Goal: Task Accomplishment & Management: Complete application form

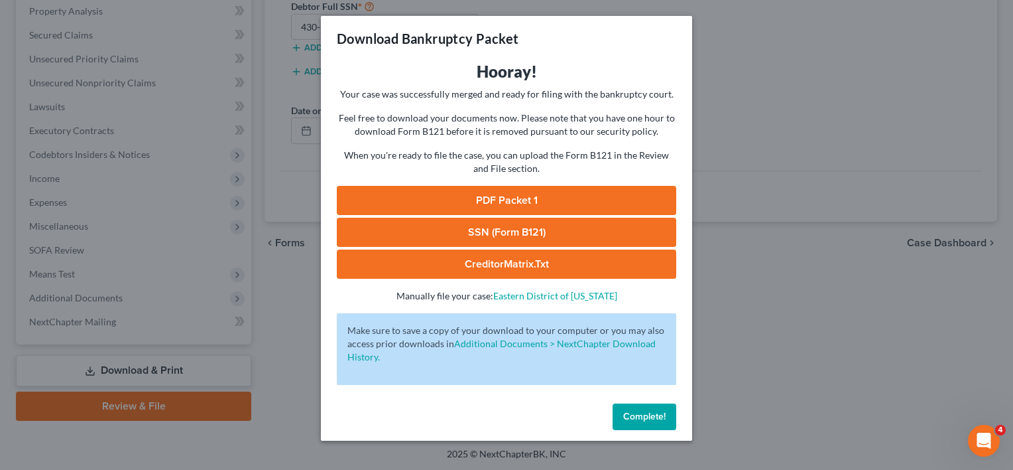
click at [647, 413] on span "Complete!" at bounding box center [644, 416] width 42 height 11
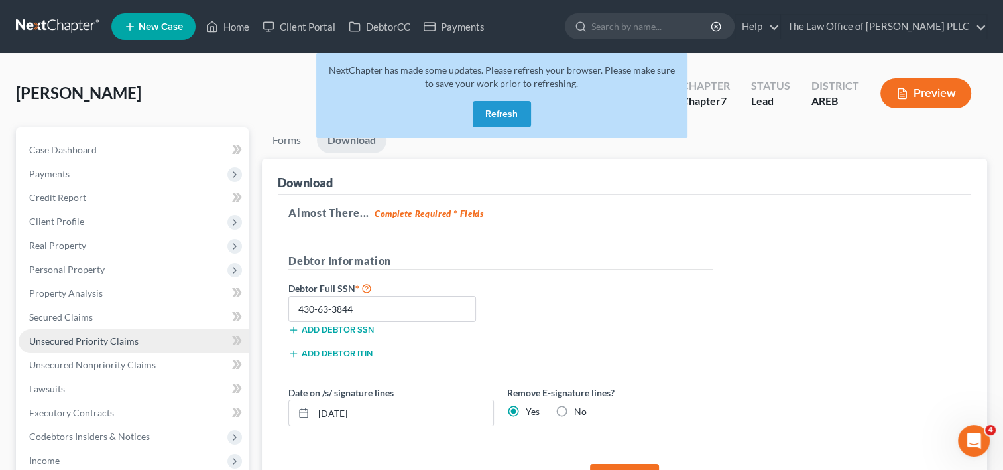
click at [96, 342] on span "Unsecured Priority Claims" at bounding box center [83, 340] width 109 height 11
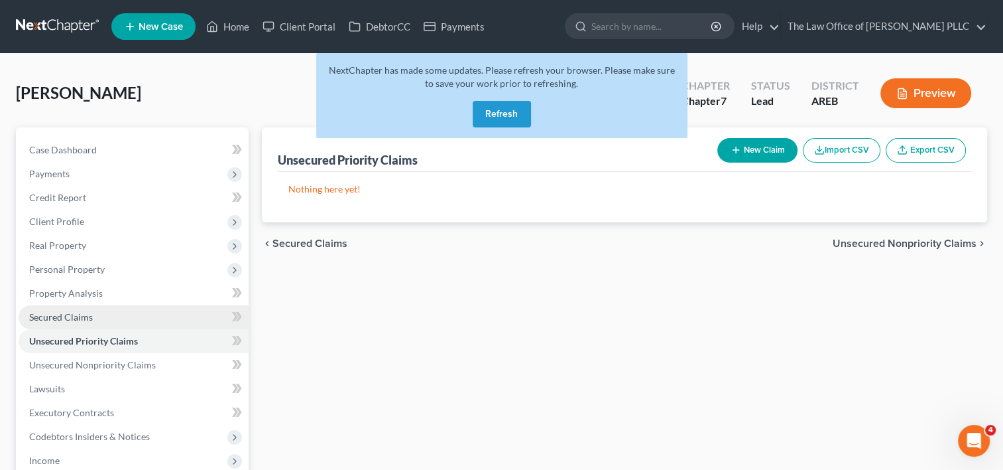
click at [90, 316] on span "Secured Claims" at bounding box center [61, 316] width 64 height 11
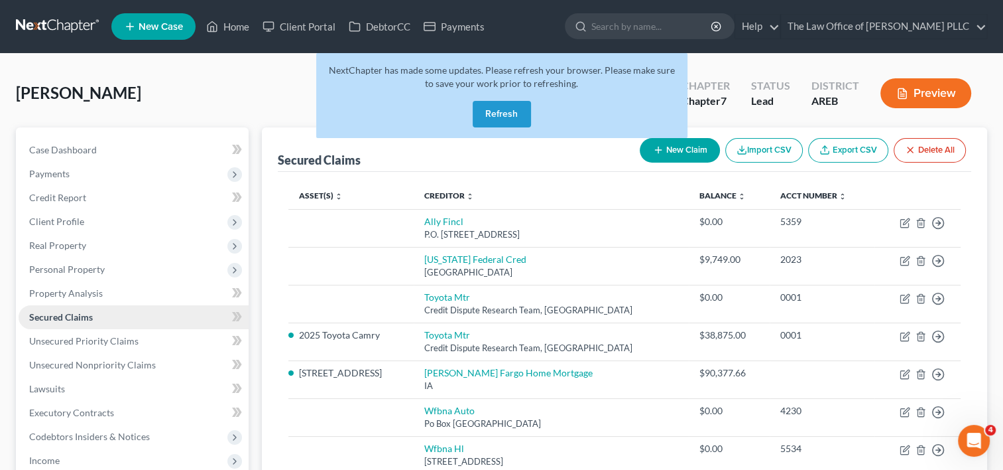
scroll to position [282, 0]
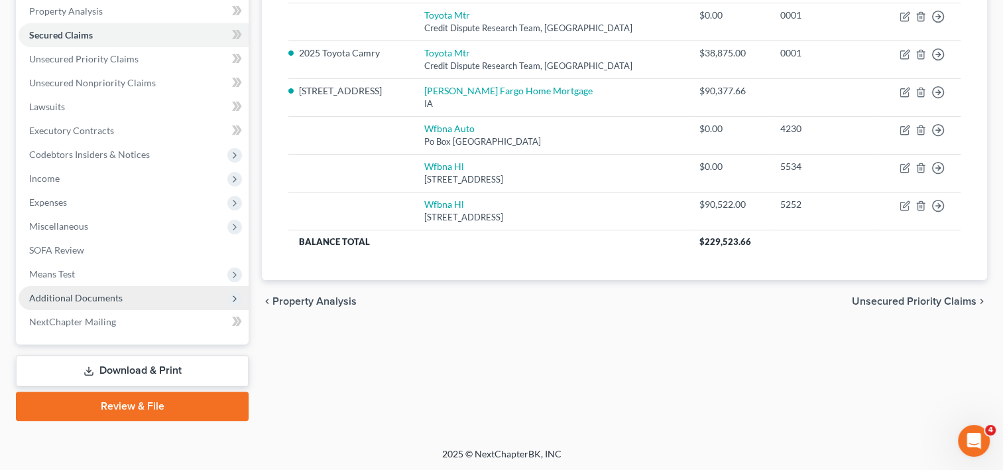
click at [91, 302] on span "Additional Documents" at bounding box center [134, 298] width 230 height 24
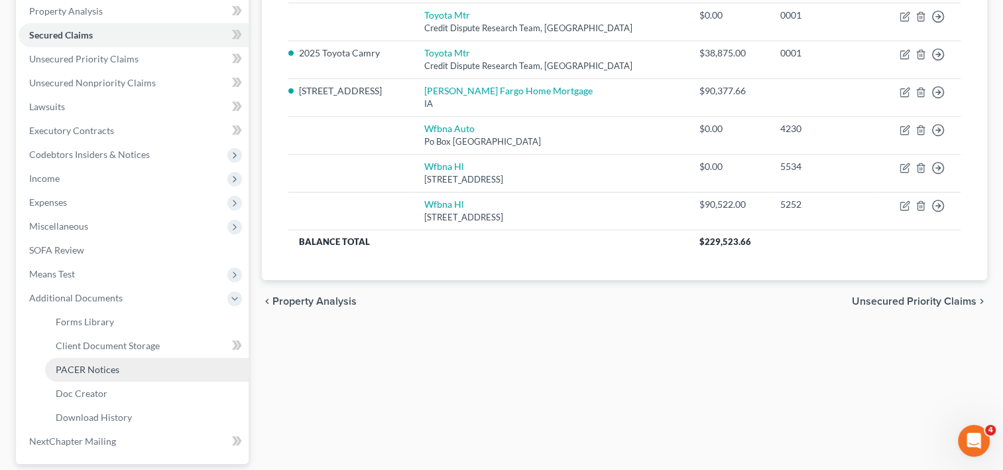
click at [96, 371] on span "PACER Notices" at bounding box center [88, 368] width 64 height 11
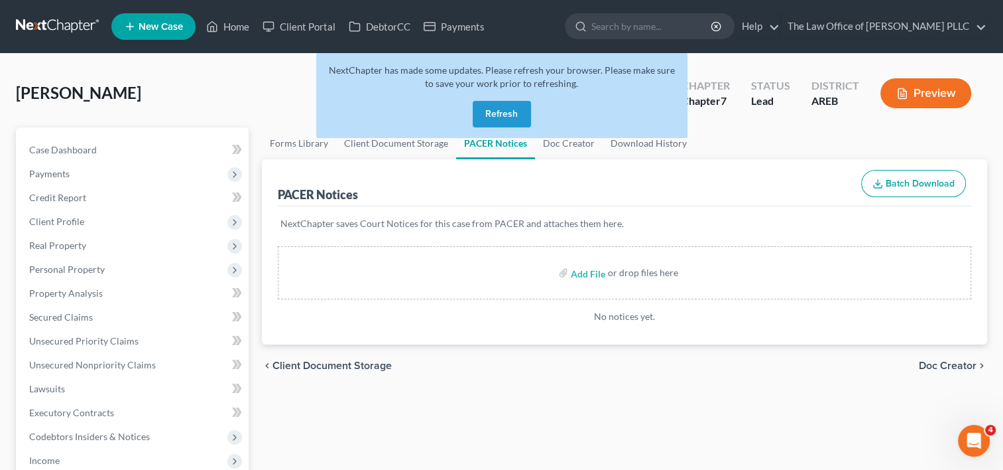
click at [503, 117] on button "Refresh" at bounding box center [502, 114] width 58 height 27
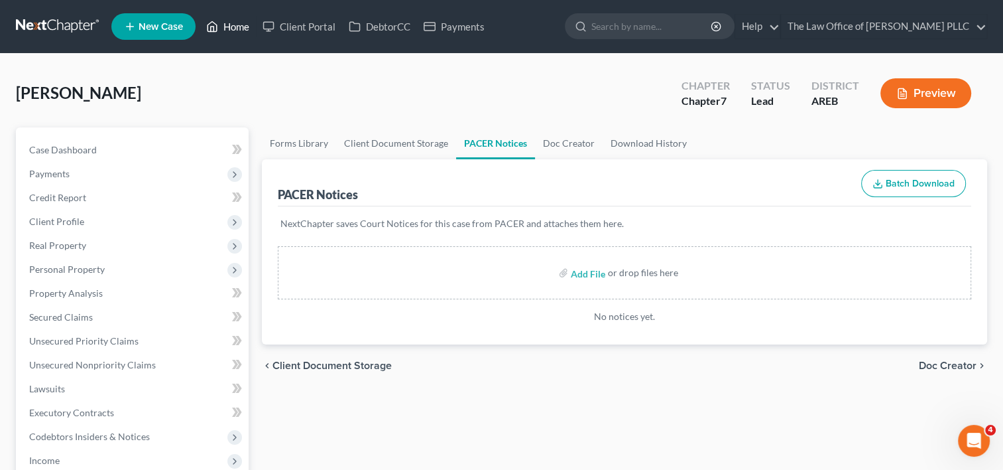
click at [237, 28] on link "Home" at bounding box center [228, 27] width 56 height 24
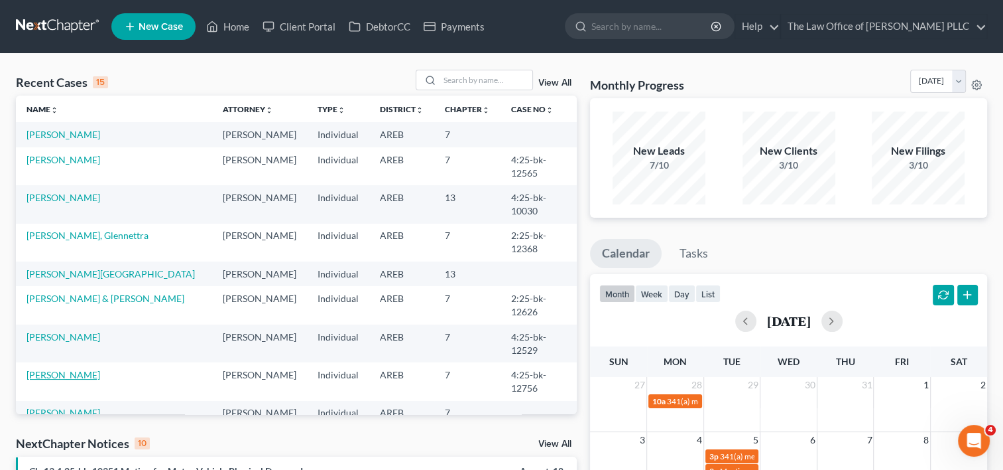
click at [76, 369] on link "[PERSON_NAME]" at bounding box center [64, 374] width 74 height 11
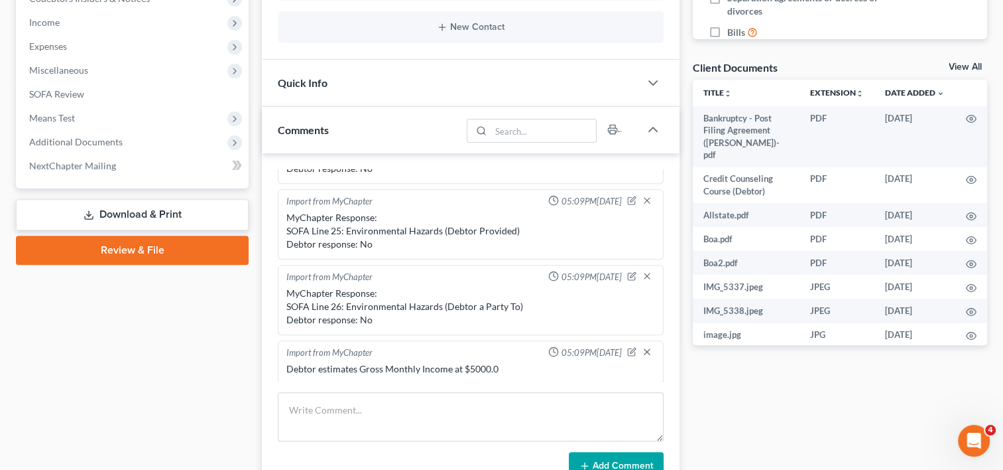
scroll to position [441, 0]
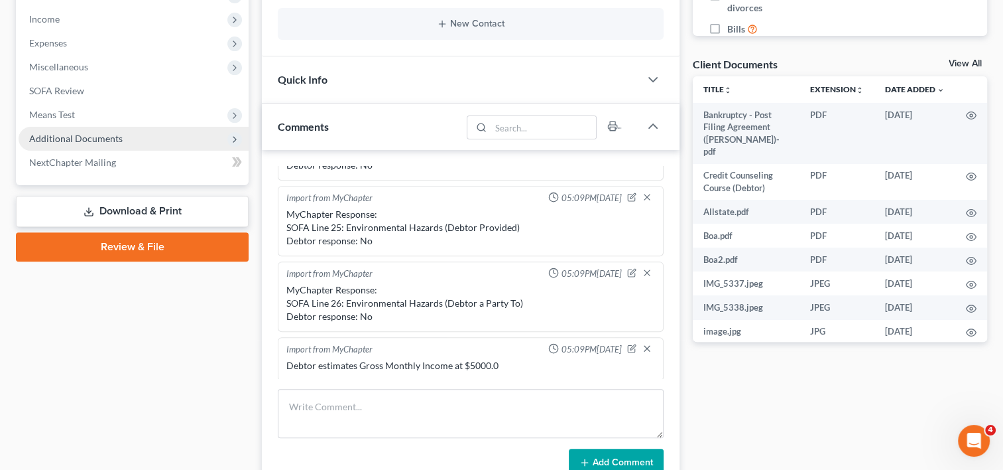
click at [79, 139] on span "Additional Documents" at bounding box center [76, 138] width 94 height 11
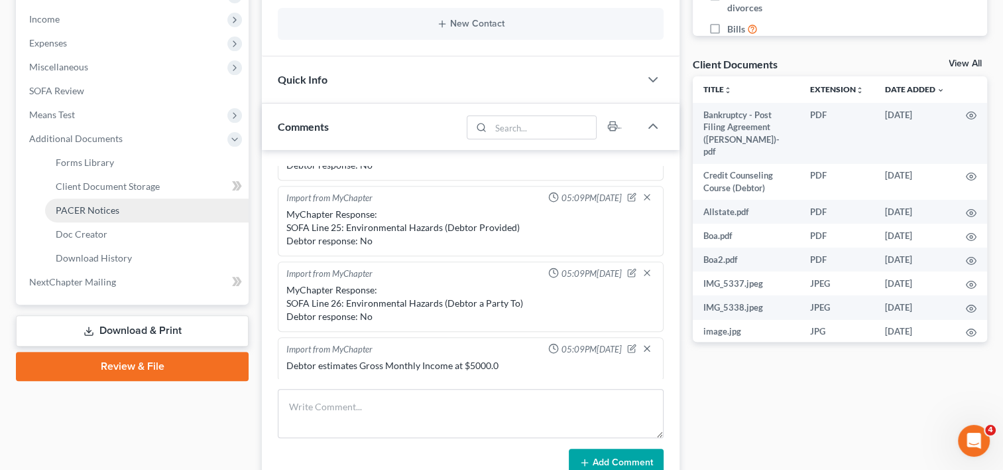
click at [90, 210] on span "PACER Notices" at bounding box center [88, 209] width 64 height 11
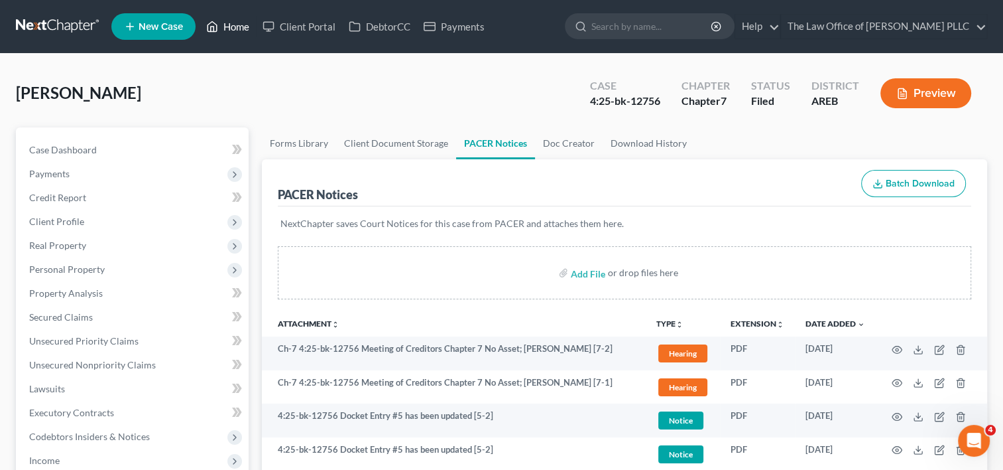
click at [230, 29] on link "Home" at bounding box center [228, 27] width 56 height 24
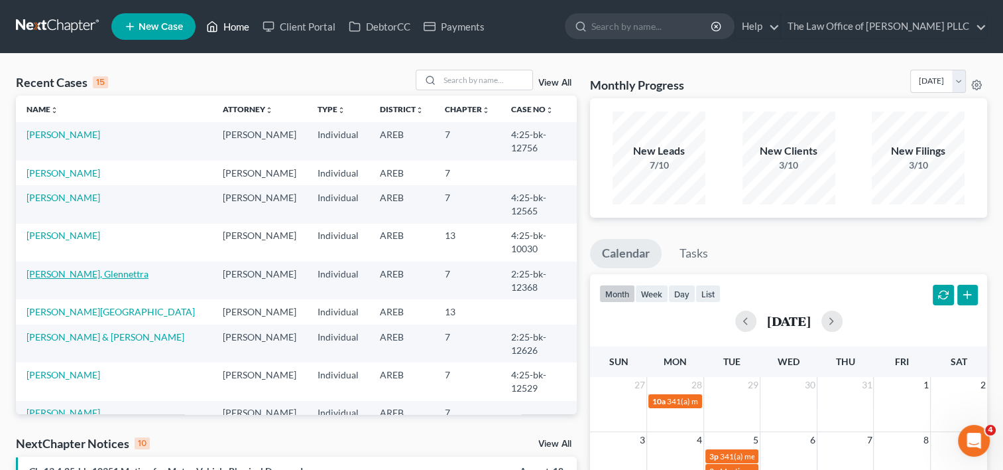
scroll to position [91, 0]
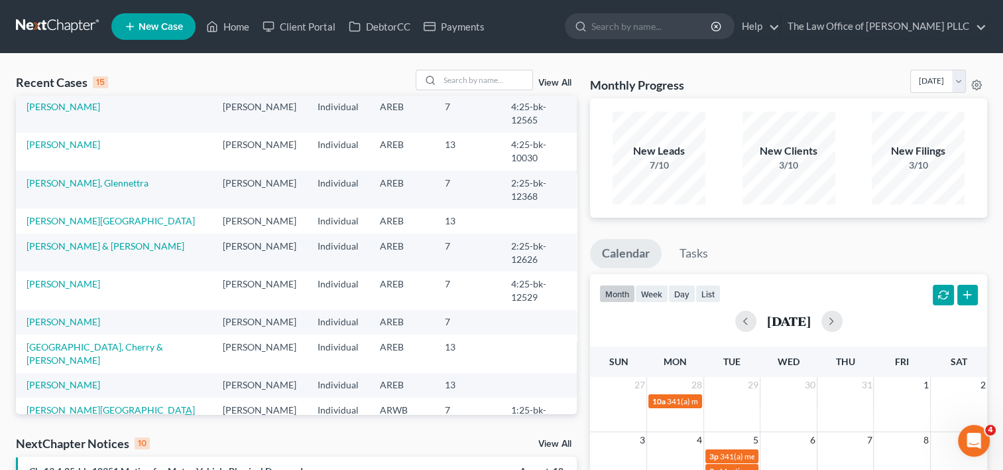
click at [76, 404] on link "Taylor, Lakenya" at bounding box center [111, 409] width 168 height 11
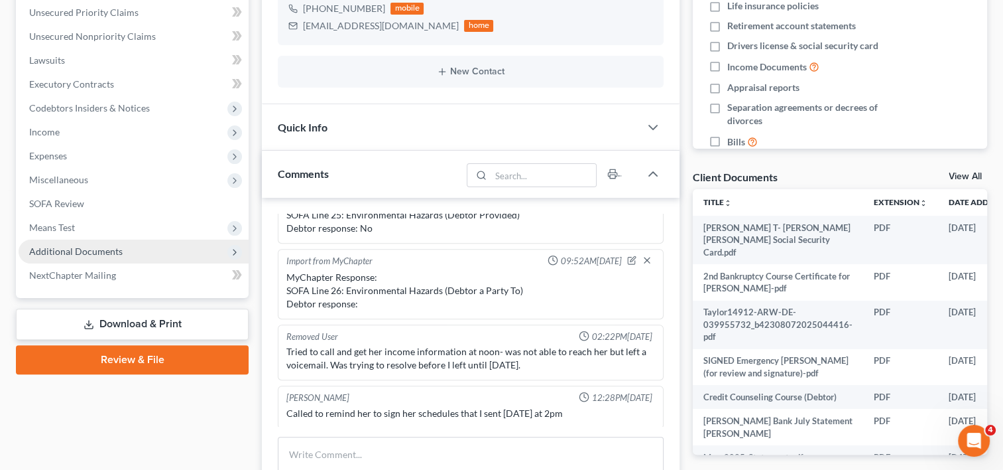
scroll to position [329, 0]
click at [81, 246] on span "Additional Documents" at bounding box center [76, 250] width 94 height 11
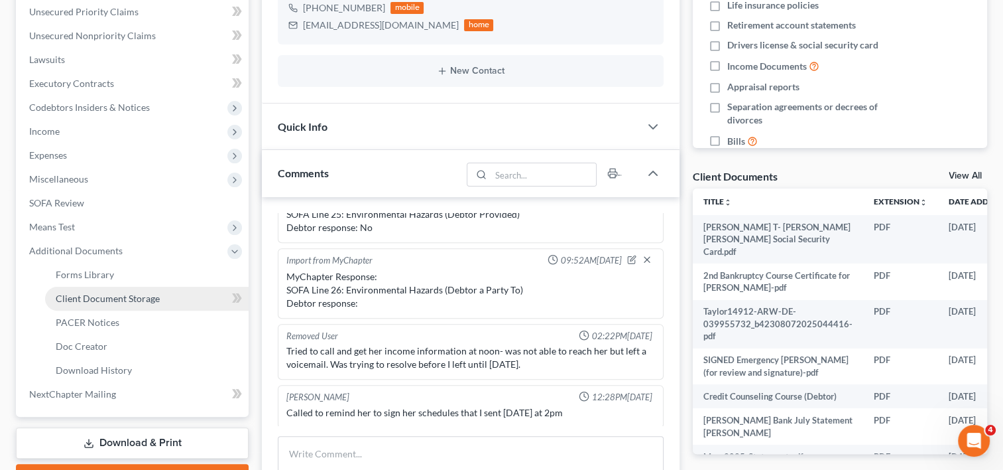
click at [118, 294] on span "Client Document Storage" at bounding box center [108, 297] width 104 height 11
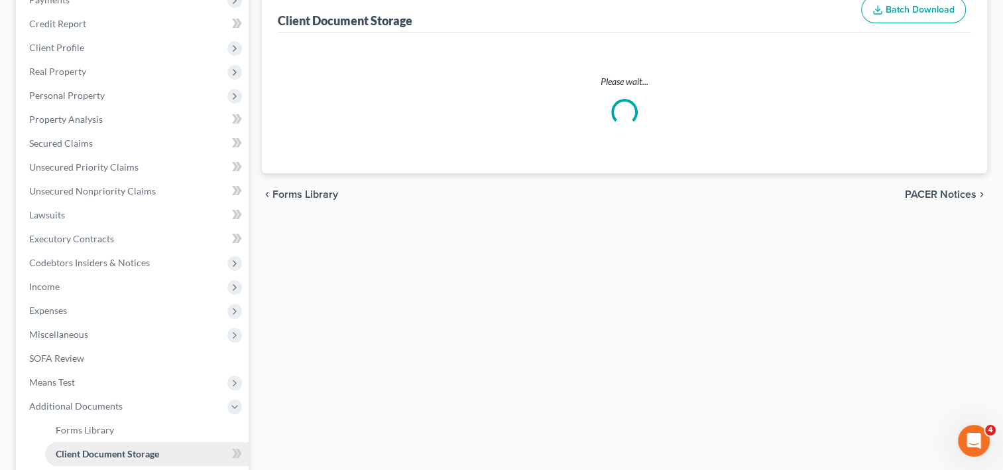
select select "0"
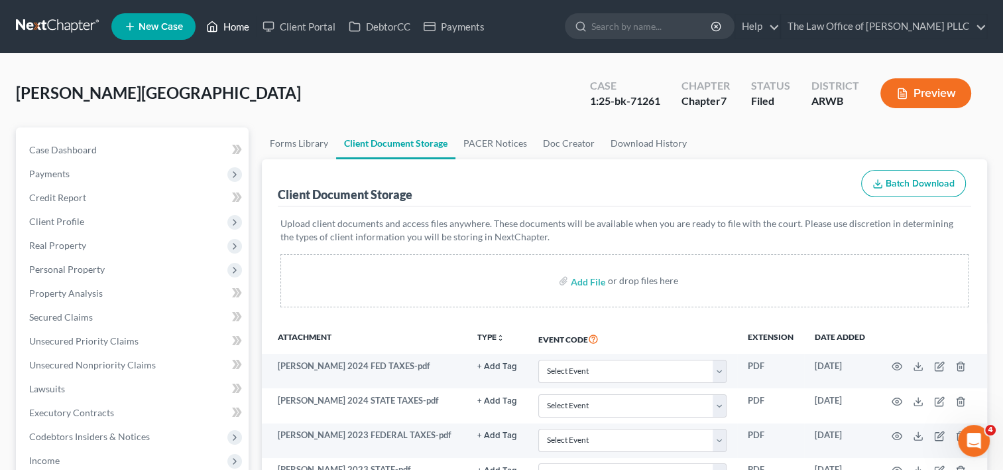
click at [233, 29] on link "Home" at bounding box center [228, 27] width 56 height 24
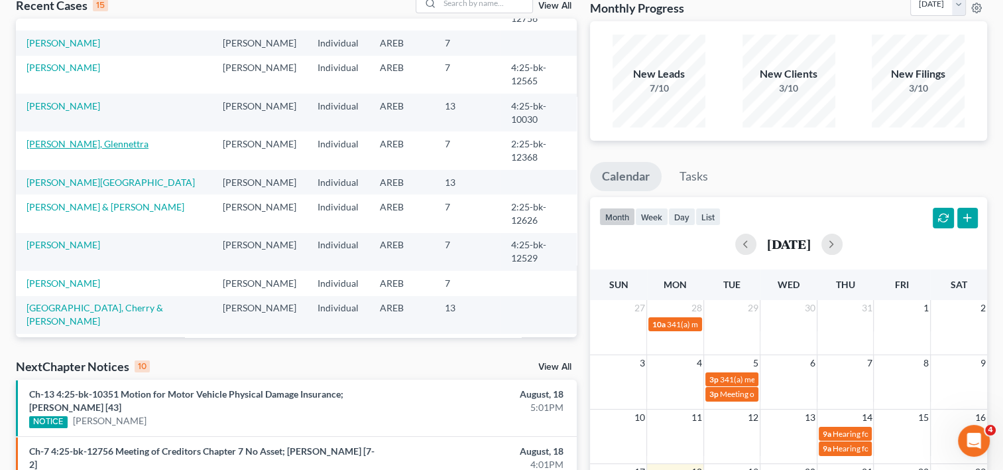
scroll to position [88, 0]
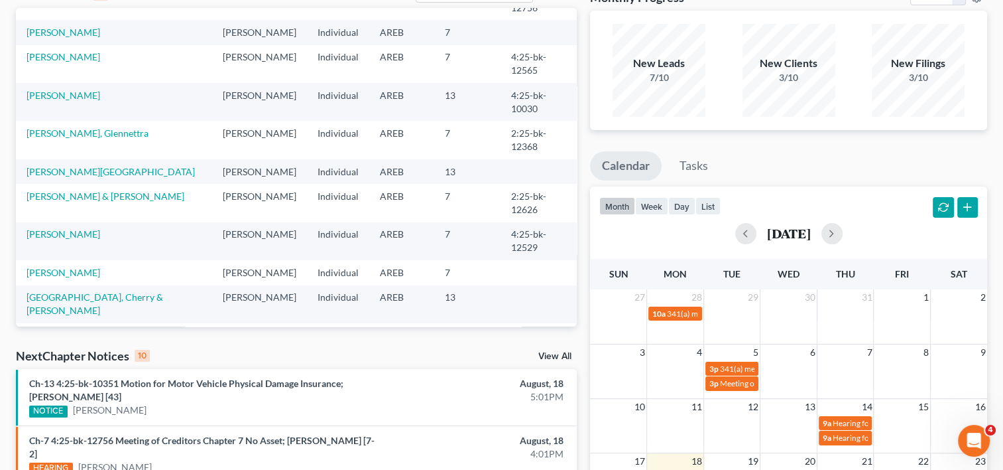
click at [80, 330] on link "[PERSON_NAME]" at bounding box center [64, 335] width 74 height 11
select select "6"
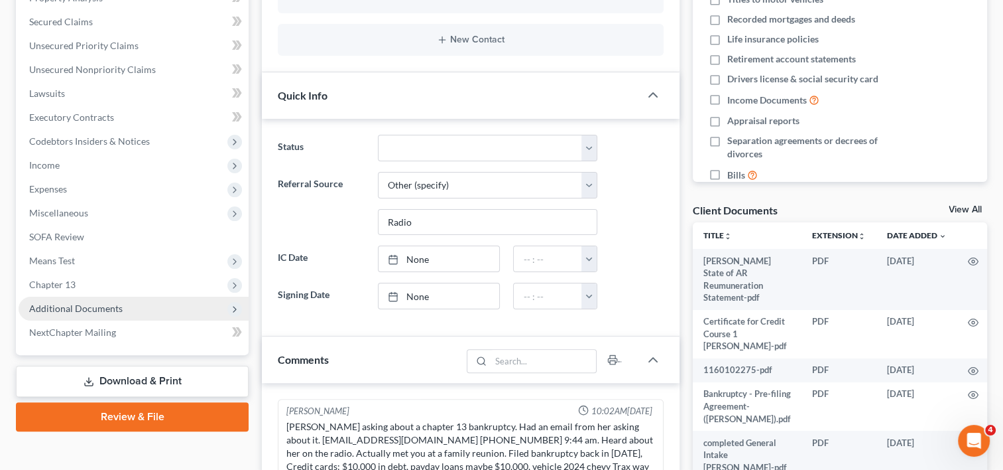
scroll to position [296, 0]
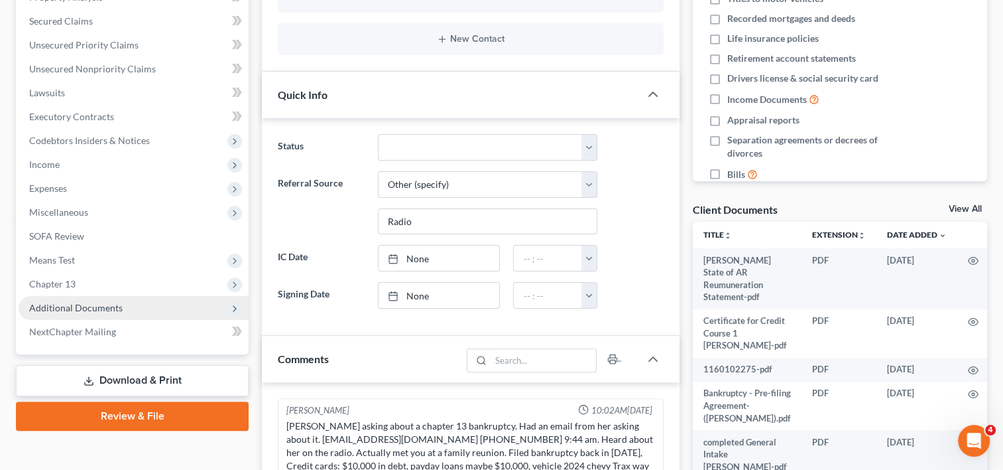
click at [106, 311] on span "Additional Documents" at bounding box center [76, 307] width 94 height 11
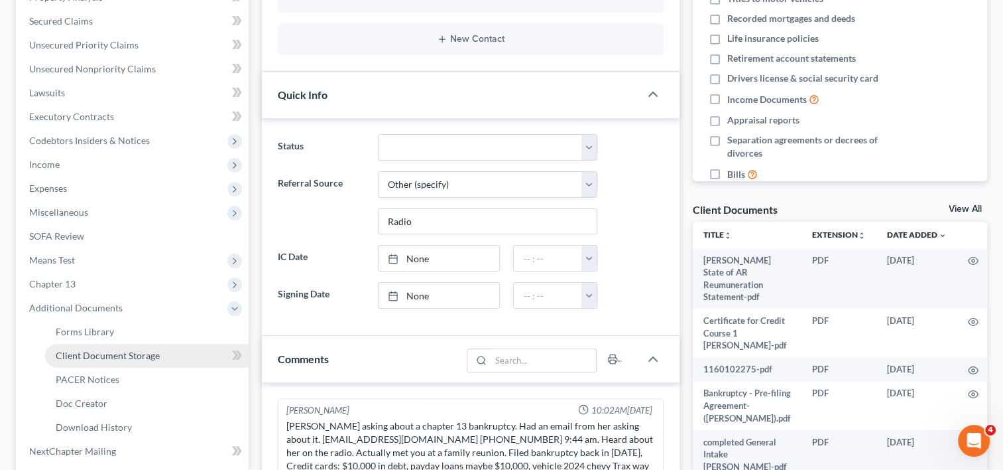
click at [114, 354] on span "Client Document Storage" at bounding box center [108, 355] width 104 height 11
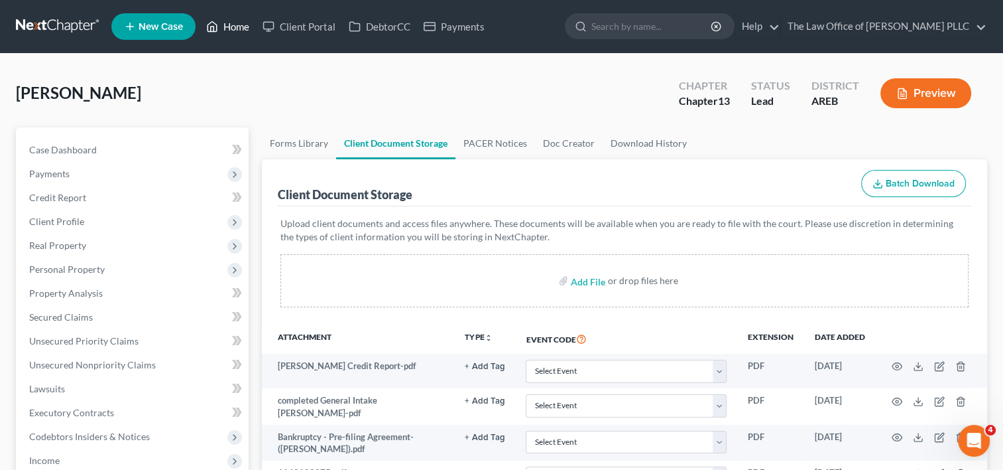
click at [231, 29] on link "Home" at bounding box center [228, 27] width 56 height 24
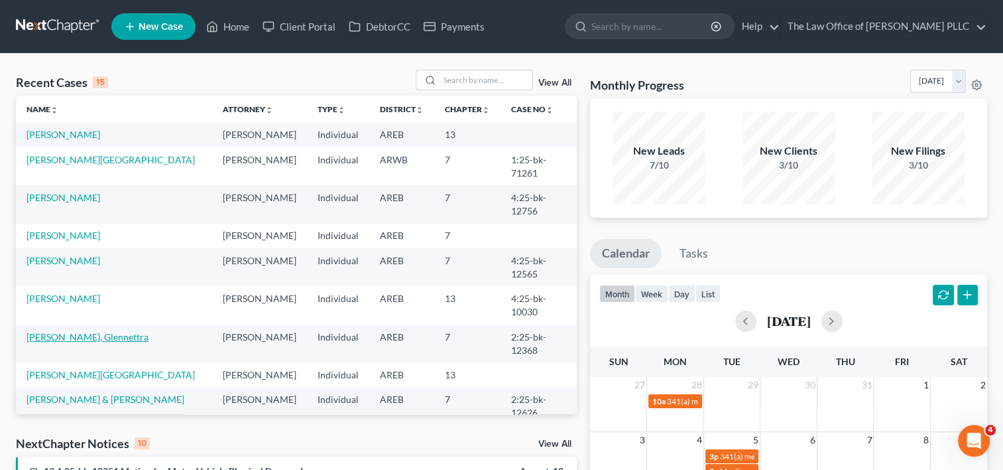
click at [82, 331] on link "[PERSON_NAME], Glennettra" at bounding box center [88, 336] width 122 height 11
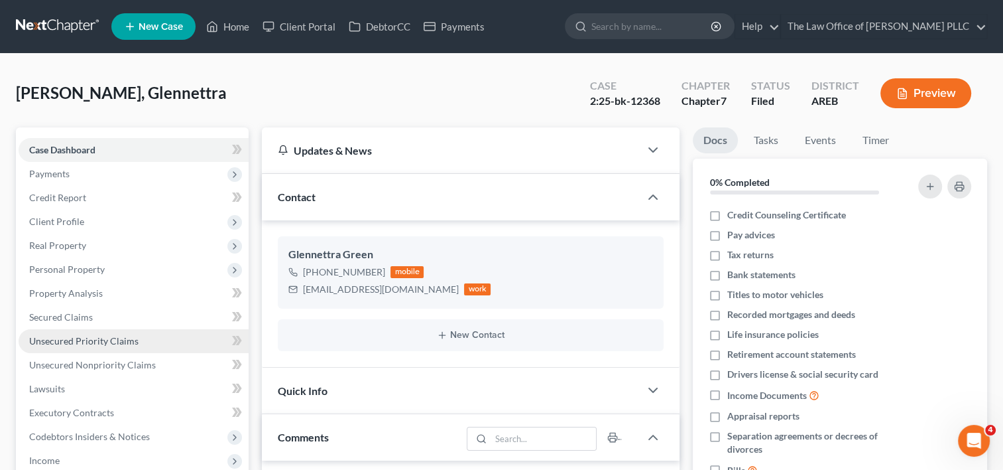
scroll to position [4448, 0]
click at [77, 338] on span "Unsecured Priority Claims" at bounding box center [83, 340] width 109 height 11
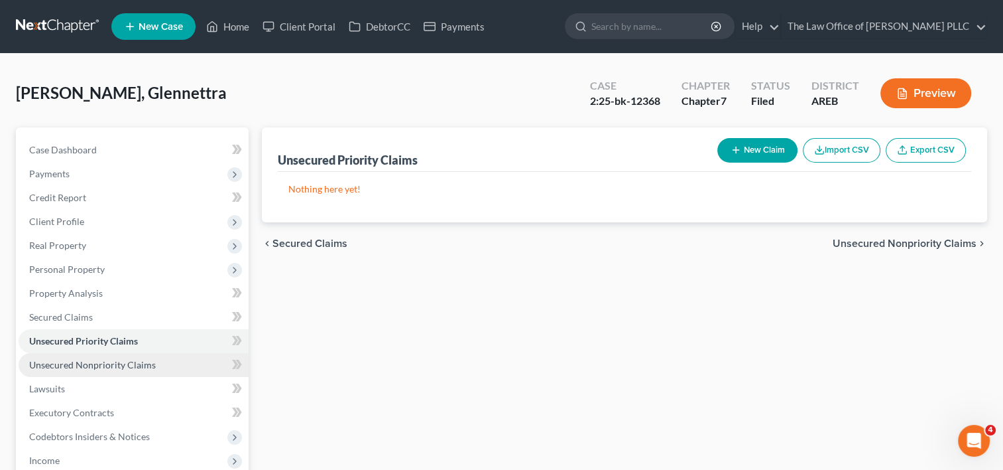
click at [86, 363] on span "Unsecured Nonpriority Claims" at bounding box center [92, 364] width 127 height 11
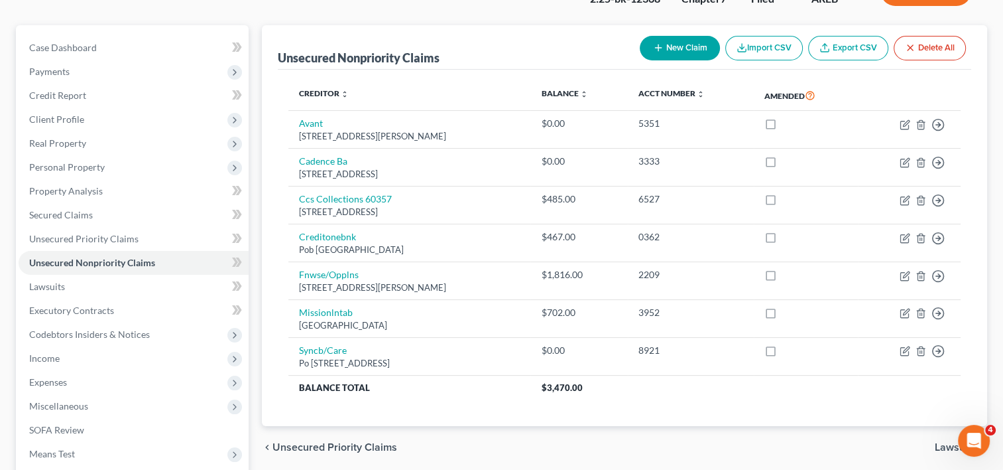
scroll to position [125, 0]
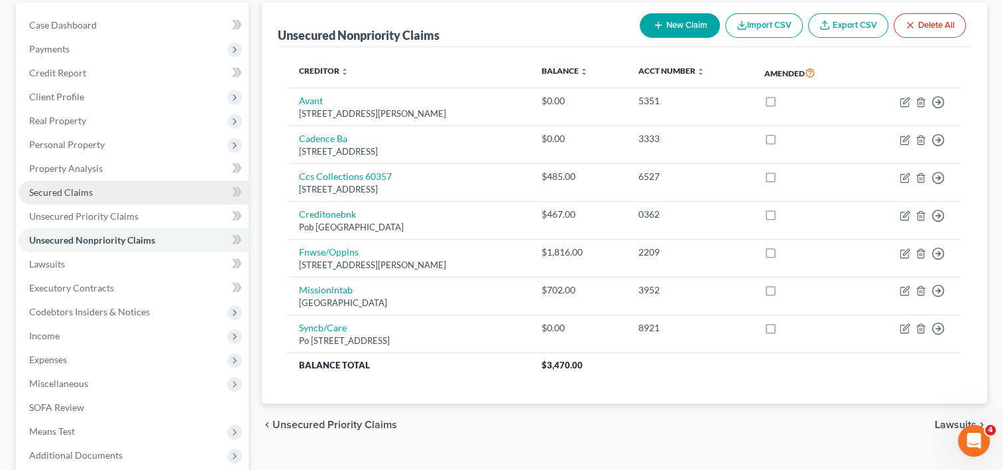
click at [89, 187] on span "Secured Claims" at bounding box center [61, 191] width 64 height 11
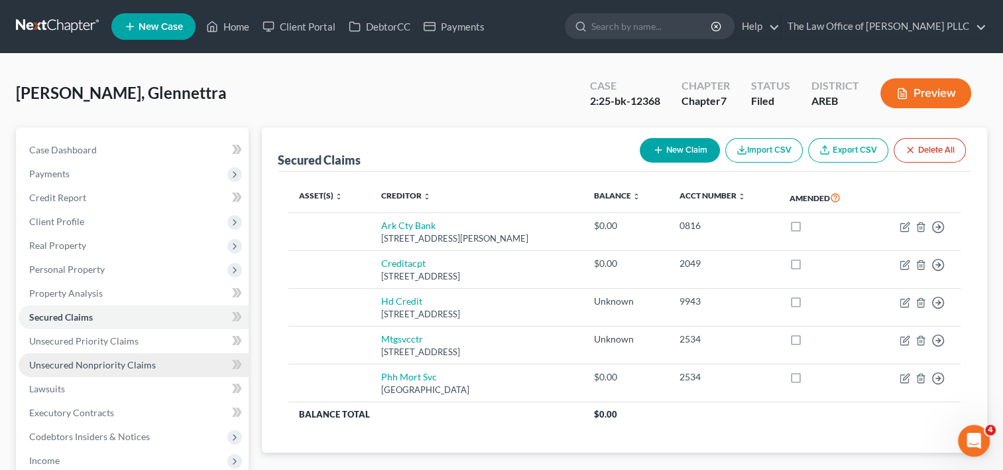
click at [83, 361] on span "Unsecured Nonpriority Claims" at bounding box center [92, 364] width 127 height 11
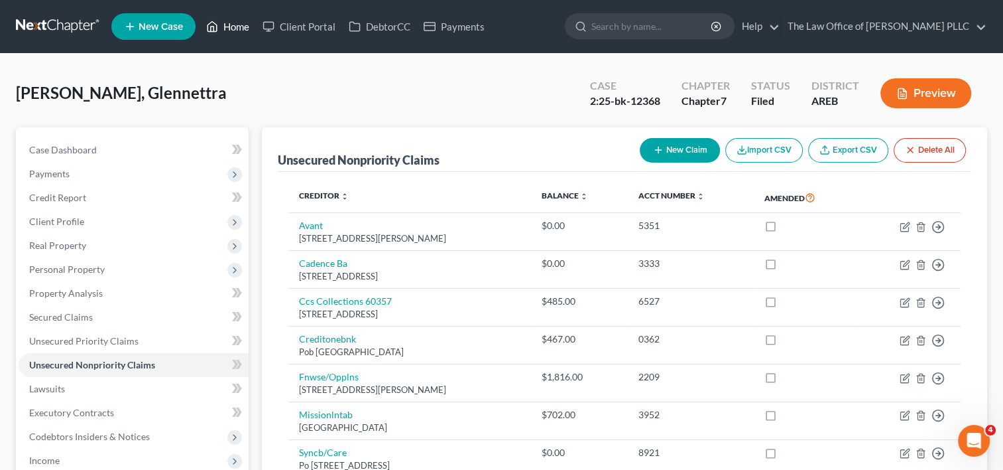
click at [246, 29] on link "Home" at bounding box center [228, 27] width 56 height 24
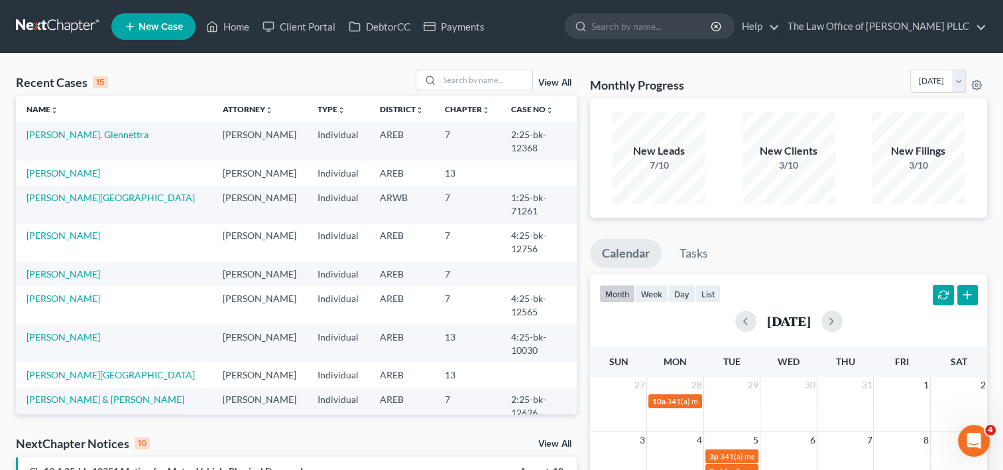
click at [552, 82] on link "View All" at bounding box center [555, 82] width 33 height 9
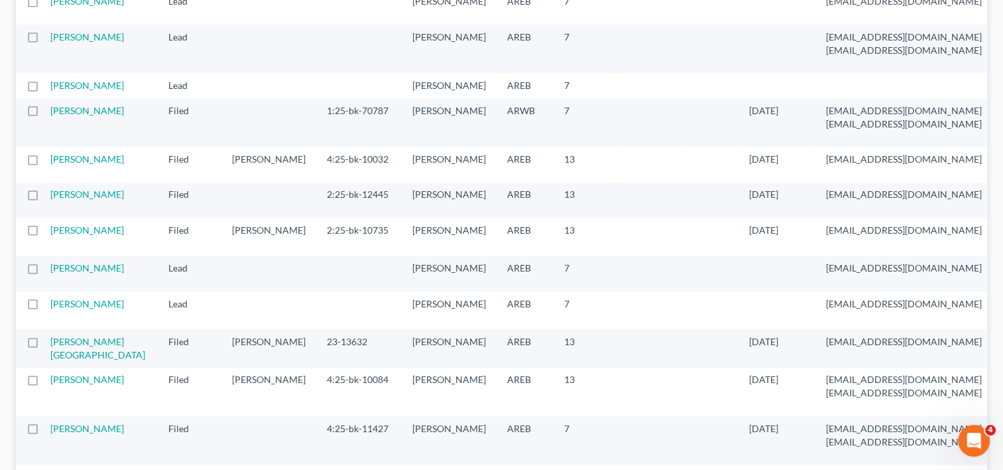
scroll to position [1523, 0]
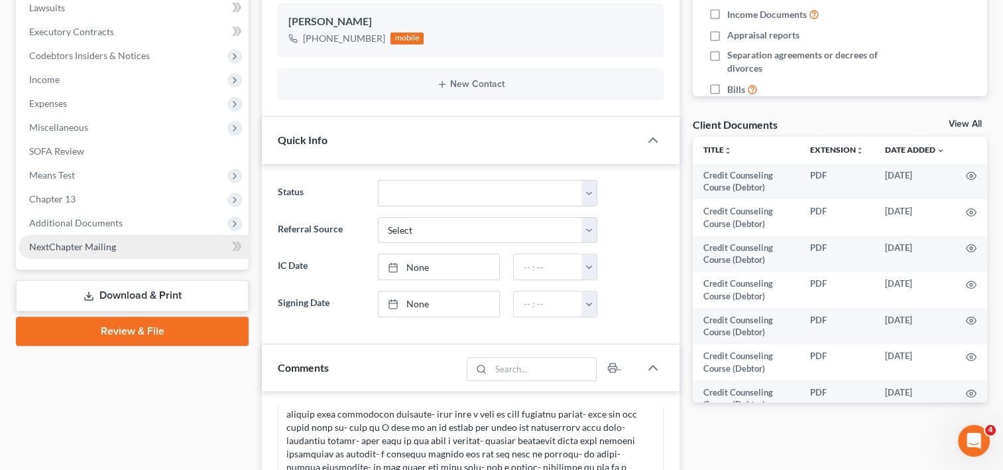
scroll to position [387, 0]
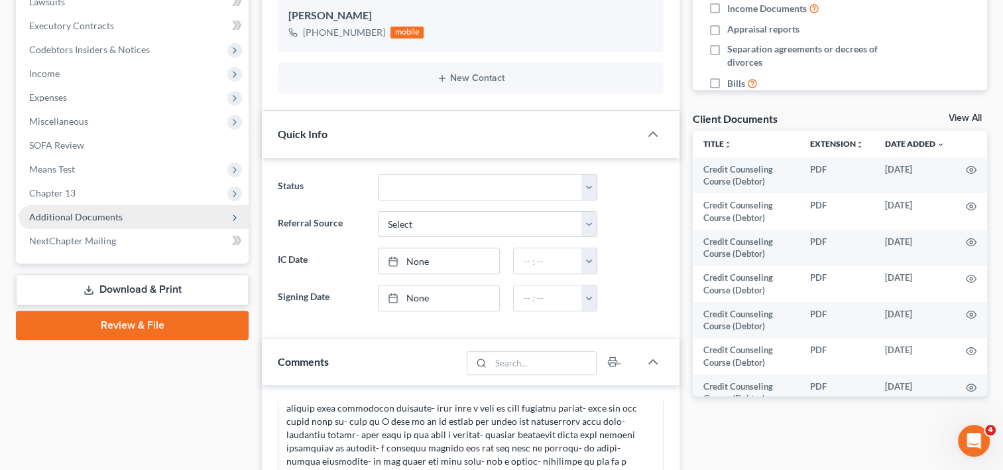
click at [91, 214] on span "Additional Documents" at bounding box center [76, 216] width 94 height 11
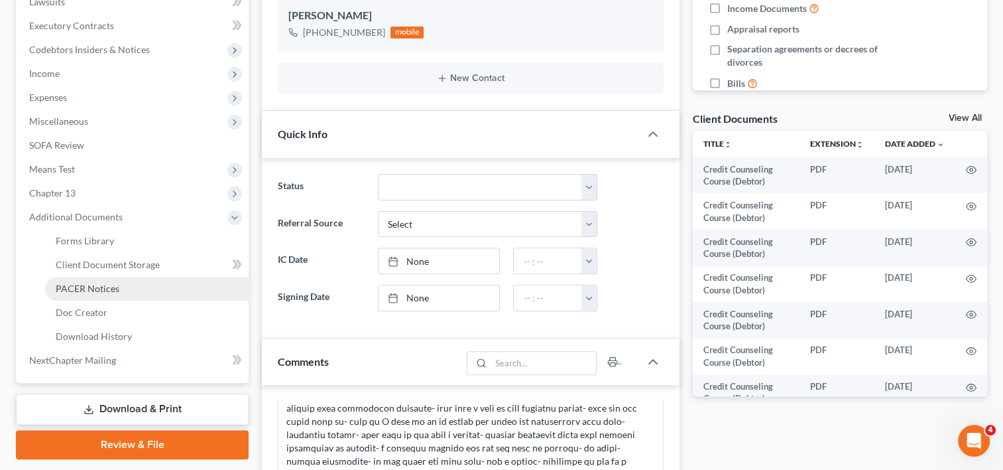
click at [110, 287] on span "PACER Notices" at bounding box center [88, 288] width 64 height 11
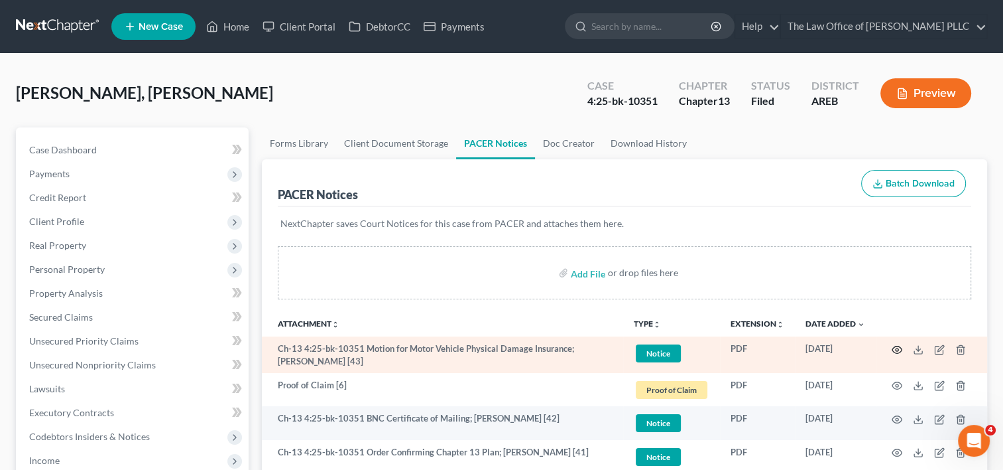
click at [893, 348] on icon "button" at bounding box center [897, 349] width 11 height 11
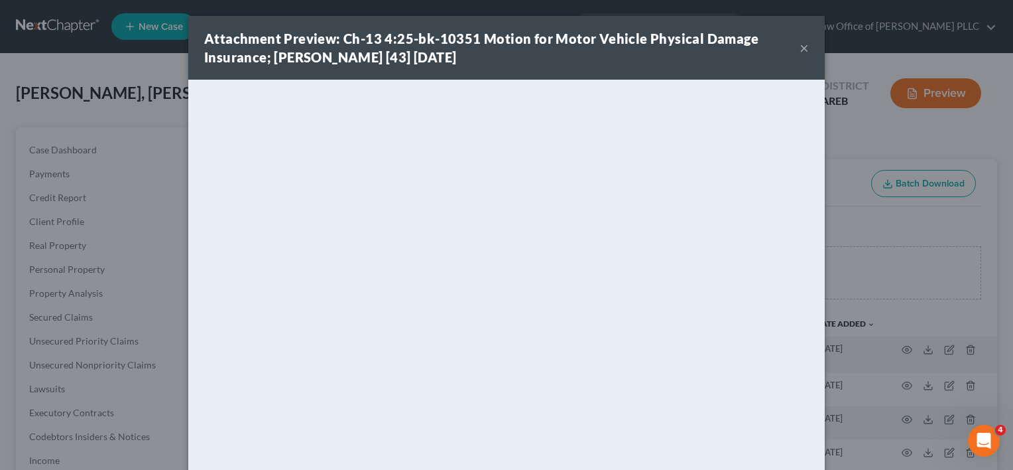
click at [800, 48] on button "×" at bounding box center [804, 48] width 9 height 16
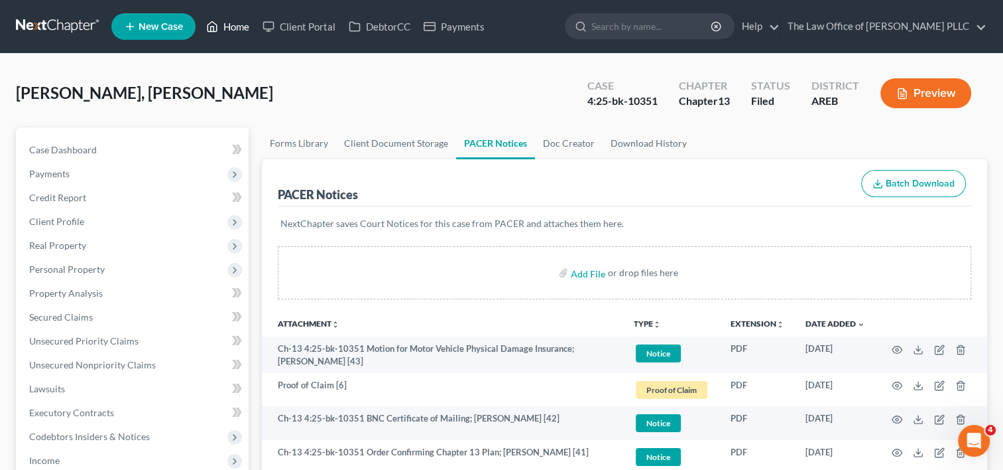
click at [228, 30] on link "Home" at bounding box center [228, 27] width 56 height 24
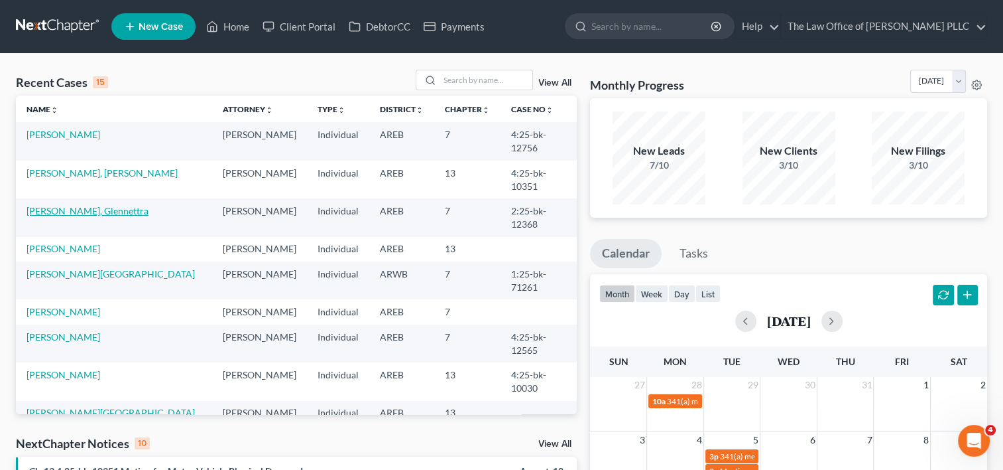
click at [86, 205] on link "[PERSON_NAME], Glennettra" at bounding box center [88, 210] width 122 height 11
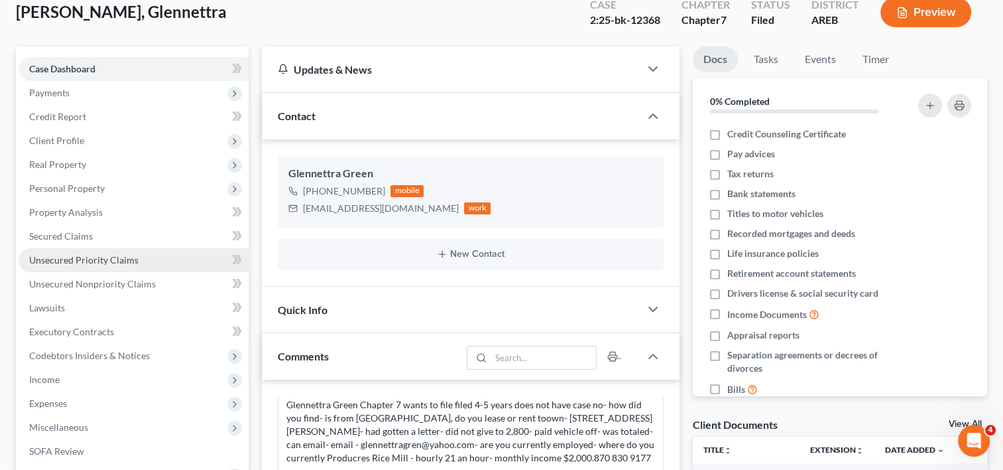
scroll to position [4448, 0]
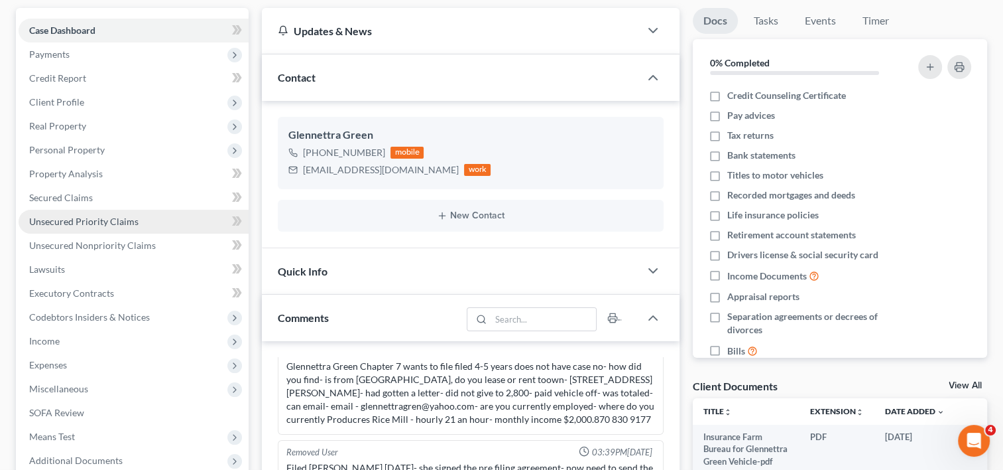
click at [201, 348] on span "Income" at bounding box center [134, 341] width 230 height 24
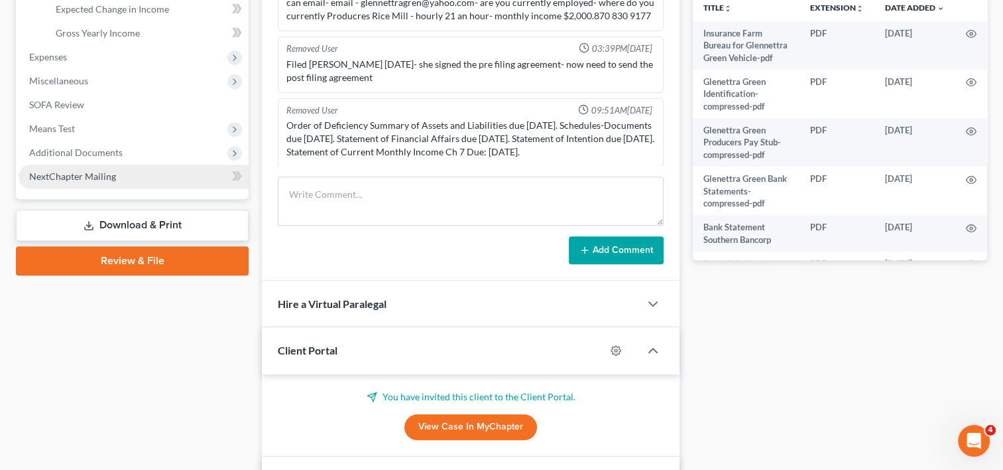
scroll to position [524, 0]
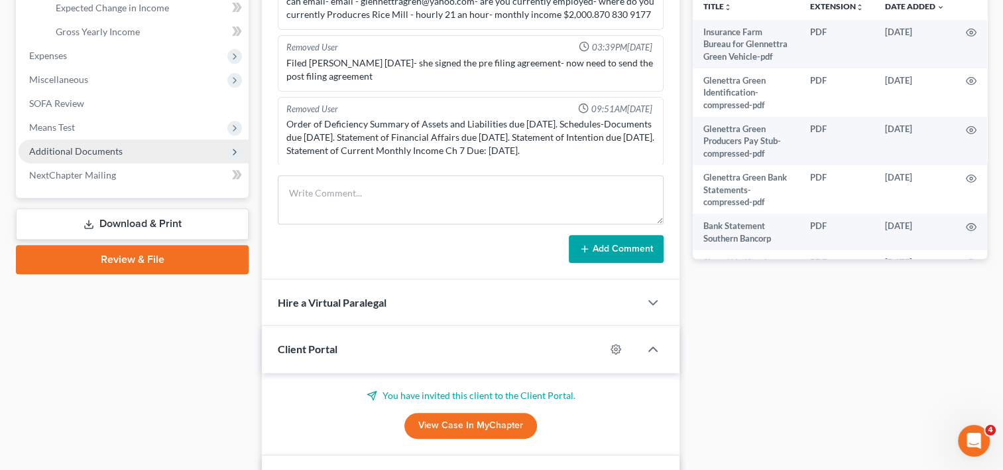
click at [120, 148] on span "Additional Documents" at bounding box center [134, 151] width 230 height 24
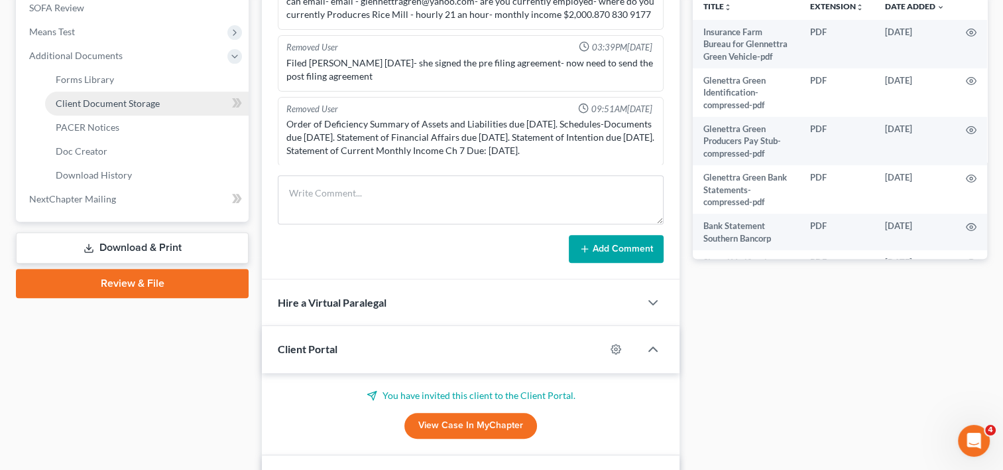
click at [109, 100] on span "Client Document Storage" at bounding box center [108, 102] width 104 height 11
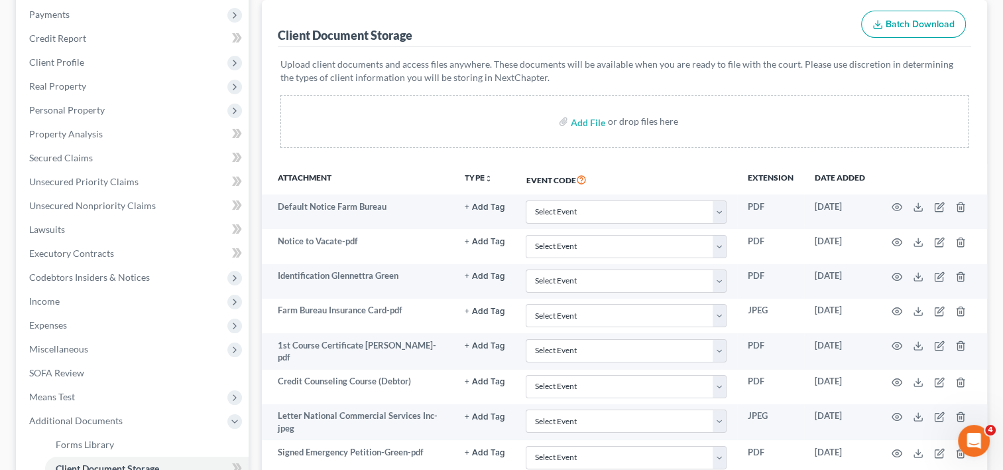
scroll to position [149, 0]
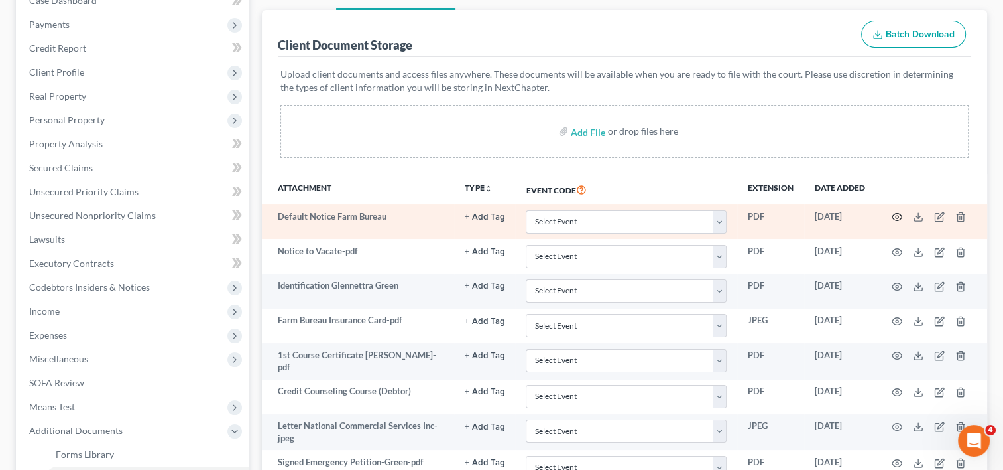
click at [895, 214] on icon "button" at bounding box center [897, 217] width 11 height 11
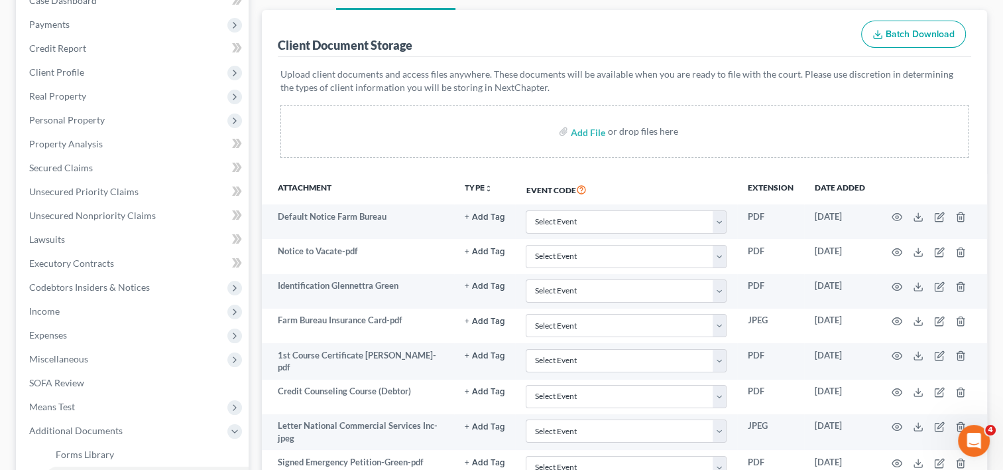
scroll to position [0, 0]
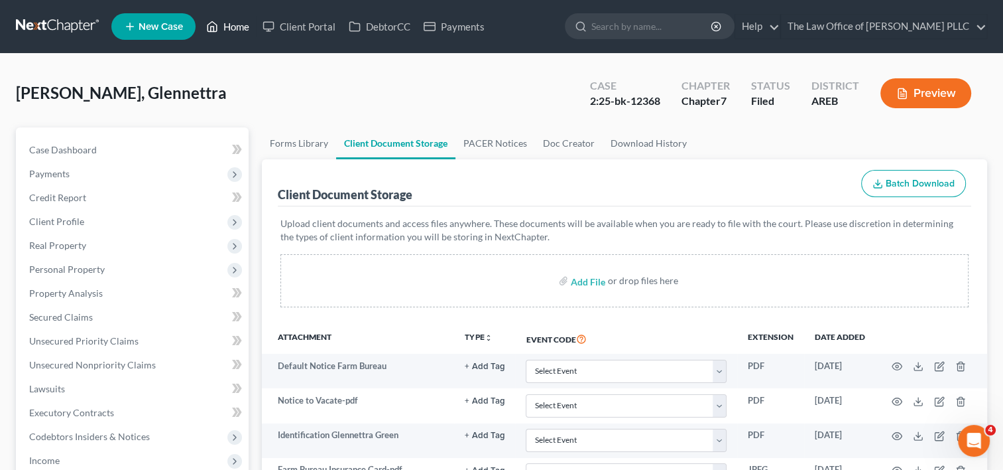
click at [244, 22] on link "Home" at bounding box center [228, 27] width 56 height 24
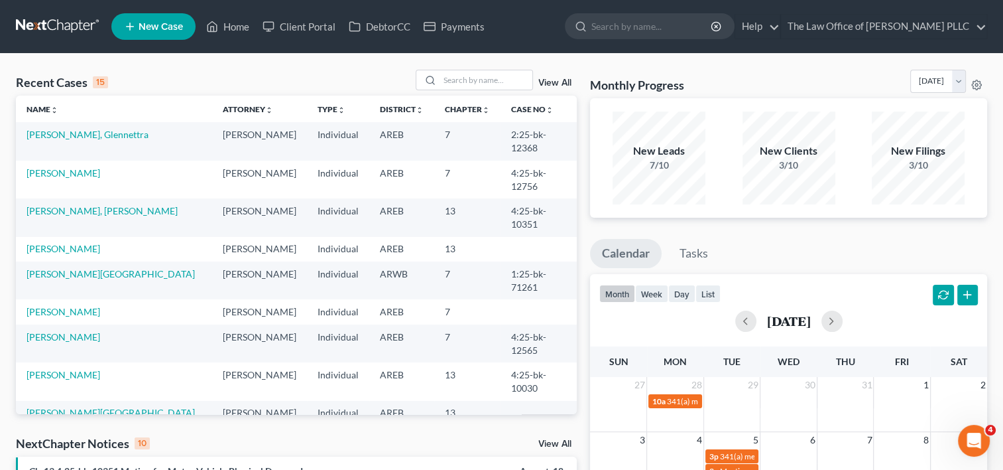
click at [560, 81] on link "View All" at bounding box center [555, 82] width 33 height 9
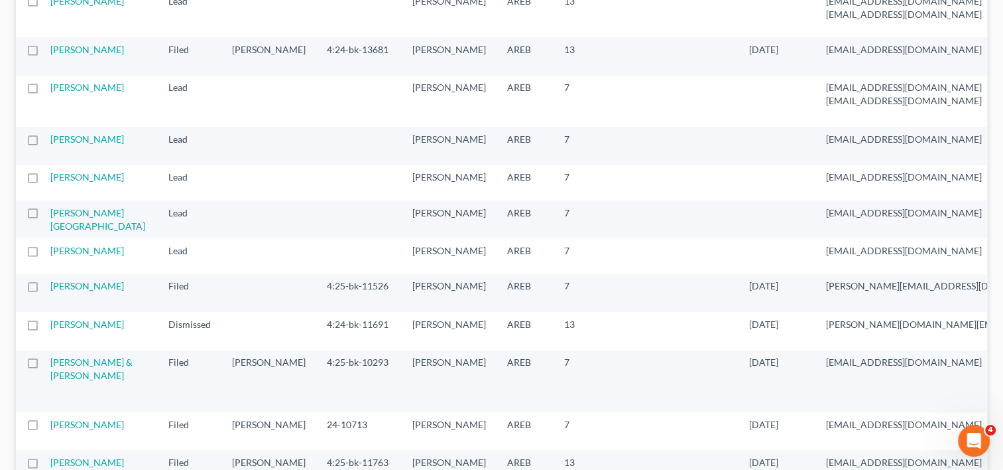
scroll to position [1062, 0]
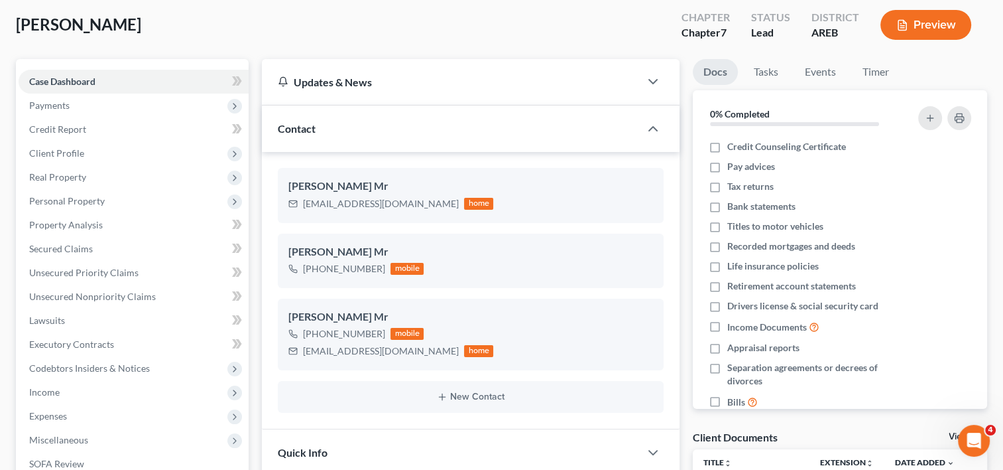
scroll to position [57, 0]
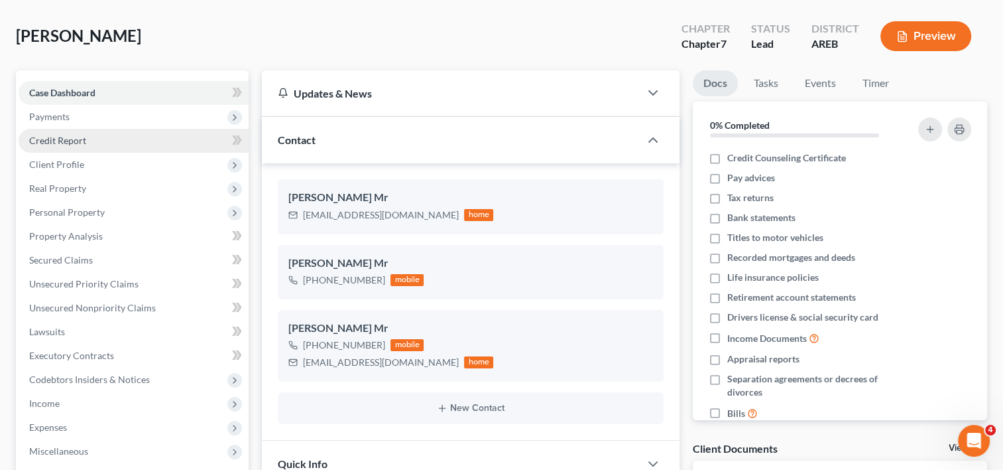
click at [79, 141] on span "Credit Report" at bounding box center [57, 140] width 57 height 11
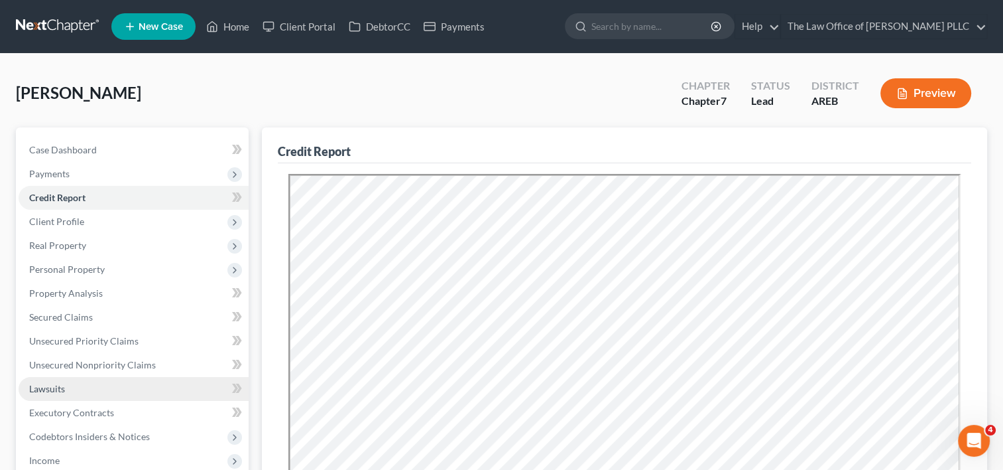
click at [58, 385] on span "Lawsuits" at bounding box center [47, 388] width 36 height 11
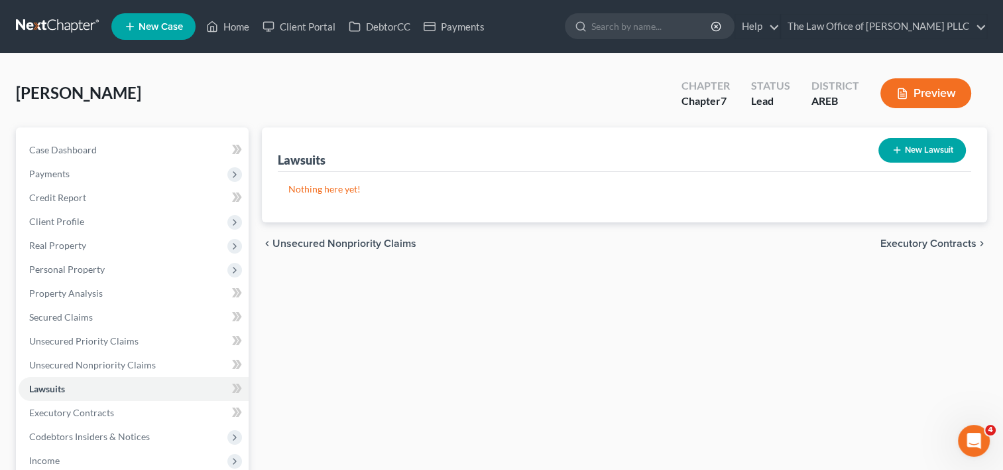
click at [921, 151] on button "New Lawsuit" at bounding box center [923, 150] width 88 height 25
select select "0"
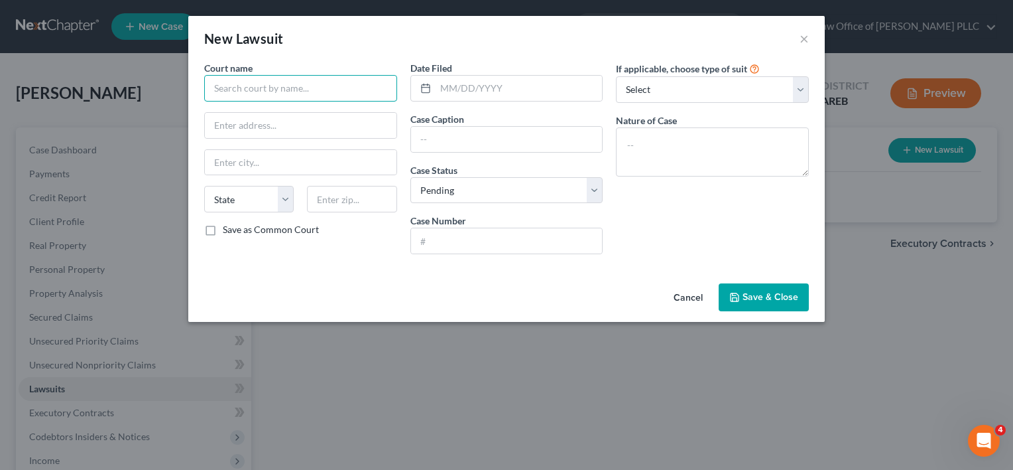
click at [300, 82] on input "text" at bounding box center [300, 88] width 193 height 27
type input "K"
click at [521, 243] on input "text" at bounding box center [507, 240] width 192 height 25
type input "Circuit Court of Arkansas County"
paste input "01SCV-25-169"
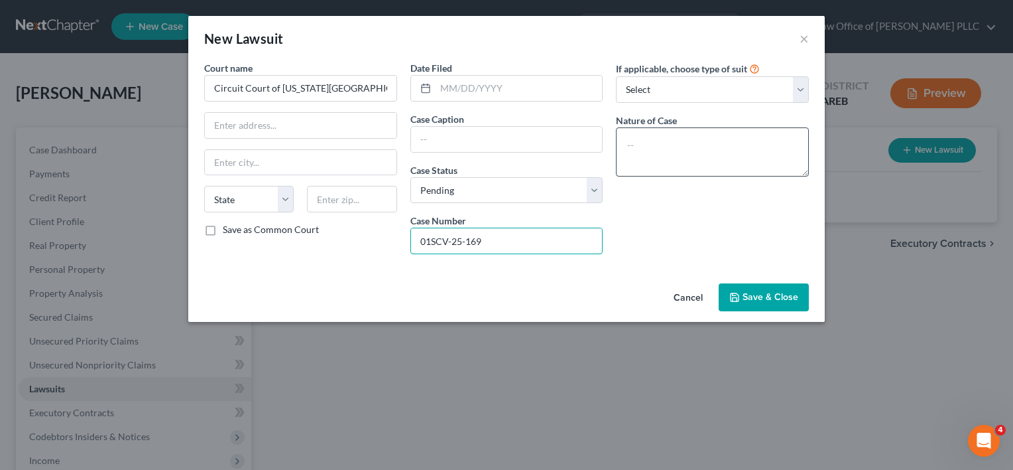
type input "01SCV-25-169"
click at [704, 145] on textarea at bounding box center [712, 151] width 193 height 49
type textarea "Civil"
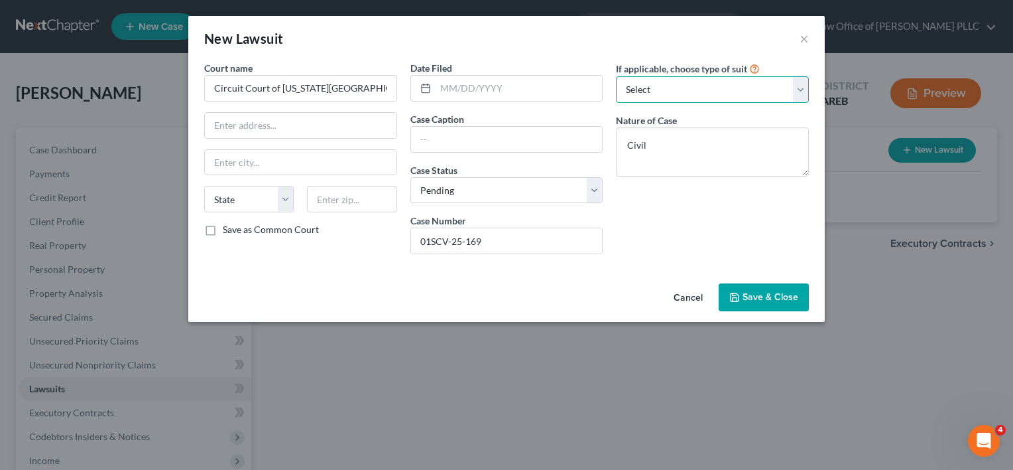
click at [700, 87] on select "Select Repossession Garnishment Foreclosure Attached, Seized, Or Levied Other" at bounding box center [712, 89] width 193 height 27
select select "4"
click at [616, 76] on select "Select Repossession Garnishment Foreclosure Attached, Seized, Or Levied Other" at bounding box center [712, 89] width 193 height 27
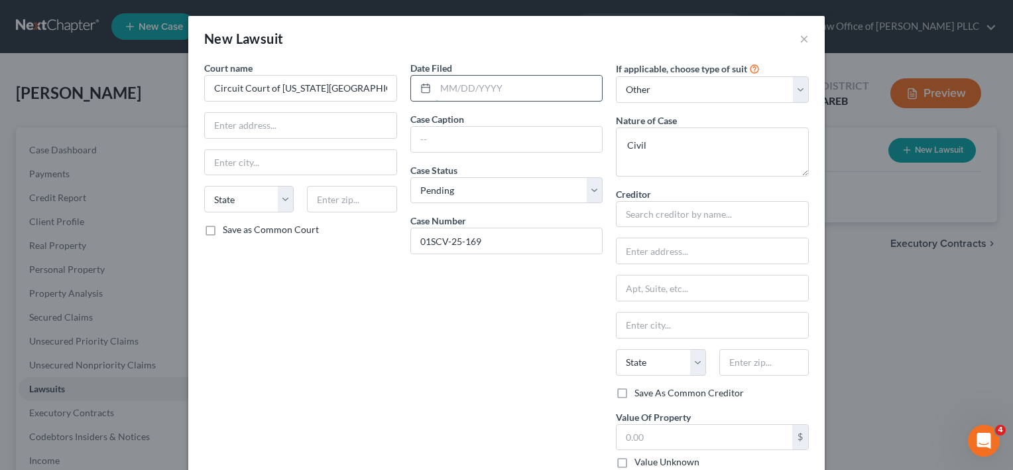
click at [497, 86] on input "text" at bounding box center [519, 88] width 167 height 25
type input "08/08/25"
click at [476, 148] on input "text" at bounding box center [507, 139] width 192 height 25
paste input "CITIBANK N. A. V KERVIN HOLT"
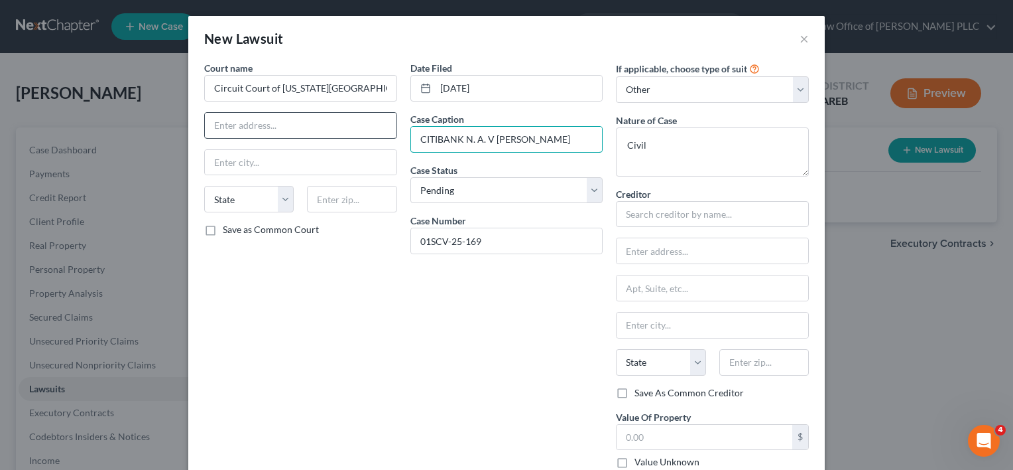
type input "CITIBANK N. A. V KERVIN HOLT"
click at [305, 118] on input "text" at bounding box center [301, 125] width 192 height 25
click at [306, 161] on input "text" at bounding box center [301, 162] width 192 height 25
type input "t"
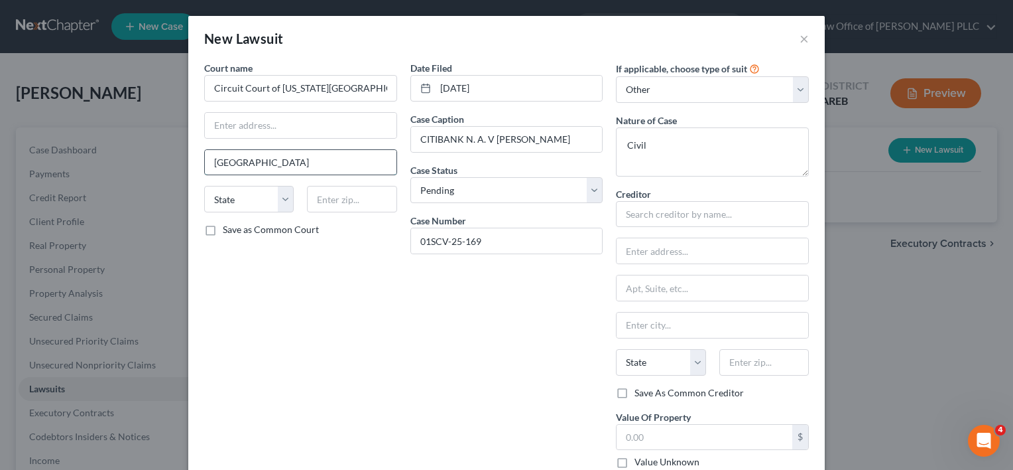
type input "Stuttgart"
select select "2"
click at [371, 193] on input "text" at bounding box center [352, 199] width 90 height 27
type input "72160"
click at [661, 211] on input "text" at bounding box center [712, 214] width 193 height 27
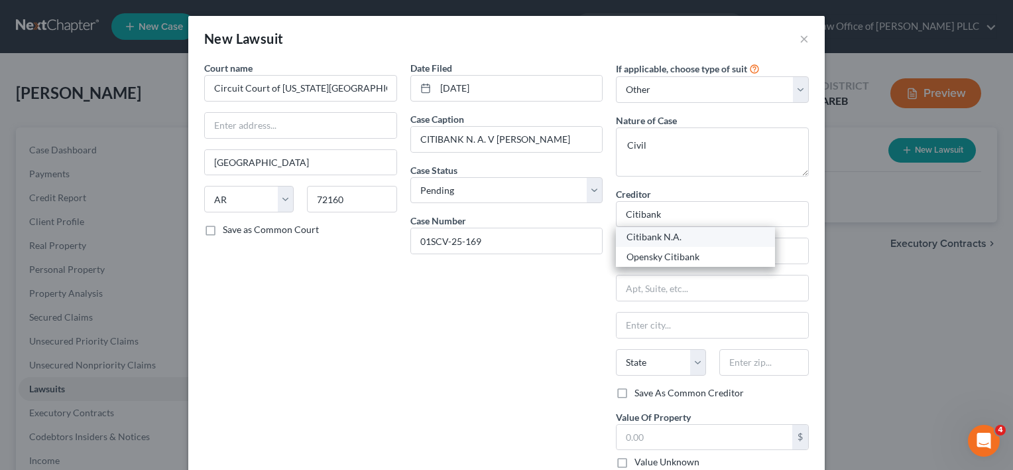
click at [646, 234] on div "Citibank N.A." at bounding box center [696, 236] width 138 height 13
type input "Citibank N.A."
type input "5800 S. Corporate Pl."
type input "Sioux Falls"
select select "43"
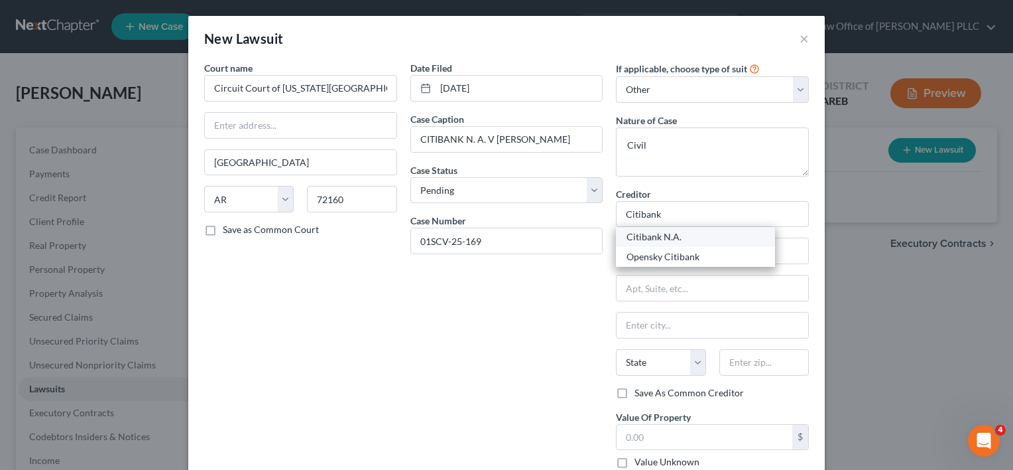
type input "57108-5027"
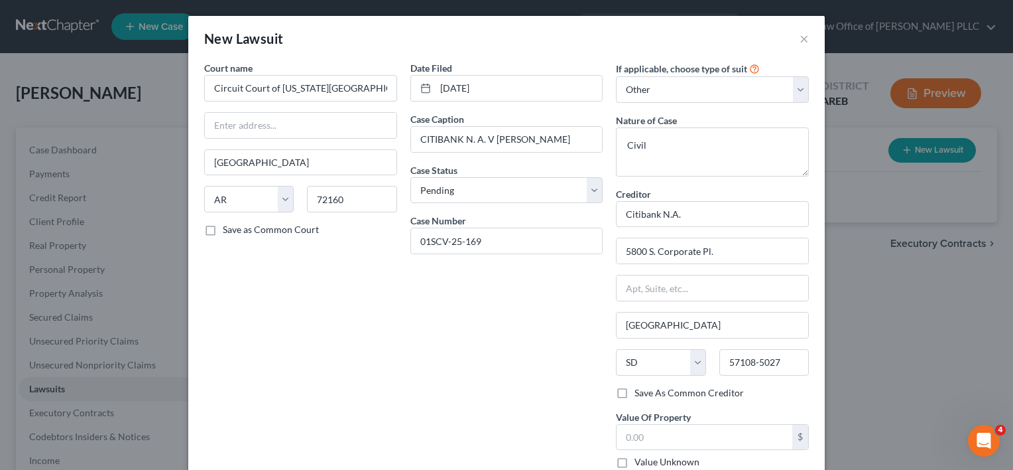
drag, startPoint x: 602, startPoint y: 292, endPoint x: 591, endPoint y: 302, distance: 15.0
click at [591, 302] on div "Date Filed 08/08/25 Case Caption CITIBANK N. A. V KERVIN HOLT Case Status * Sel…" at bounding box center [507, 270] width 206 height 418
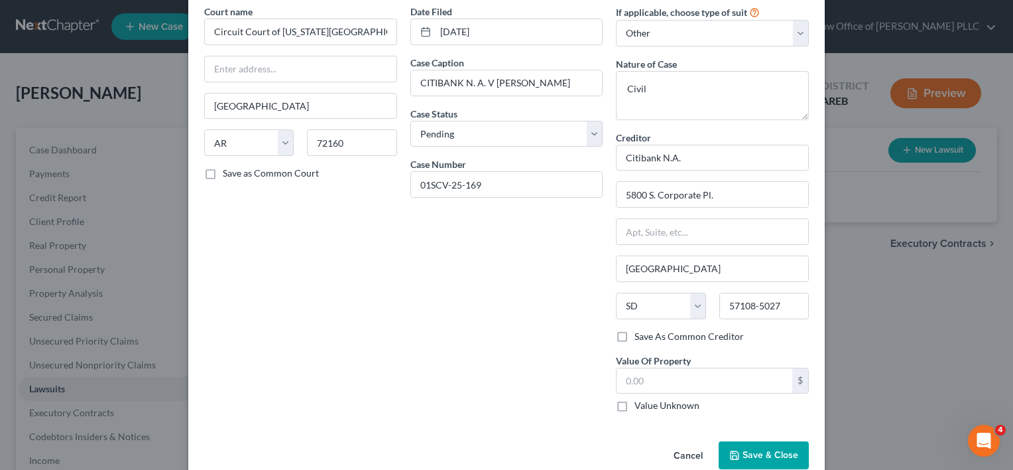
scroll to position [80, 0]
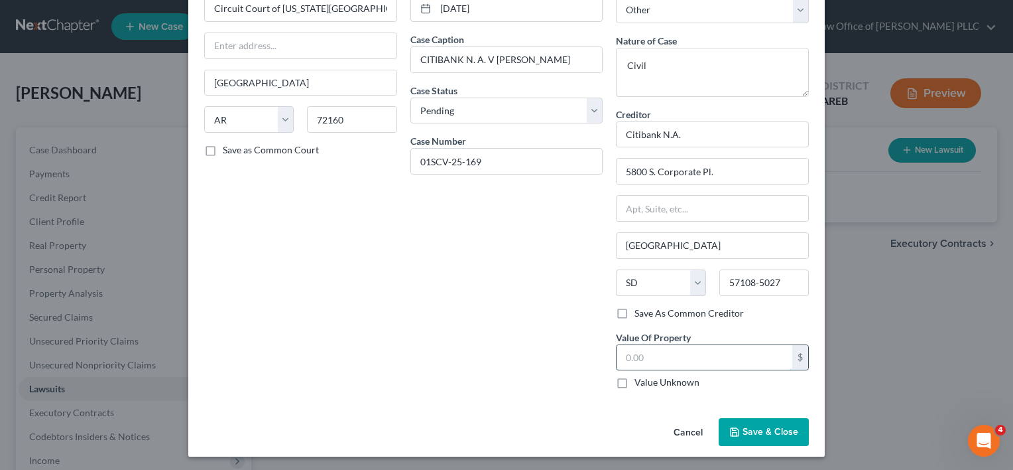
click at [708, 358] on input "text" at bounding box center [705, 357] width 176 height 25
type input "5,989.02"
click at [743, 430] on span "Save & Close" at bounding box center [771, 431] width 56 height 11
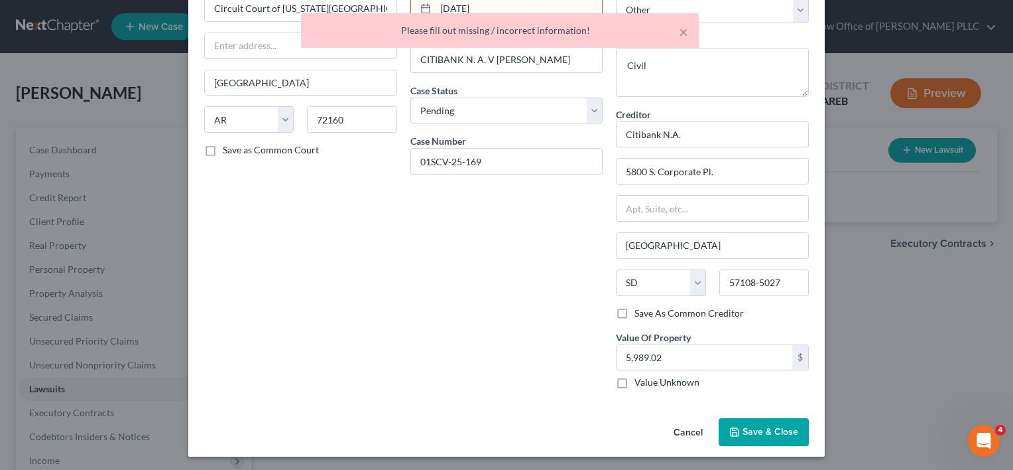
scroll to position [0, 0]
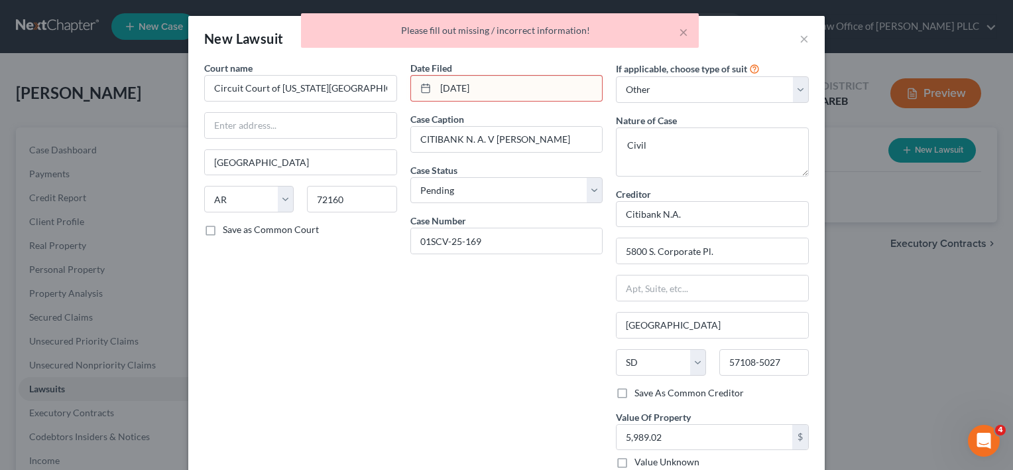
click at [466, 90] on input "08/08/25" at bounding box center [519, 88] width 167 height 25
click at [464, 88] on input "08/08/25" at bounding box center [519, 88] width 167 height 25
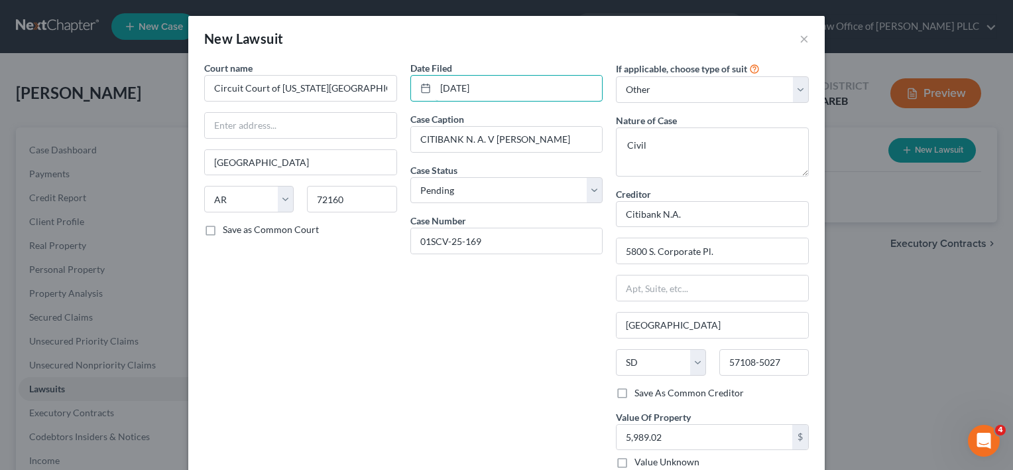
type input "08/08/2025"
click at [553, 378] on div "Date Filed 08/08/2025 Case Caption CITIBANK N. A. V KERVIN HOLT Case Status * S…" at bounding box center [507, 270] width 206 height 418
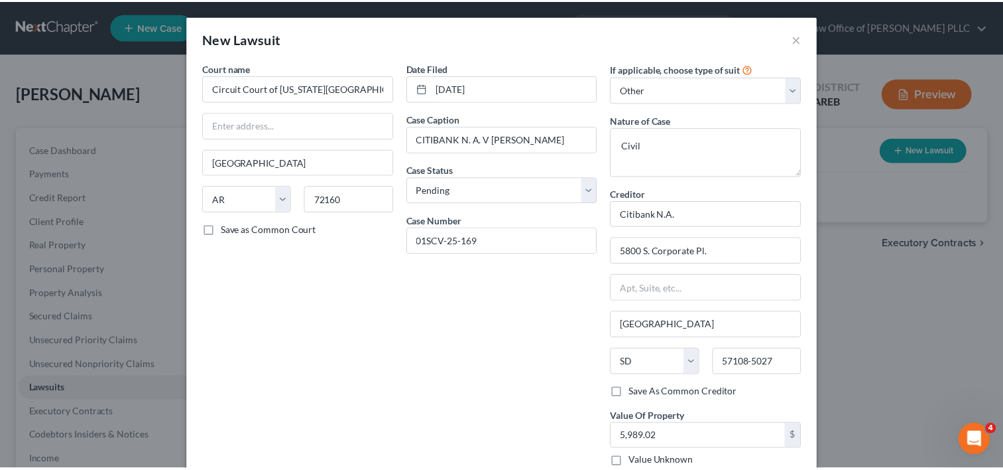
scroll to position [80, 0]
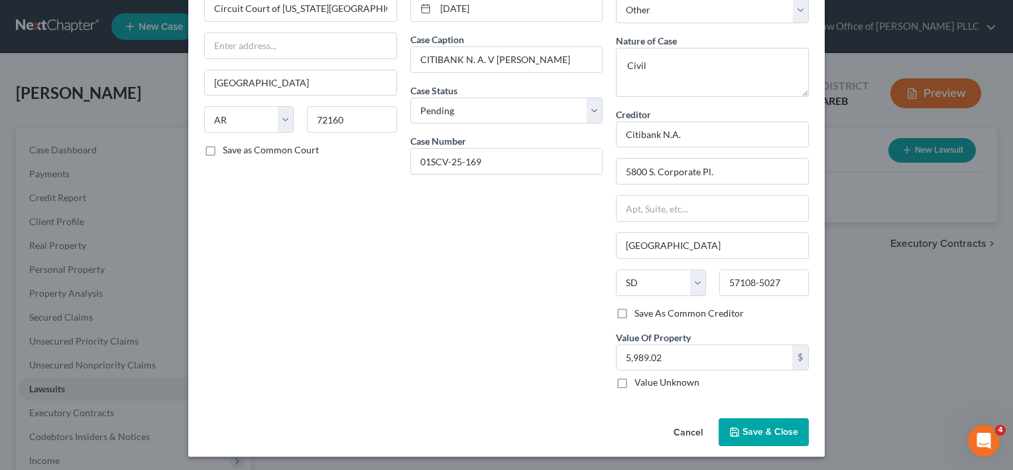
click at [743, 431] on span "Save & Close" at bounding box center [771, 431] width 56 height 11
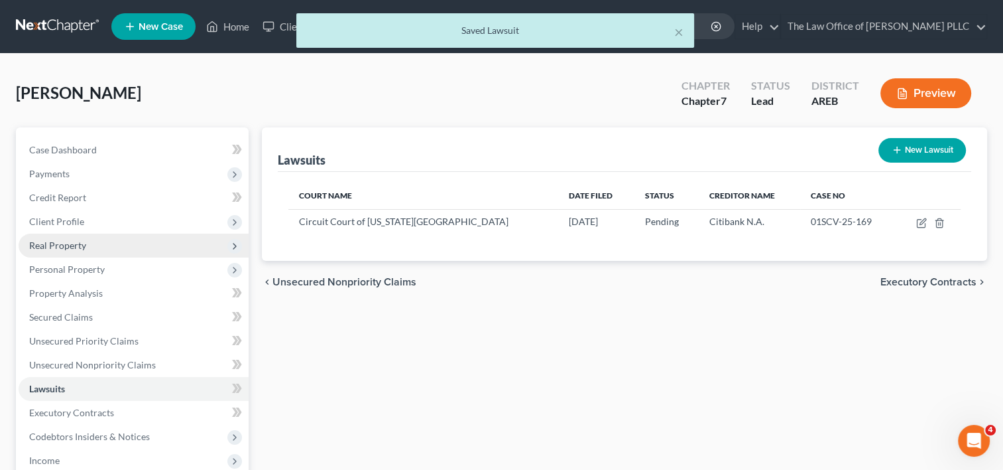
scroll to position [195, 0]
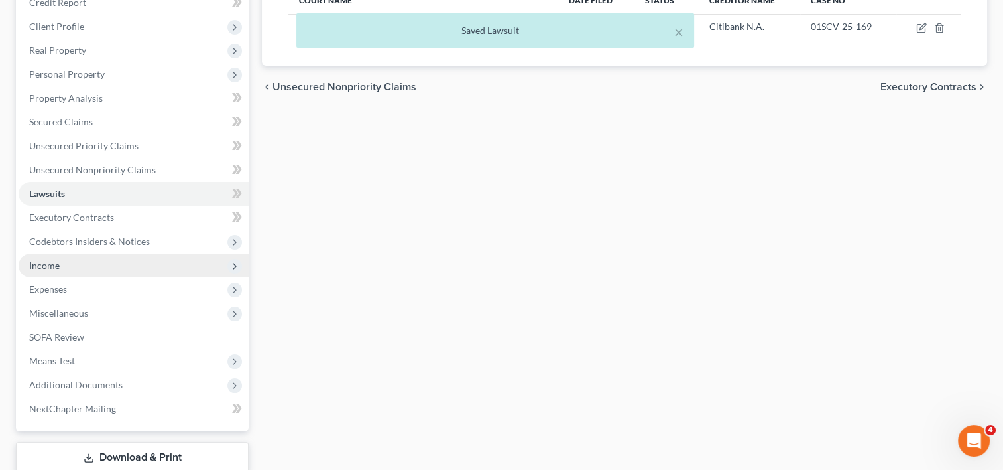
click at [74, 263] on span "Income" at bounding box center [134, 265] width 230 height 24
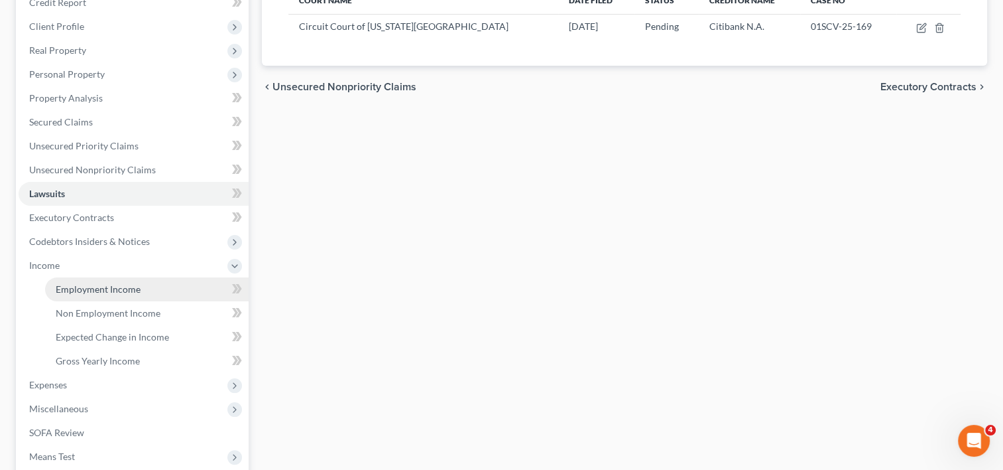
click at [94, 287] on span "Employment Income" at bounding box center [98, 288] width 85 height 11
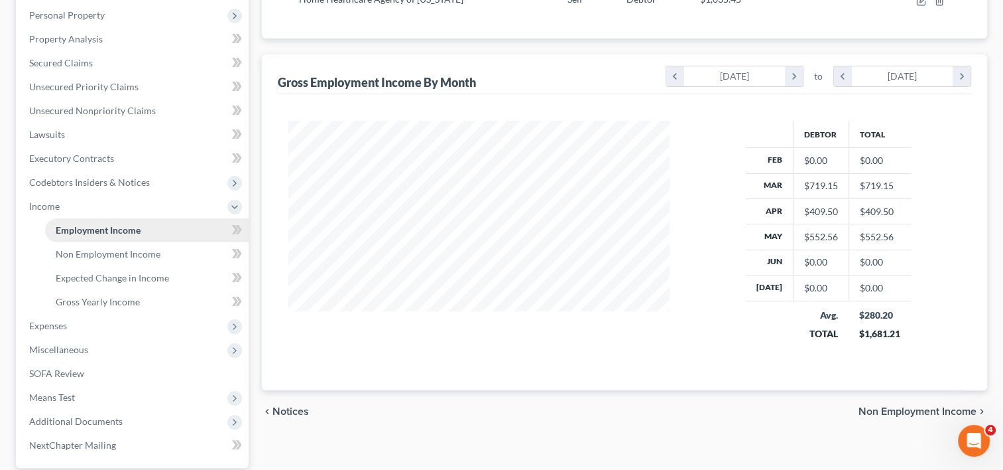
scroll to position [255, 0]
click at [130, 251] on span "Non Employment Income" at bounding box center [108, 252] width 105 height 11
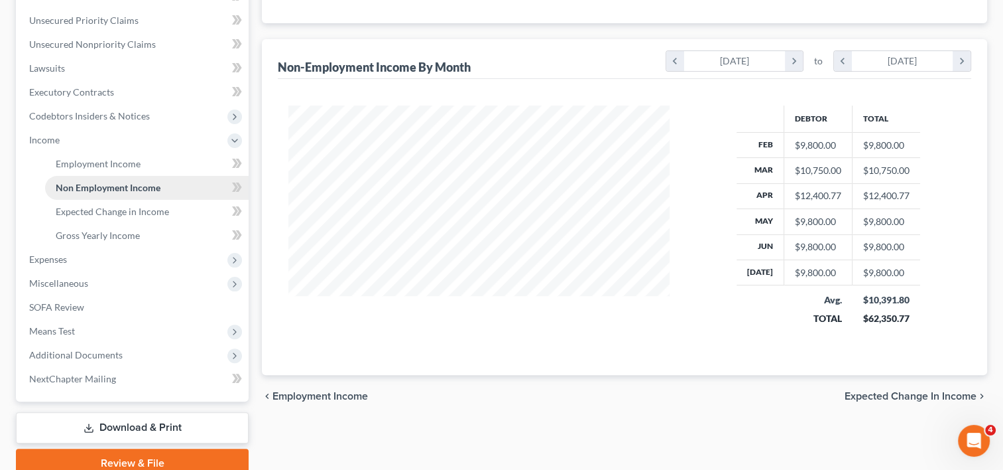
scroll to position [377, 0]
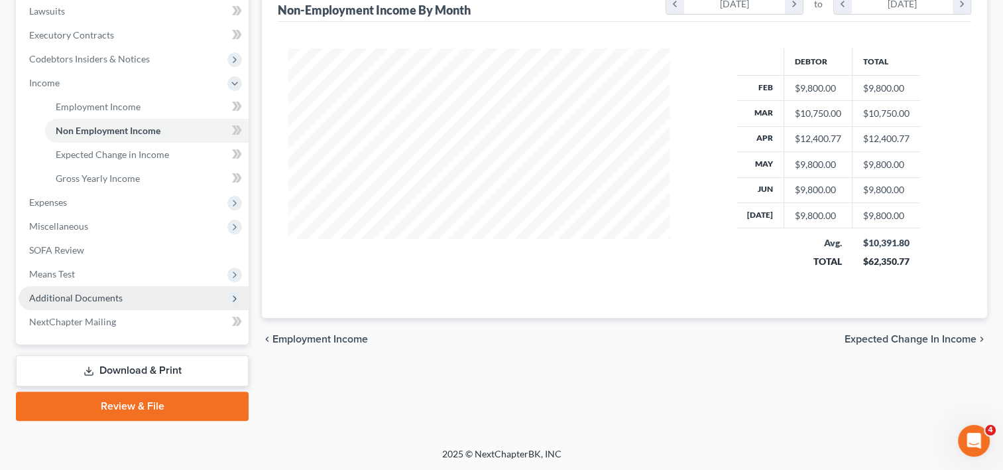
click at [91, 296] on span "Additional Documents" at bounding box center [76, 297] width 94 height 11
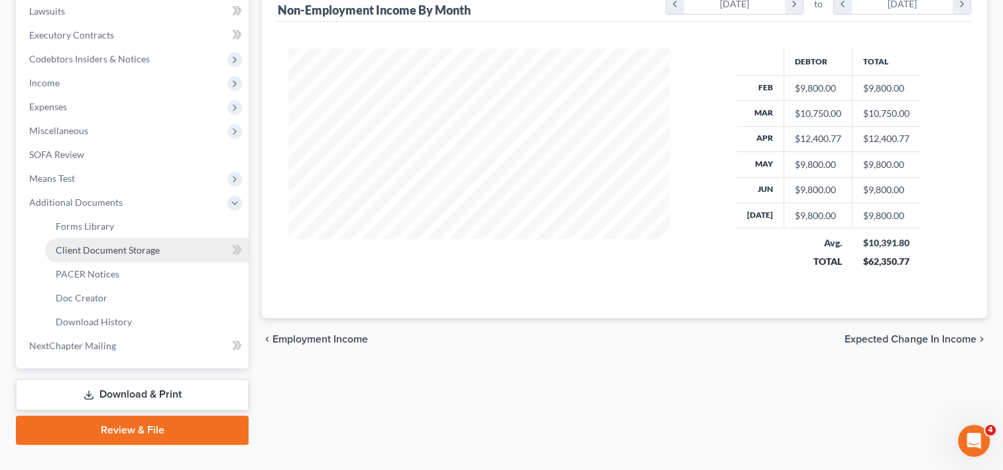
click at [121, 244] on span "Client Document Storage" at bounding box center [108, 249] width 104 height 11
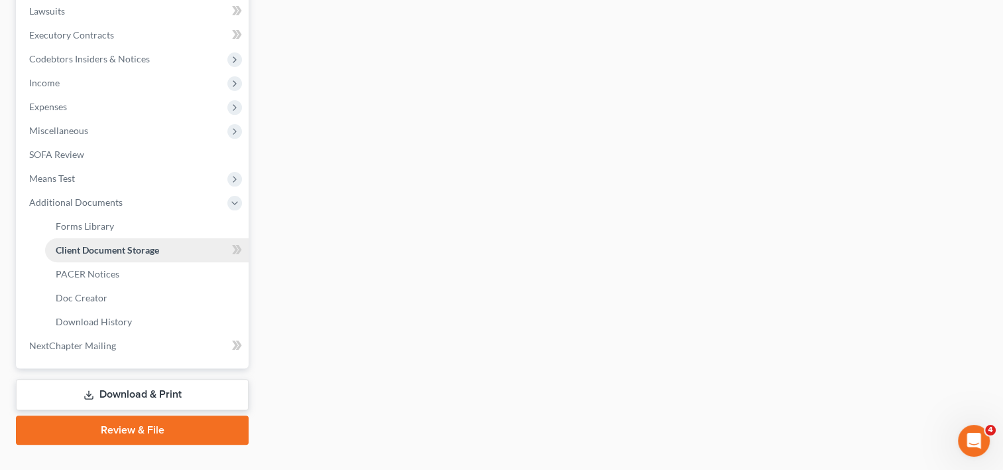
select select "0"
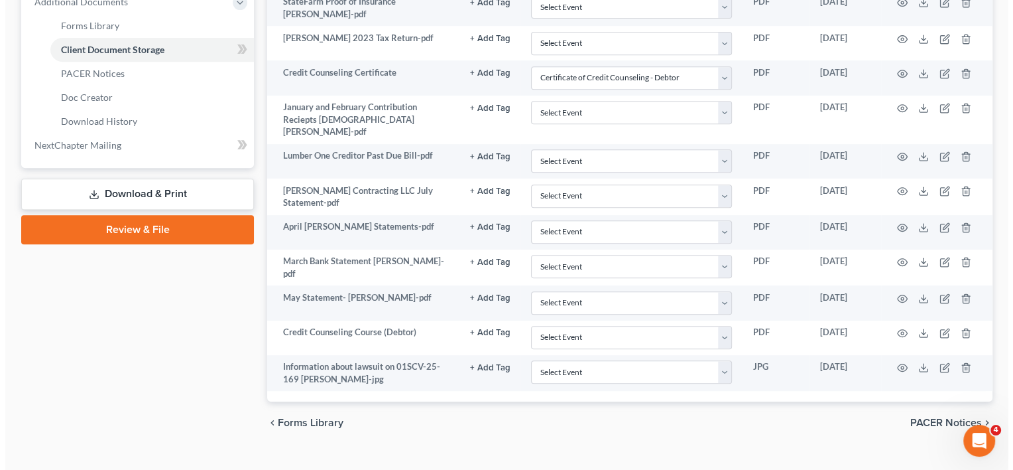
scroll to position [578, 0]
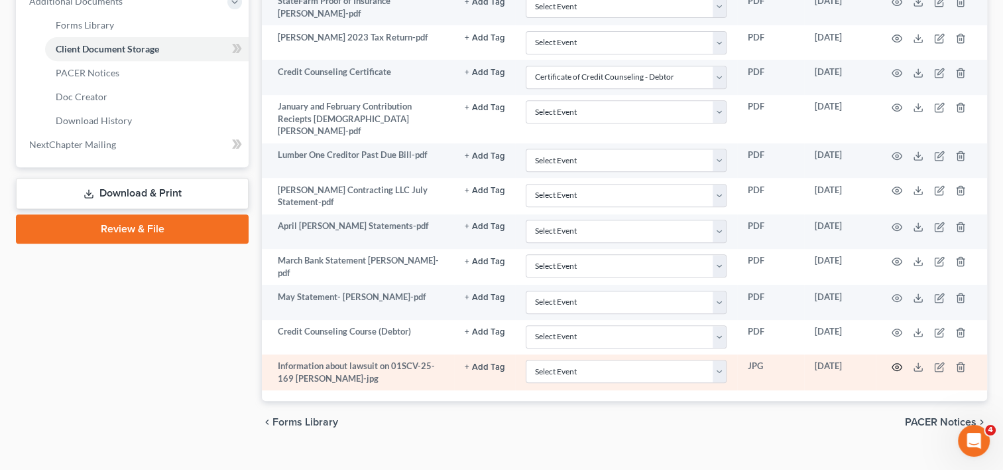
click at [897, 361] on icon "button" at bounding box center [897, 366] width 11 height 11
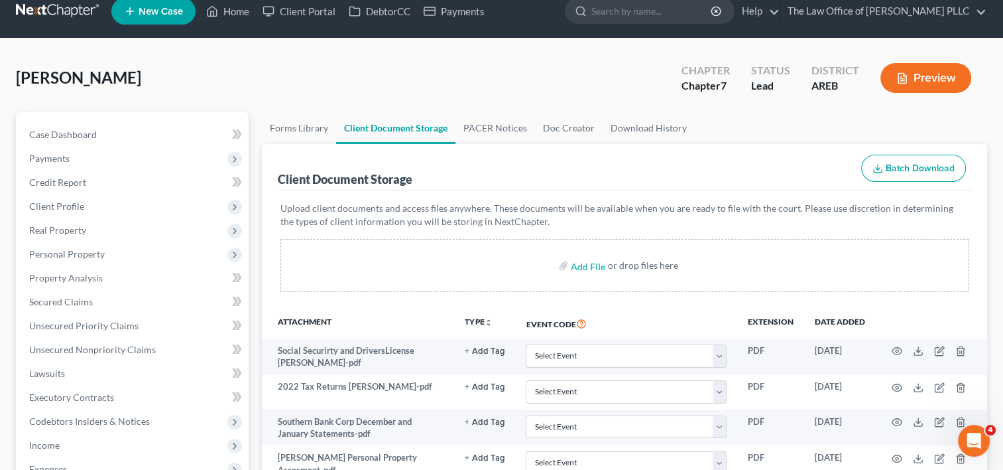
scroll to position [0, 0]
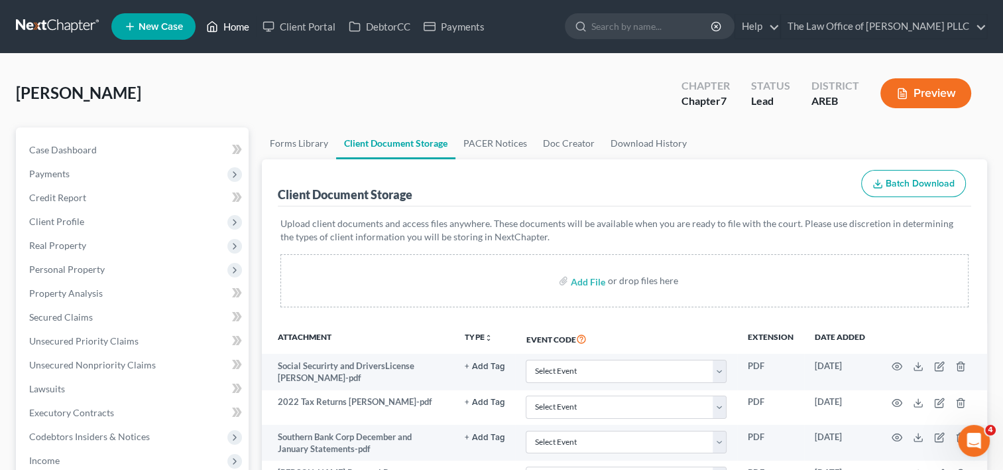
click at [247, 25] on link "Home" at bounding box center [228, 27] width 56 height 24
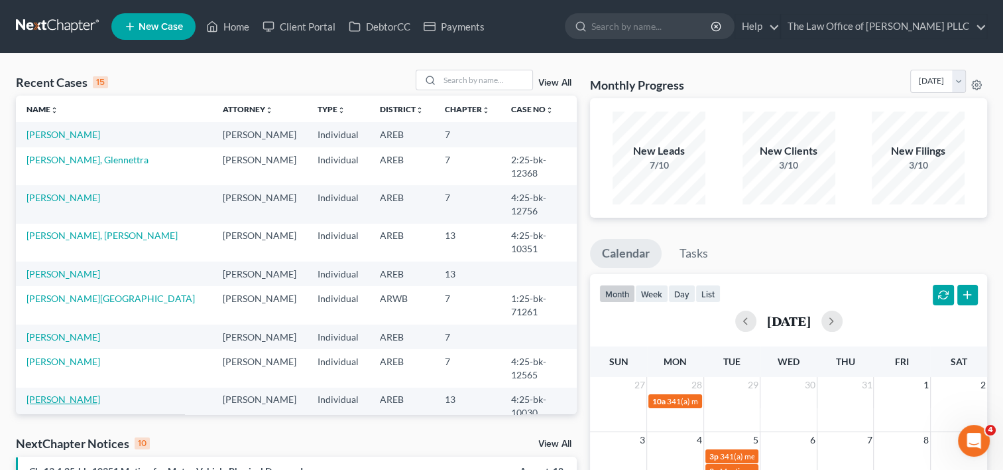
click at [80, 393] on link "[PERSON_NAME]" at bounding box center [64, 398] width 74 height 11
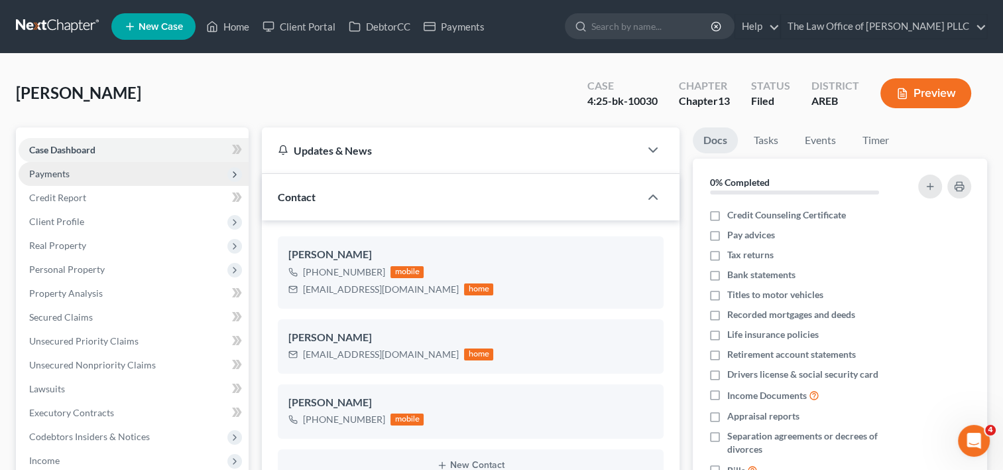
click at [80, 173] on span "Payments" at bounding box center [134, 174] width 230 height 24
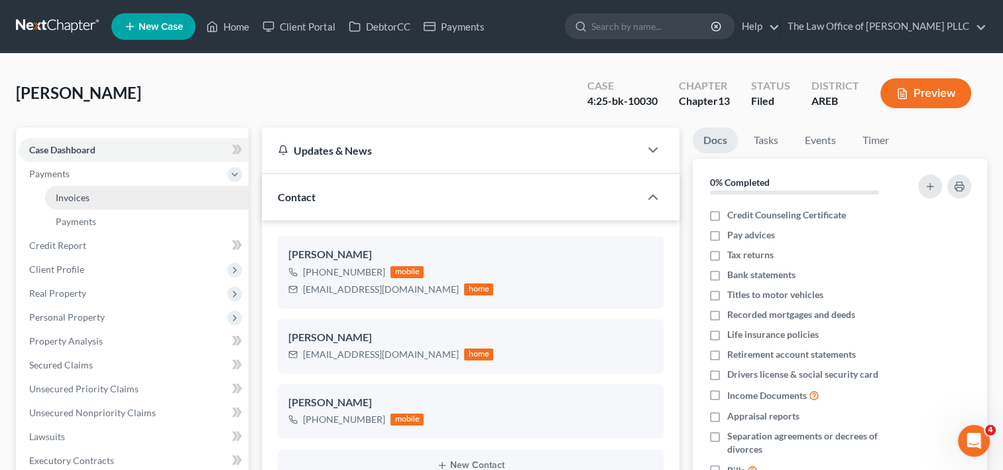
click at [90, 199] on link "Invoices" at bounding box center [147, 198] width 204 height 24
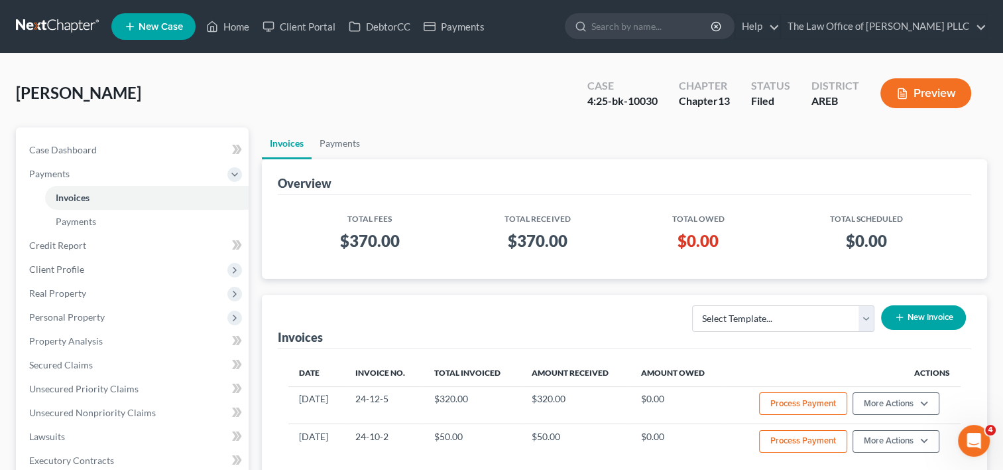
click at [927, 314] on button "New Invoice" at bounding box center [923, 317] width 85 height 25
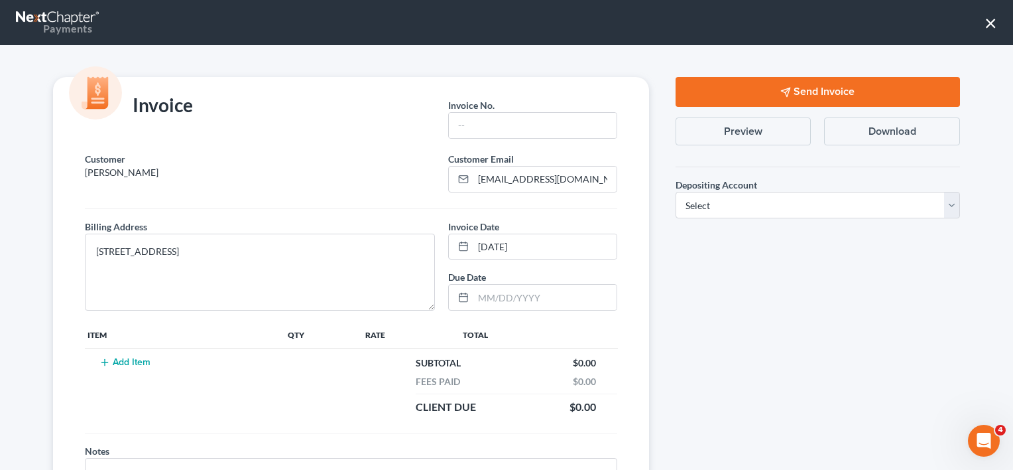
click at [143, 361] on button "Add Item" at bounding box center [125, 362] width 58 height 11
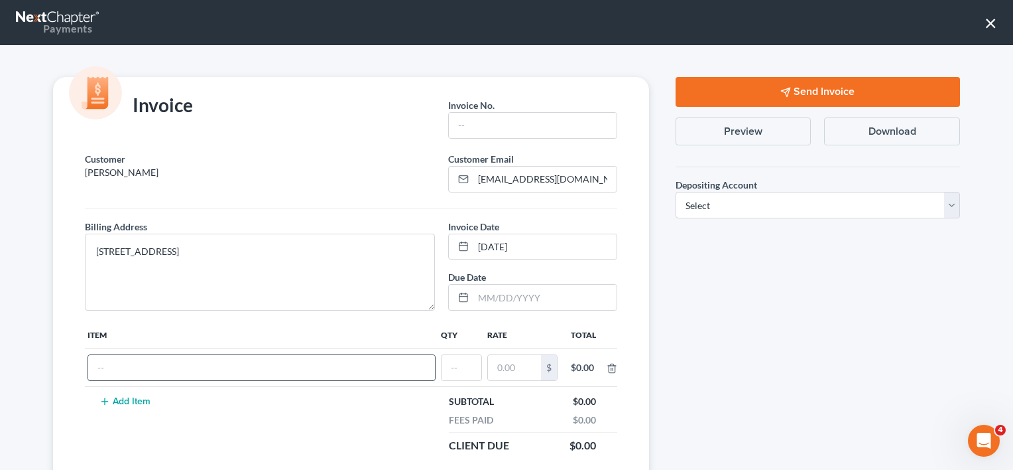
click at [153, 364] on input "text" at bounding box center [261, 367] width 347 height 25
click at [184, 358] on input "Service Fees for" at bounding box center [261, 367] width 347 height 25
type input "S"
type input "Amended Plan ($94 filing fee/mailing costs), Motion to Avoid Lien ($44)"
click at [460, 364] on input "text" at bounding box center [462, 367] width 40 height 25
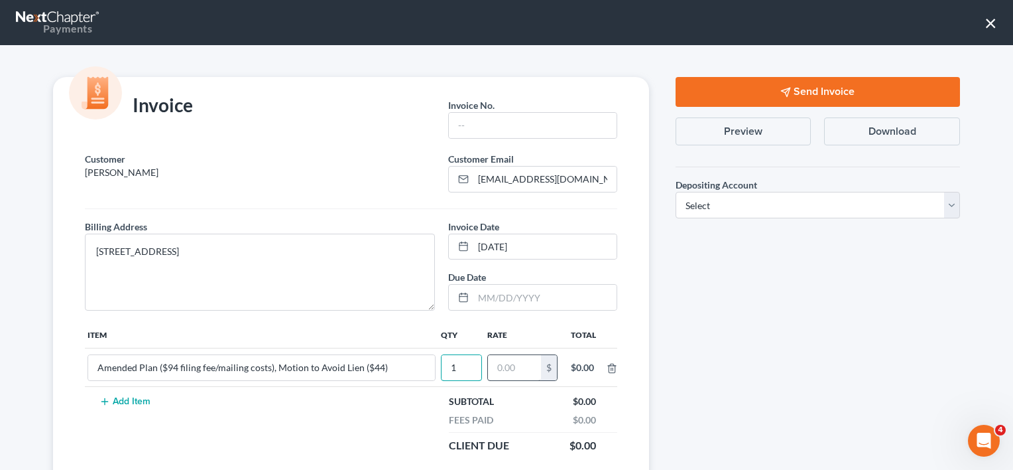
type input "1"
click at [522, 363] on input "text" at bounding box center [514, 367] width 53 height 25
type input "138"
click at [537, 397] on div "Subtotal $138.00" at bounding box center [518, 401] width 169 height 13
click at [523, 300] on input "text" at bounding box center [545, 297] width 143 height 25
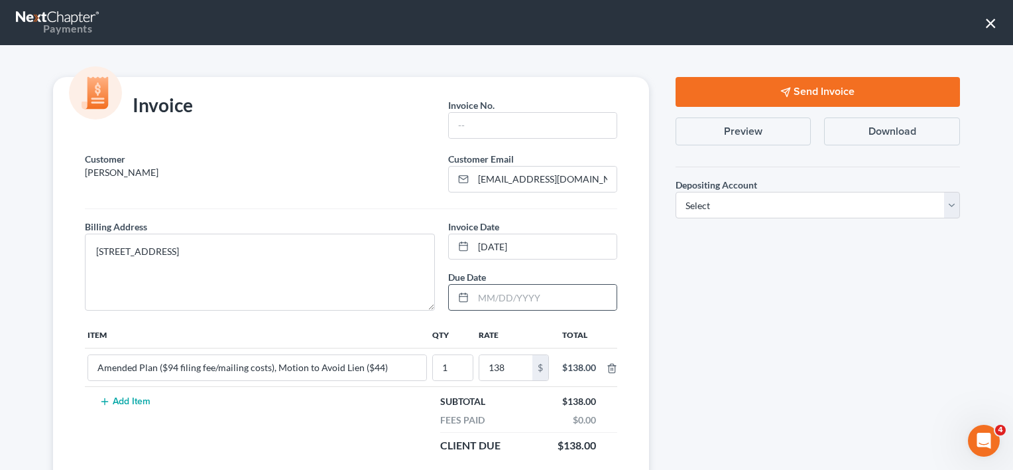
click at [458, 298] on icon at bounding box center [463, 297] width 11 height 11
click at [462, 292] on icon at bounding box center [463, 297] width 11 height 11
click at [460, 300] on rect at bounding box center [464, 298] width 8 height 8
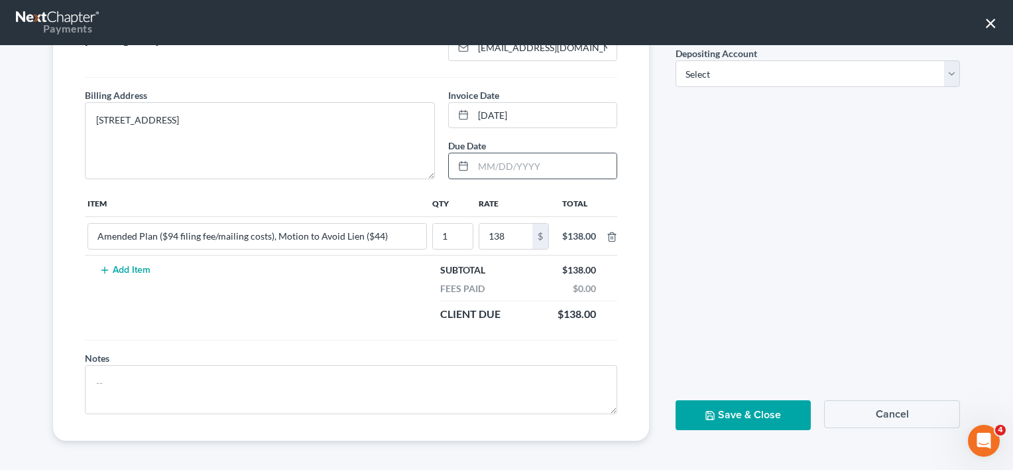
click at [460, 162] on icon at bounding box center [463, 166] width 11 height 11
click at [495, 161] on input "text" at bounding box center [545, 165] width 143 height 25
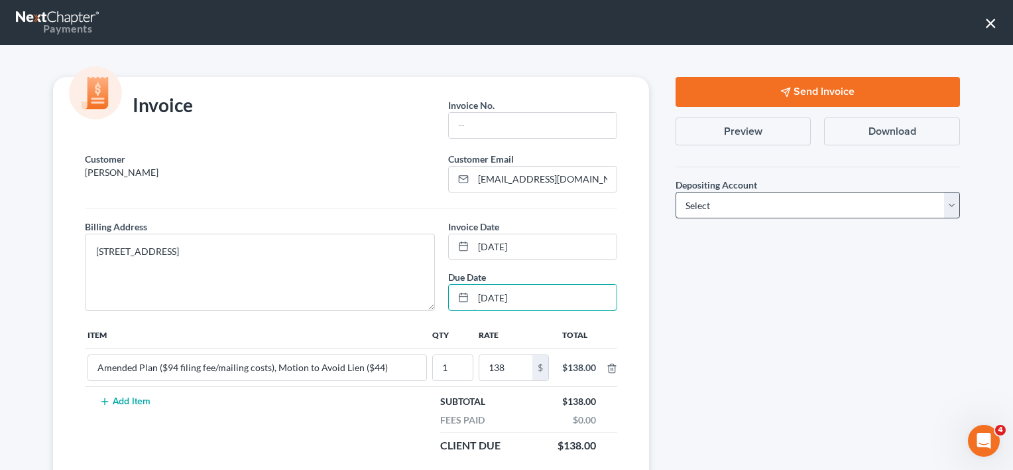
type input "08/22/2025"
click at [797, 204] on select "Select Operation Trust" at bounding box center [818, 205] width 285 height 27
select select "0"
click at [676, 192] on select "Select Operation Trust" at bounding box center [818, 205] width 285 height 27
click at [729, 341] on div "Send Invoice Preview Download Depositing Account * Select Operation Trust Save …" at bounding box center [818, 324] width 311 height 495
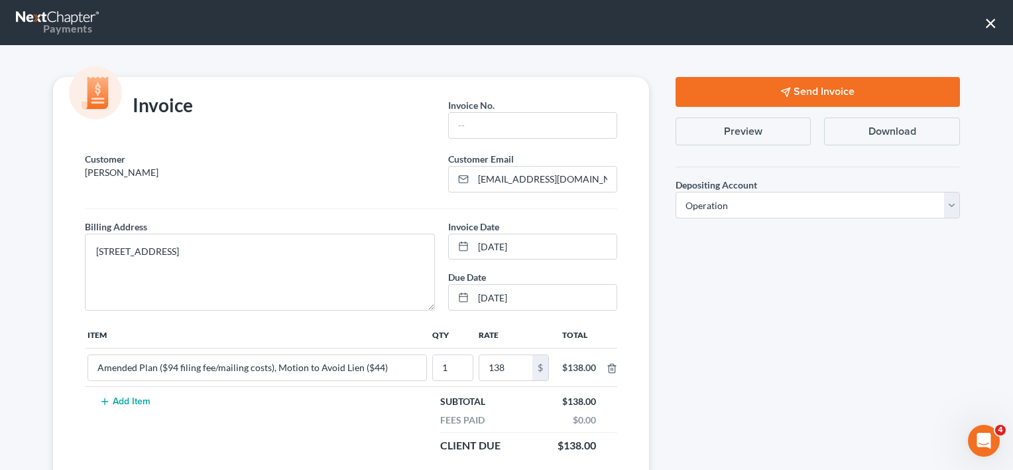
click at [800, 90] on button "Send Invoice" at bounding box center [818, 92] width 285 height 30
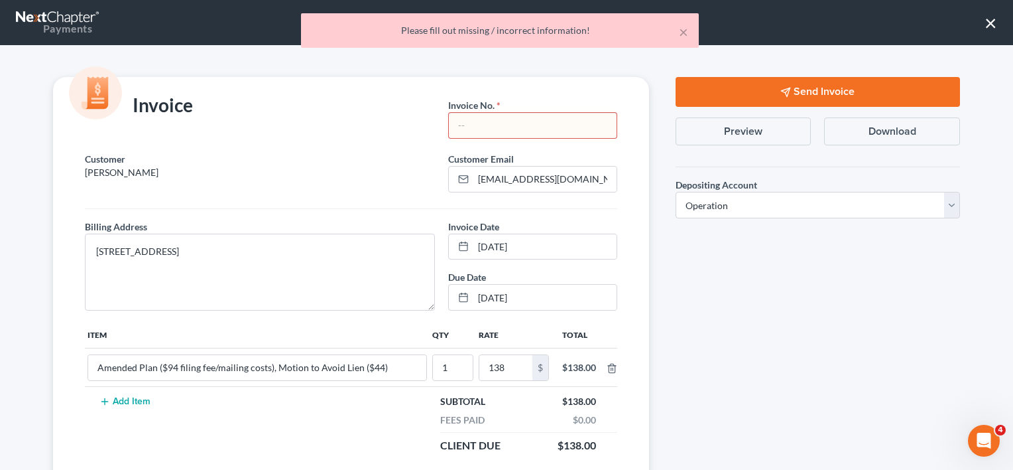
click at [526, 131] on input "text" at bounding box center [532, 125] width 167 height 25
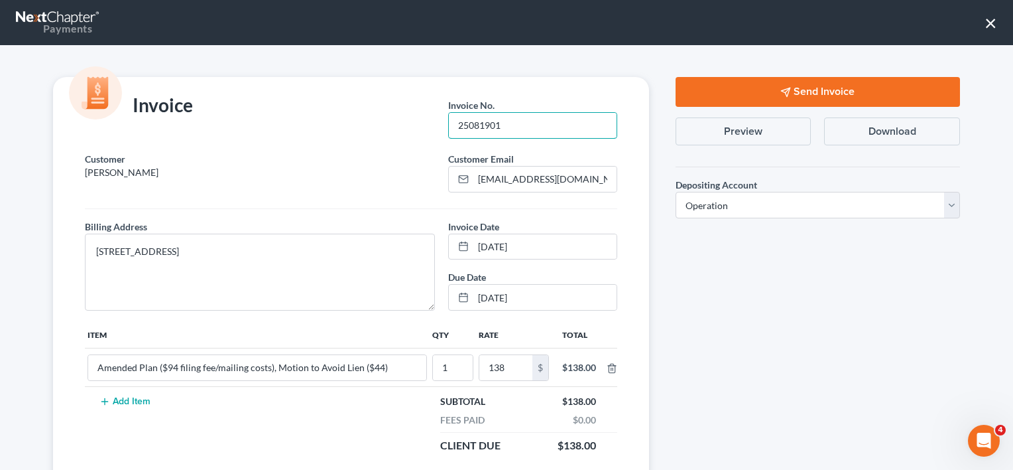
type input "25081901"
click at [781, 88] on icon "button" at bounding box center [786, 92] width 11 height 11
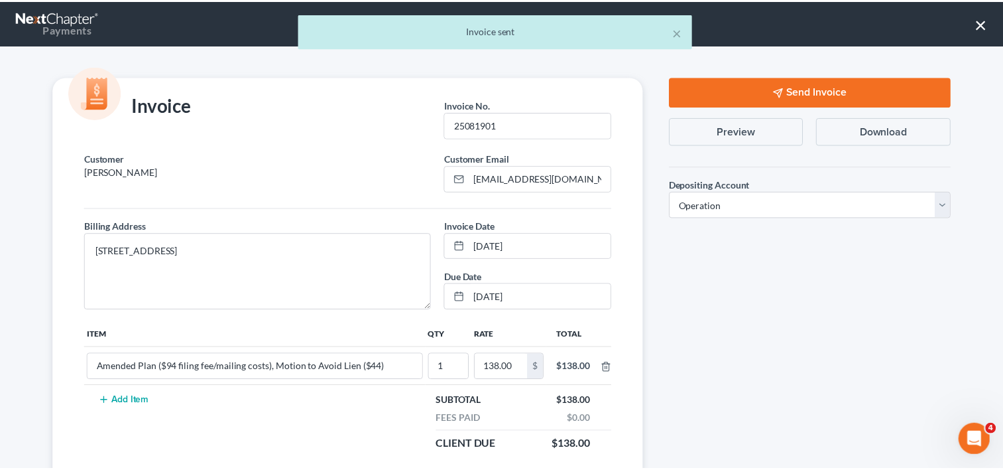
scroll to position [131, 0]
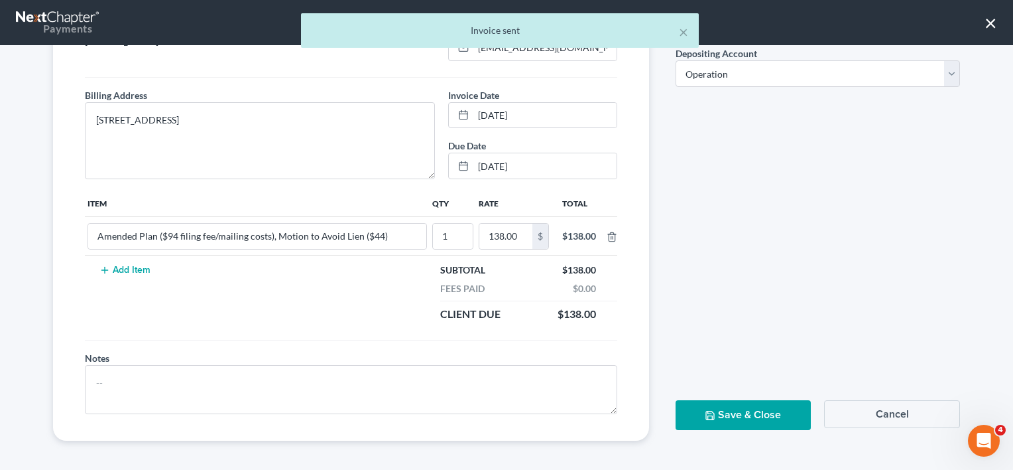
click at [716, 406] on button "Save & Close" at bounding box center [744, 415] width 136 height 30
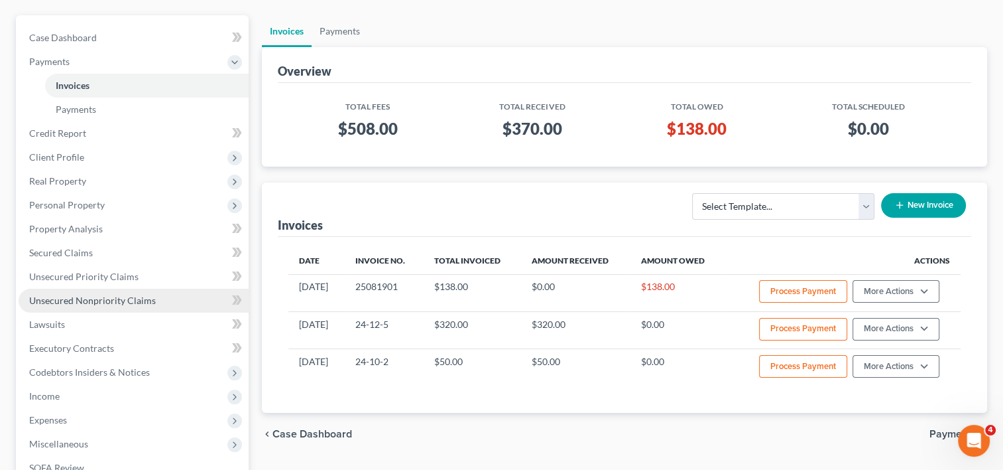
scroll to position [113, 0]
click at [129, 297] on span "Unsecured Nonpriority Claims" at bounding box center [92, 299] width 127 height 11
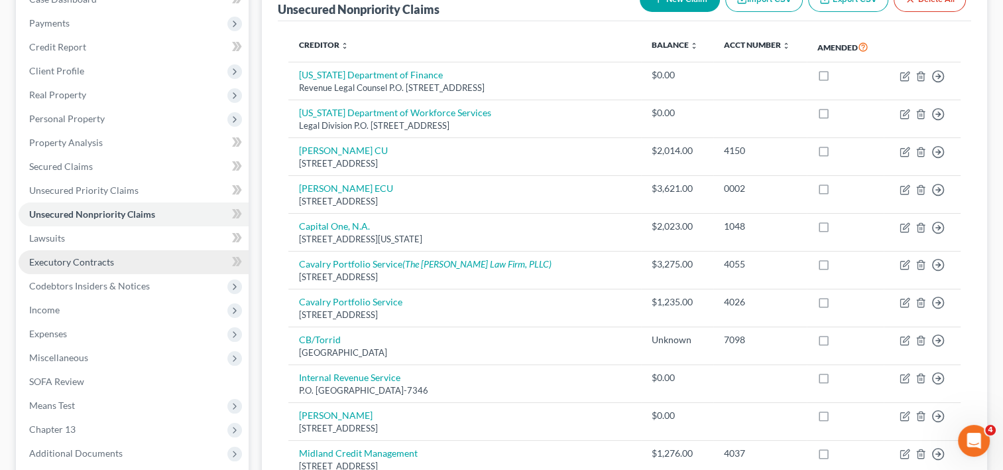
scroll to position [269, 0]
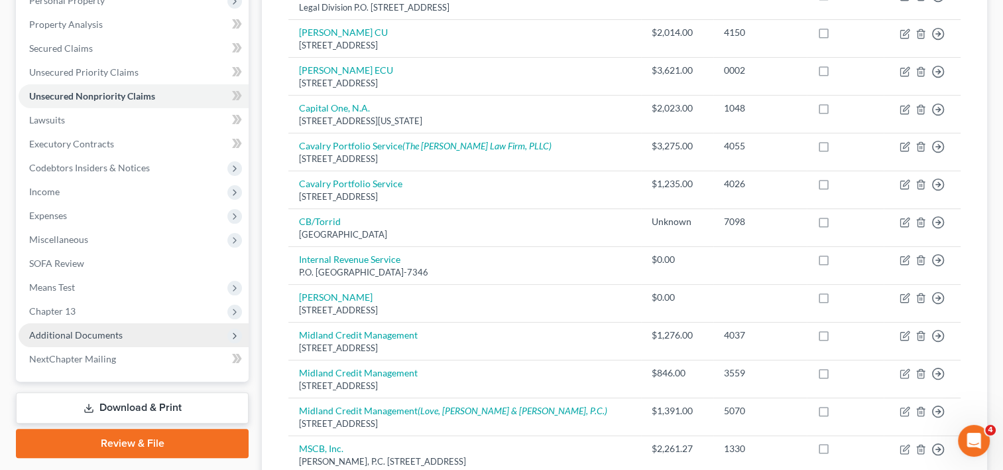
click at [129, 345] on span "Additional Documents" at bounding box center [134, 335] width 230 height 24
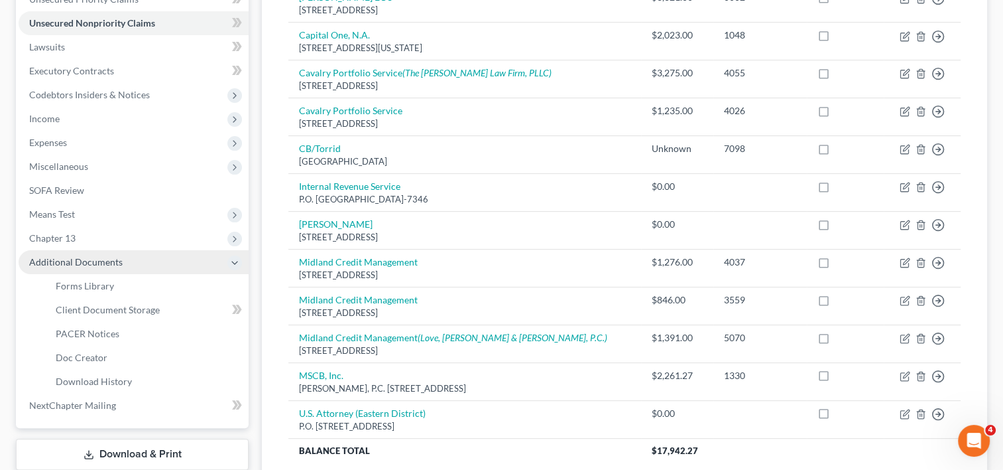
scroll to position [342, 0]
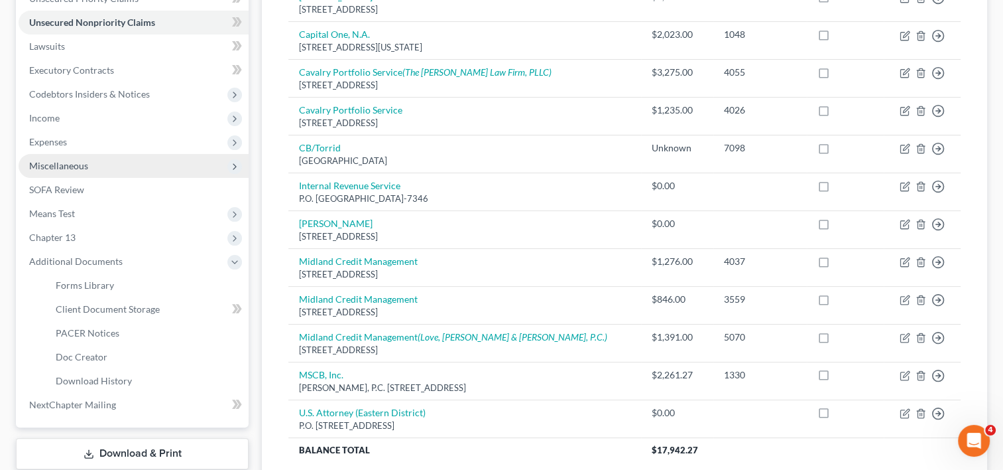
click at [135, 166] on span "Miscellaneous" at bounding box center [134, 166] width 230 height 24
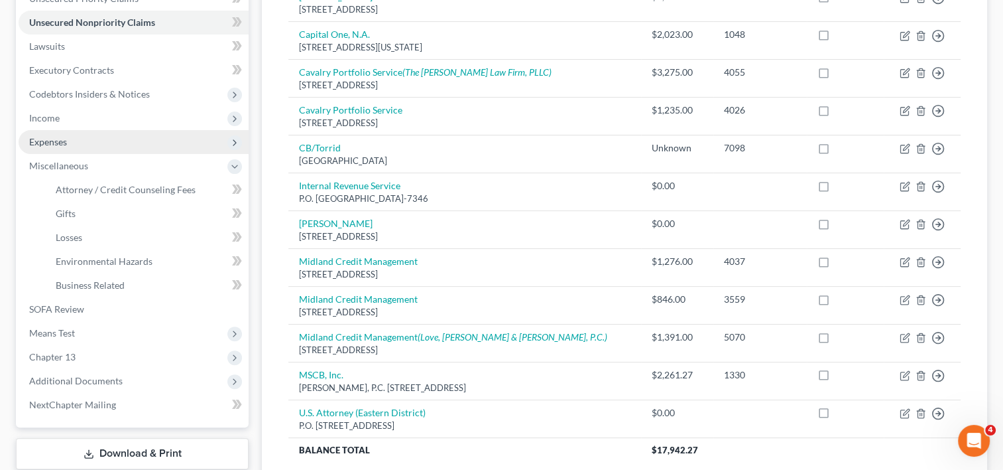
click at [143, 136] on span "Expenses" at bounding box center [134, 142] width 230 height 24
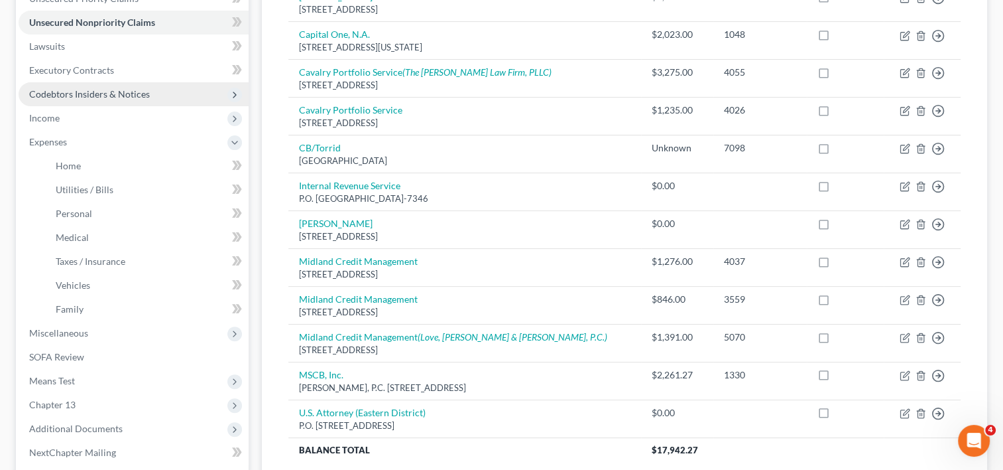
click at [147, 93] on span "Codebtors Insiders & Notices" at bounding box center [89, 93] width 121 height 11
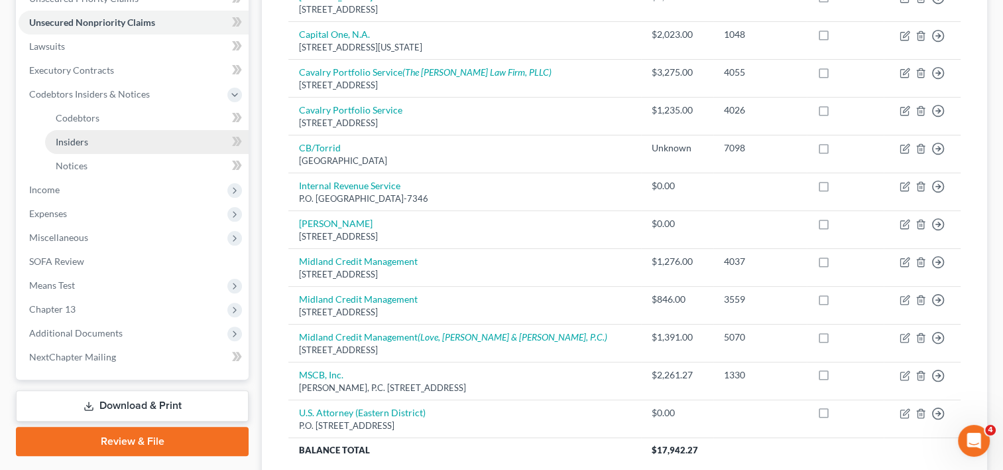
scroll to position [245, 0]
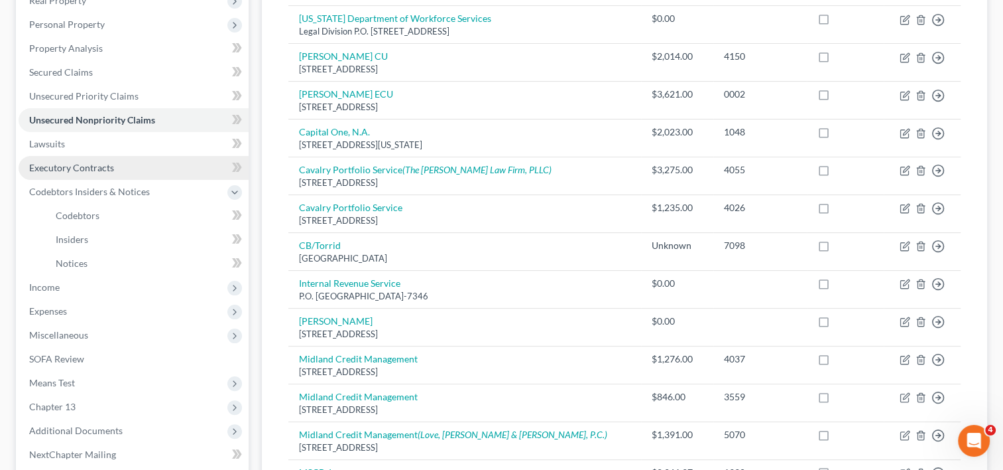
click at [141, 169] on link "Executory Contracts" at bounding box center [134, 168] width 230 height 24
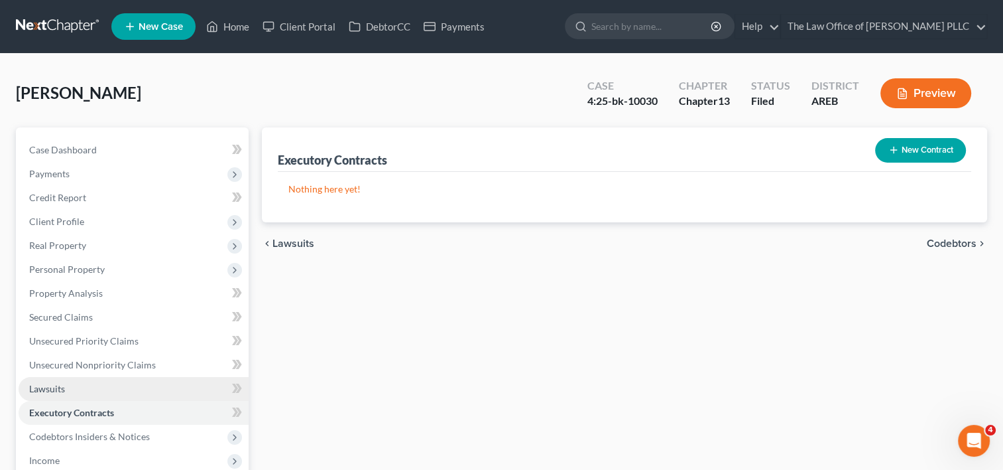
click at [119, 387] on link "Lawsuits" at bounding box center [134, 389] width 230 height 24
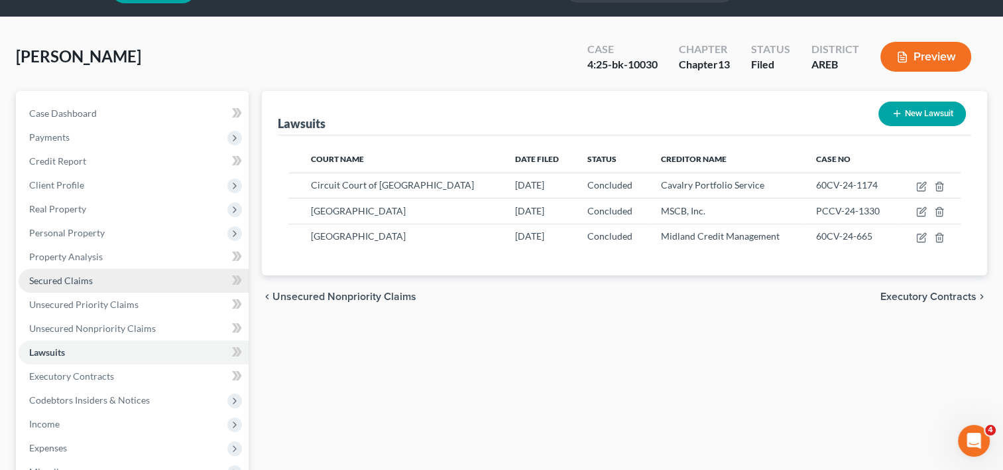
scroll to position [37, 0]
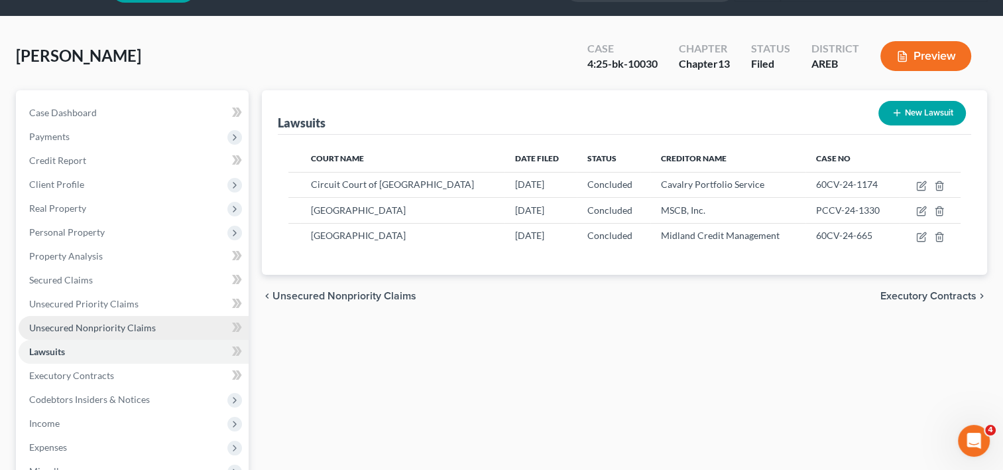
click at [141, 331] on span "Unsecured Nonpriority Claims" at bounding box center [92, 327] width 127 height 11
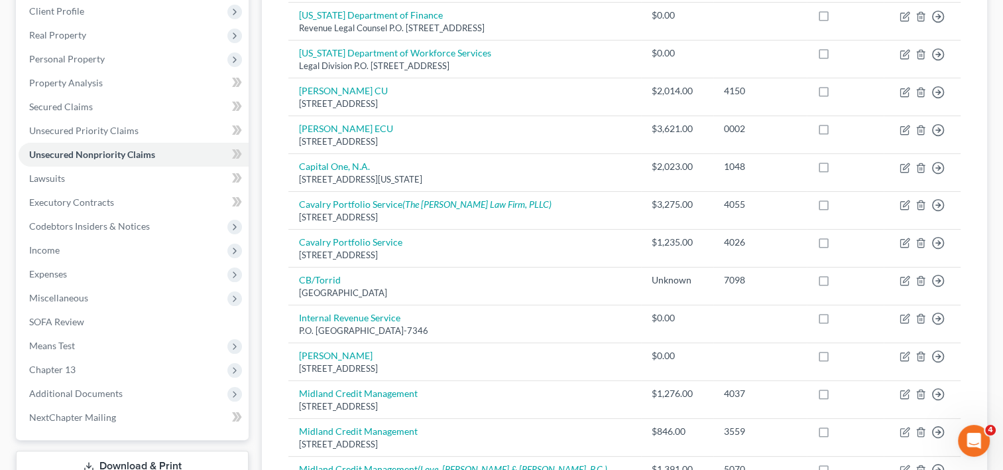
scroll to position [211, 0]
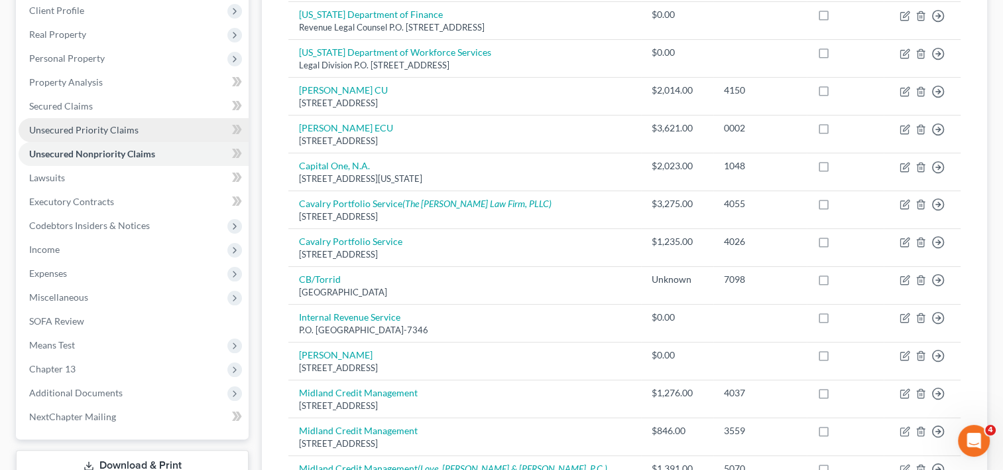
click at [120, 127] on span "Unsecured Priority Claims" at bounding box center [83, 129] width 109 height 11
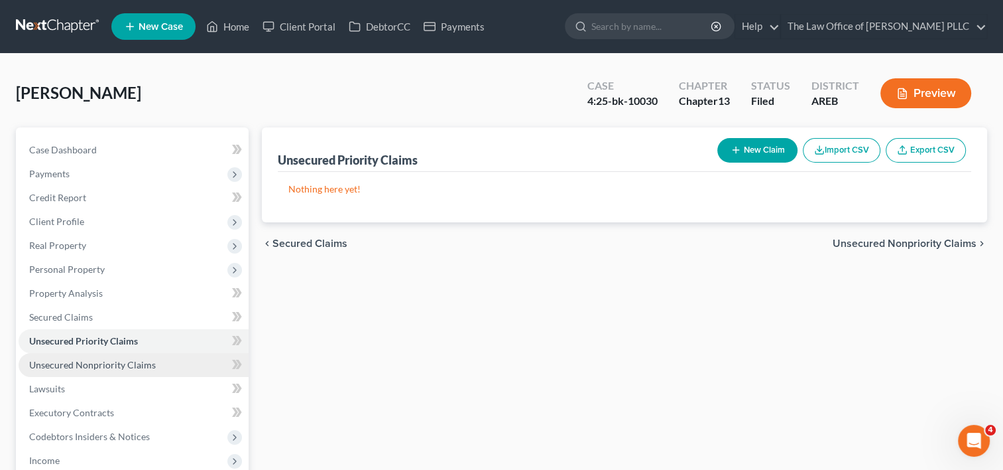
click at [107, 360] on span "Unsecured Nonpriority Claims" at bounding box center [92, 364] width 127 height 11
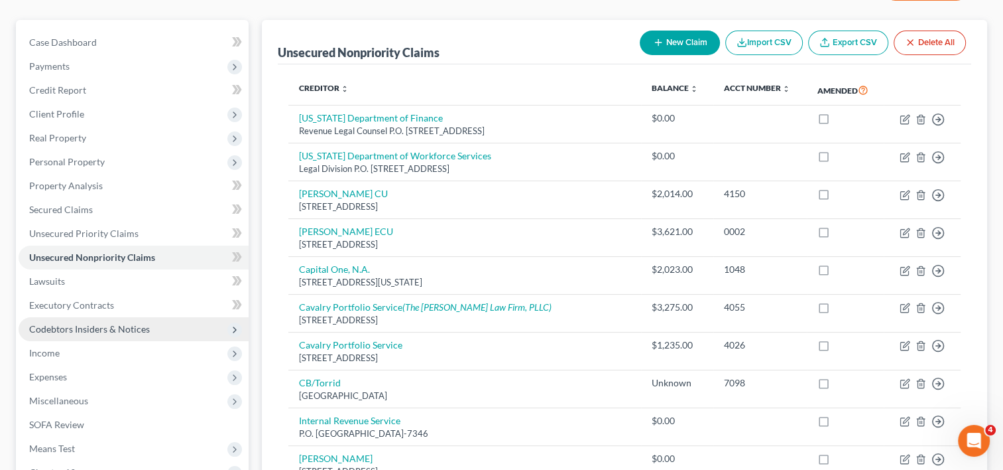
scroll to position [97, 0]
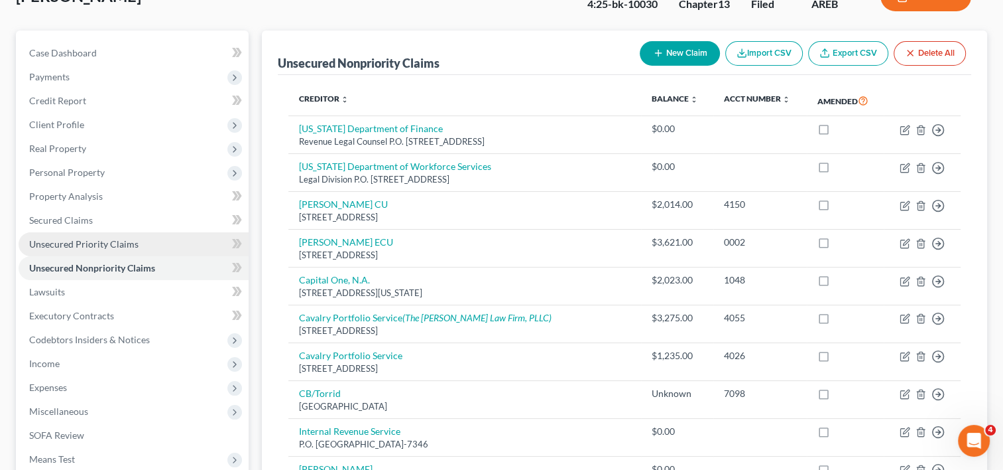
click at [114, 239] on span "Unsecured Priority Claims" at bounding box center [83, 243] width 109 height 11
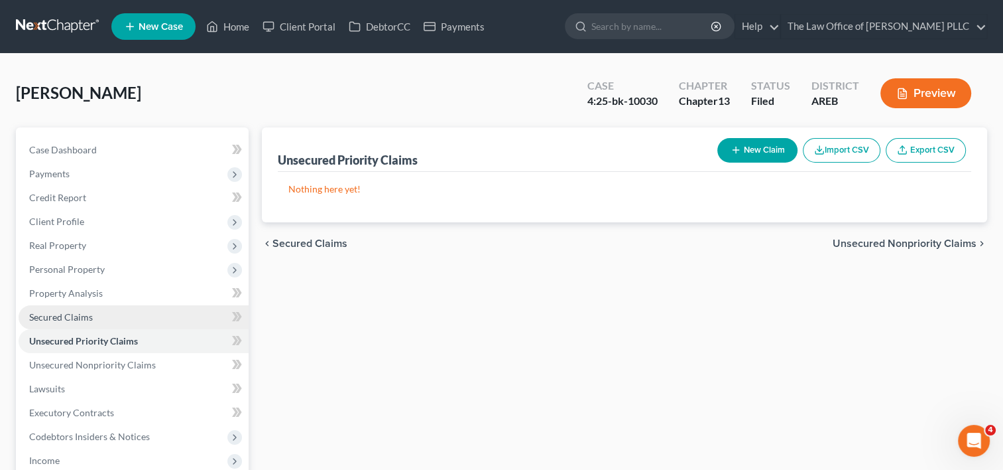
click at [74, 307] on link "Secured Claims" at bounding box center [134, 317] width 230 height 24
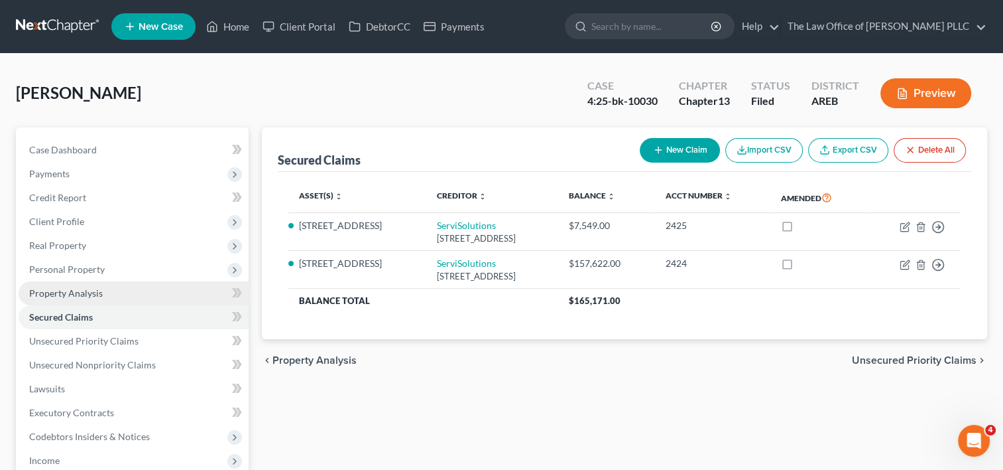
click at [88, 284] on link "Property Analysis" at bounding box center [134, 293] width 230 height 24
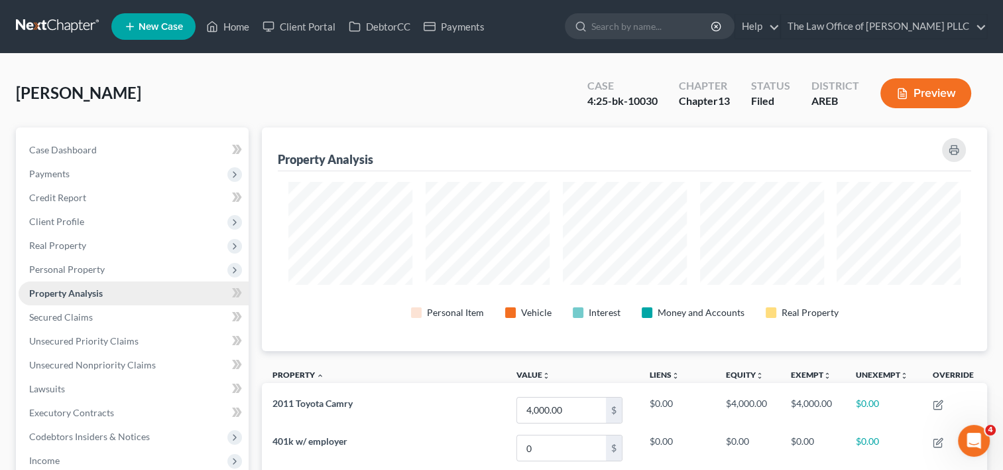
scroll to position [223, 725]
click at [88, 269] on span "Personal Property" at bounding box center [67, 268] width 76 height 11
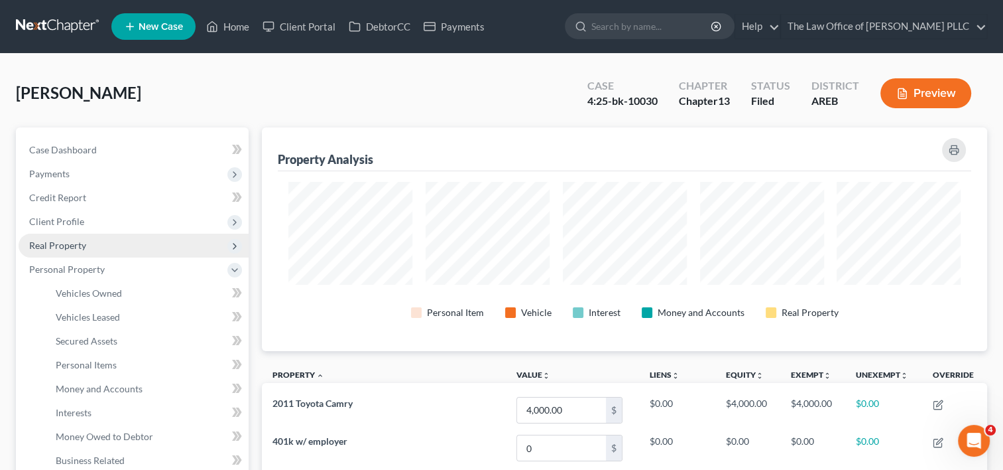
click at [83, 239] on span "Real Property" at bounding box center [57, 244] width 57 height 11
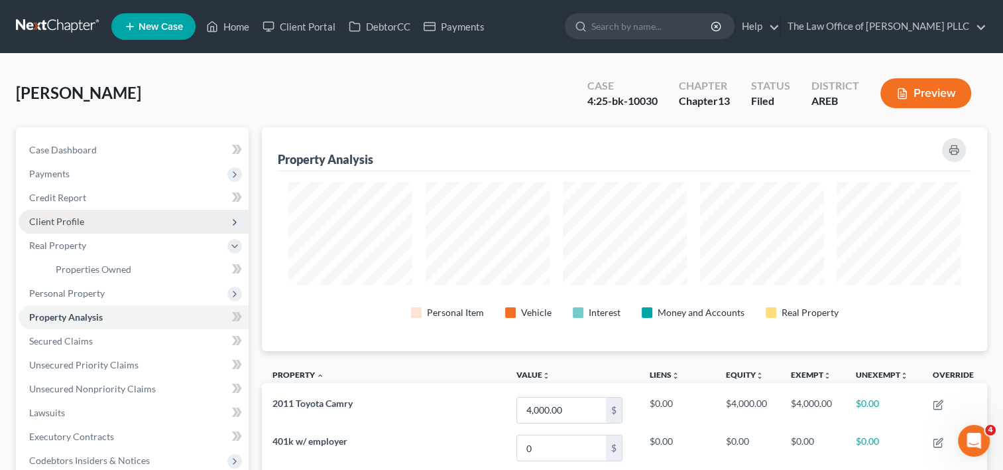
click at [88, 214] on span "Client Profile" at bounding box center [134, 222] width 230 height 24
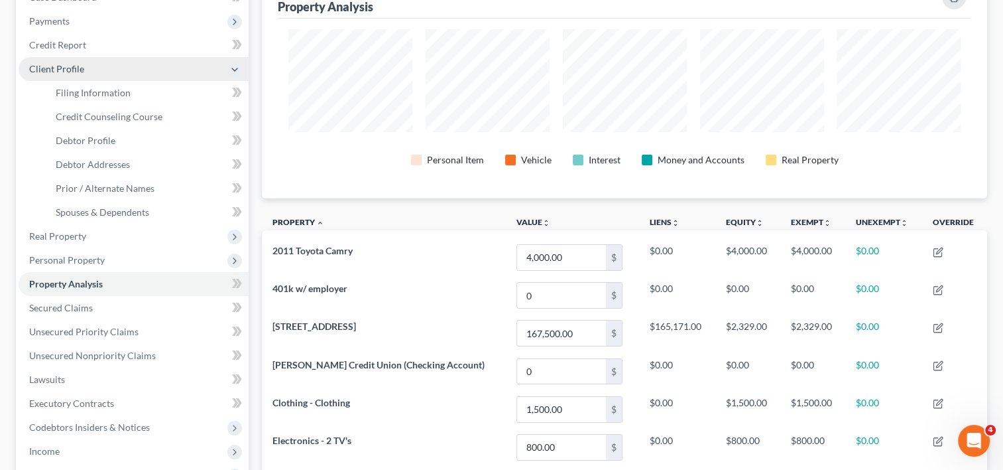
scroll to position [252, 0]
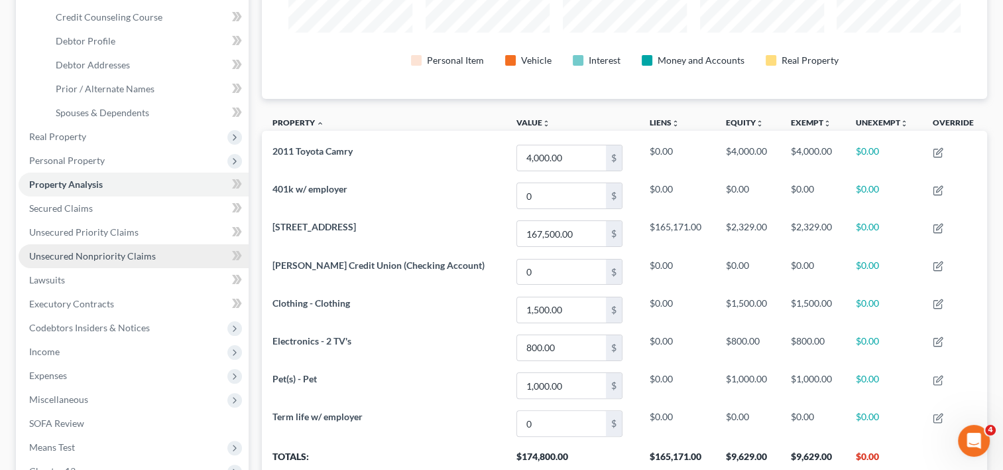
click at [105, 248] on link "Unsecured Nonpriority Claims" at bounding box center [134, 256] width 230 height 24
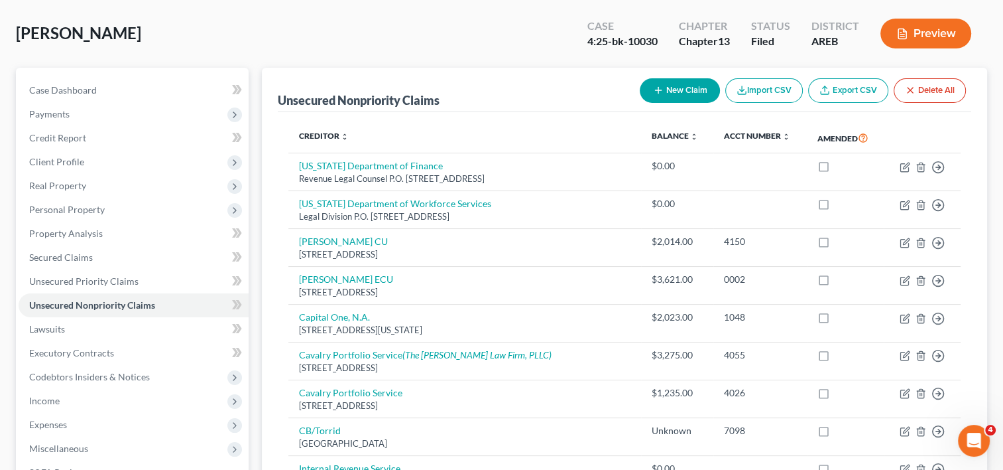
scroll to position [59, 0]
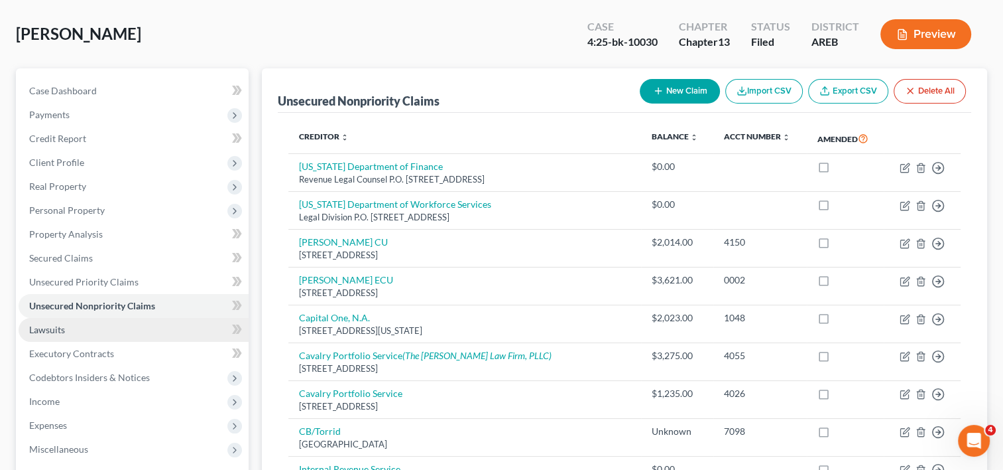
click at [141, 333] on link "Lawsuits" at bounding box center [134, 330] width 230 height 24
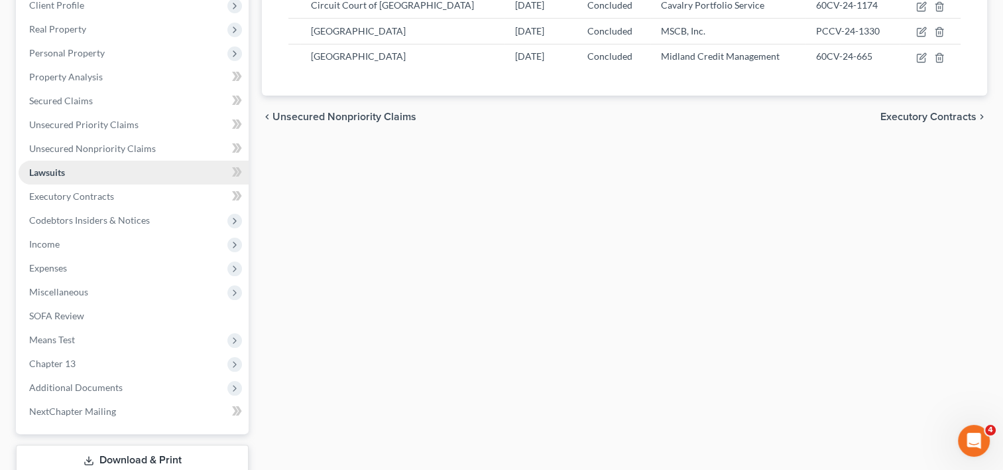
scroll to position [306, 0]
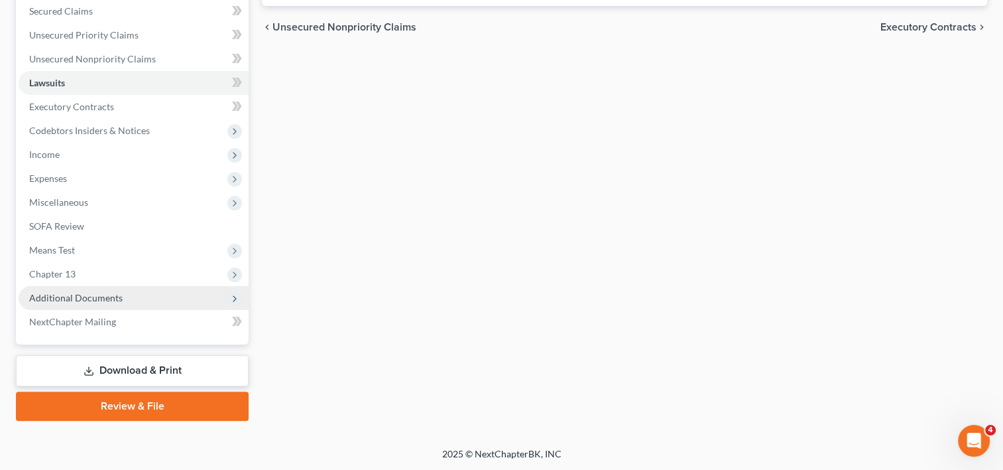
click at [119, 301] on span "Additional Documents" at bounding box center [76, 297] width 94 height 11
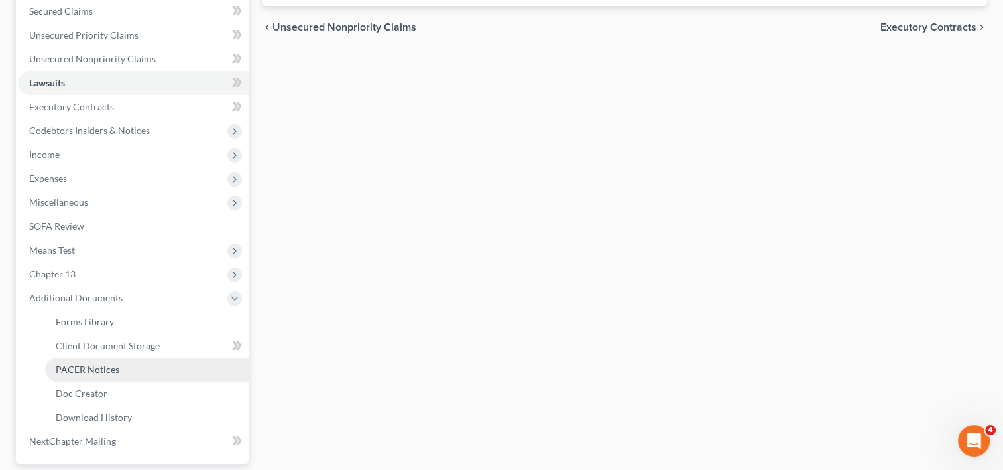
click at [109, 361] on link "PACER Notices" at bounding box center [147, 369] width 204 height 24
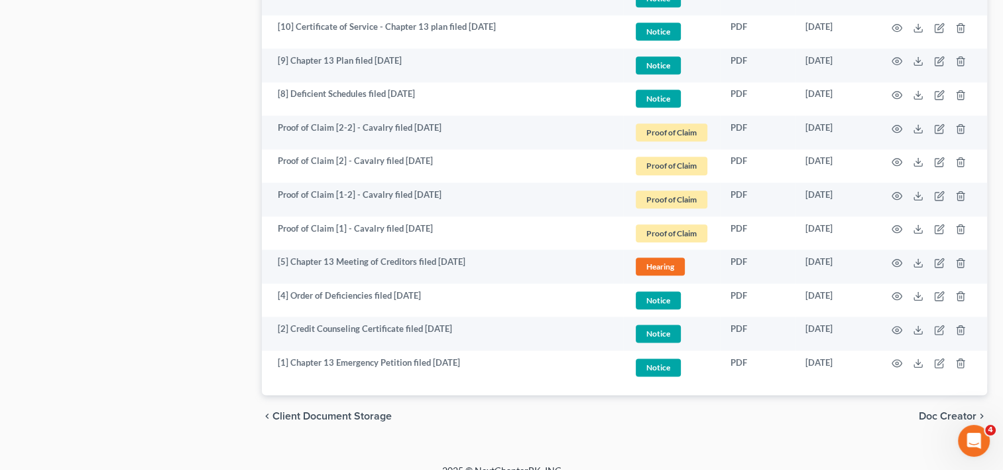
scroll to position [1564, 0]
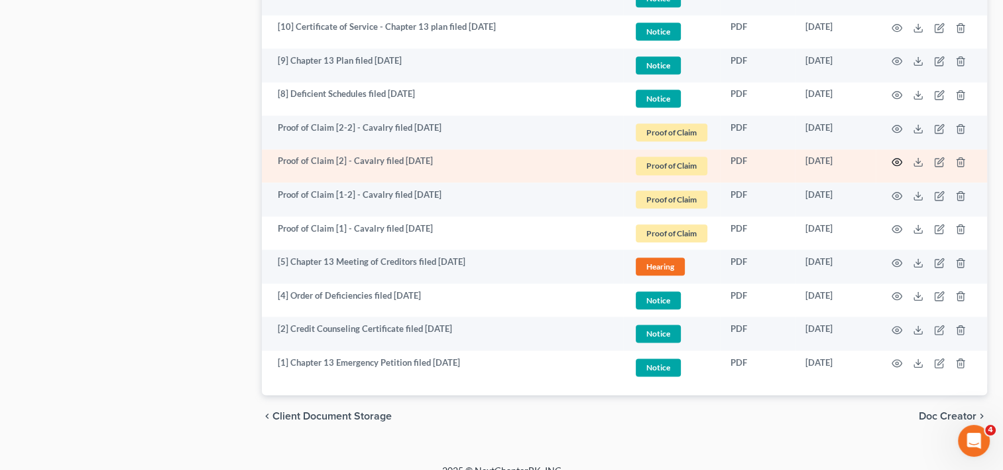
click at [897, 161] on icon "button" at bounding box center [897, 162] width 11 height 11
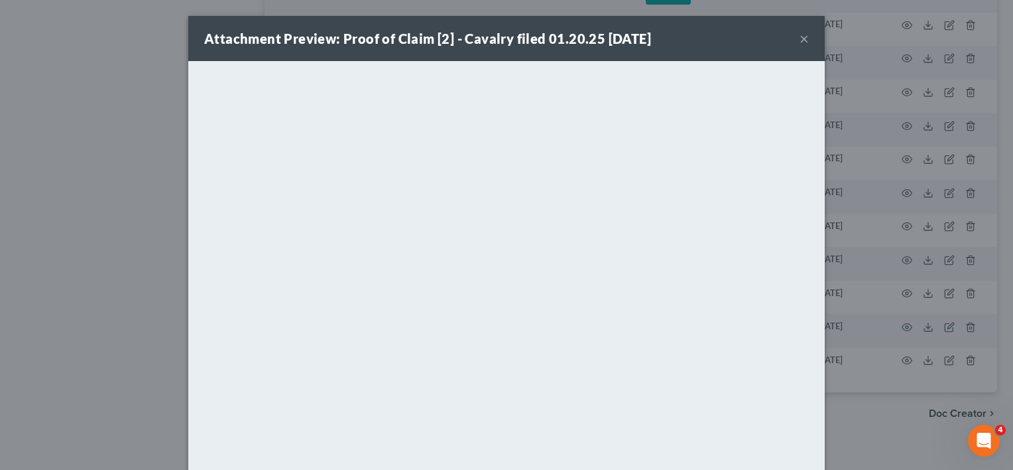
click at [802, 38] on button "×" at bounding box center [804, 39] width 9 height 16
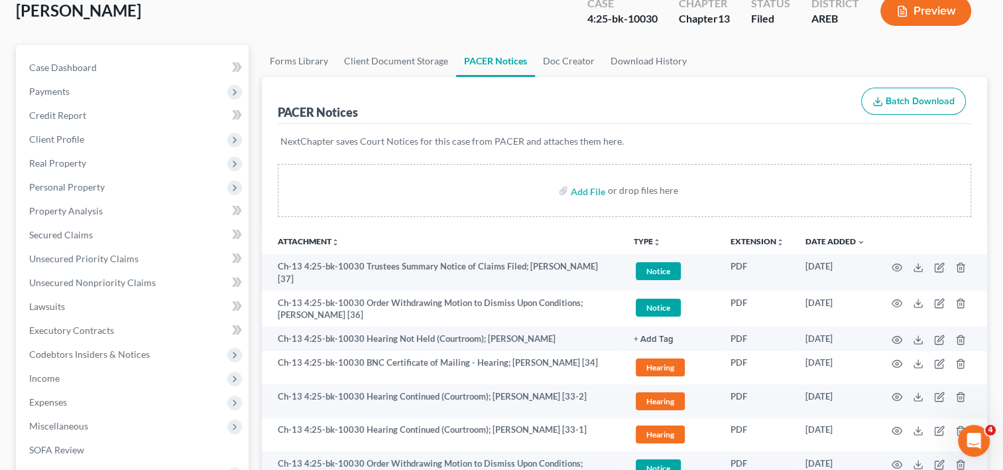
scroll to position [0, 0]
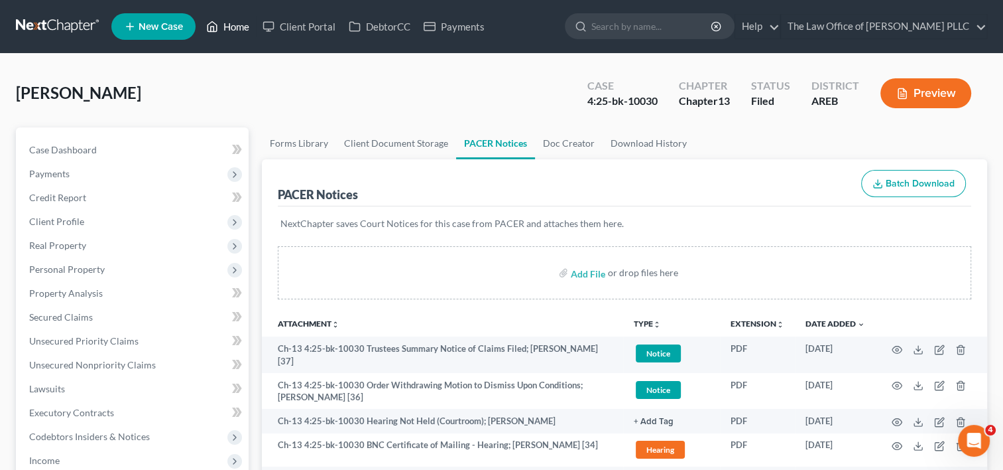
click at [235, 25] on link "Home" at bounding box center [228, 27] width 56 height 24
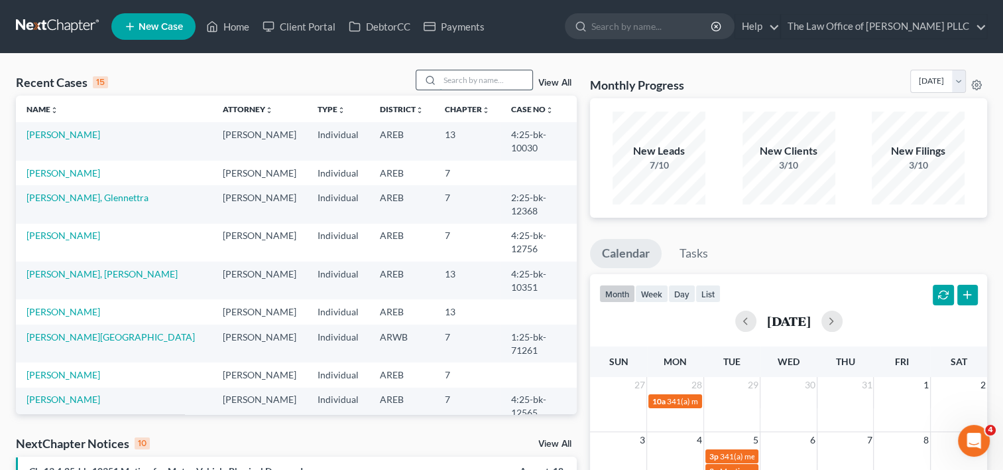
click at [450, 86] on input "search" at bounding box center [486, 79] width 93 height 19
type input "block"
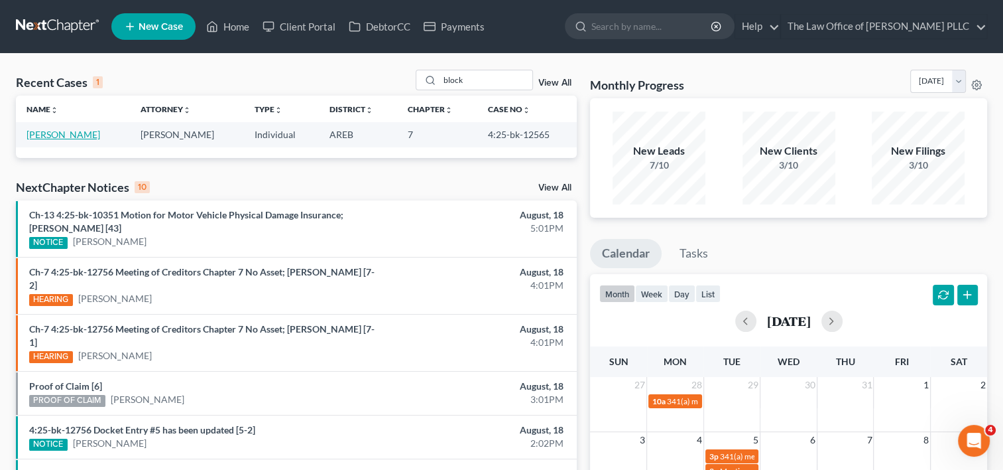
click at [80, 137] on link "[PERSON_NAME]" at bounding box center [64, 134] width 74 height 11
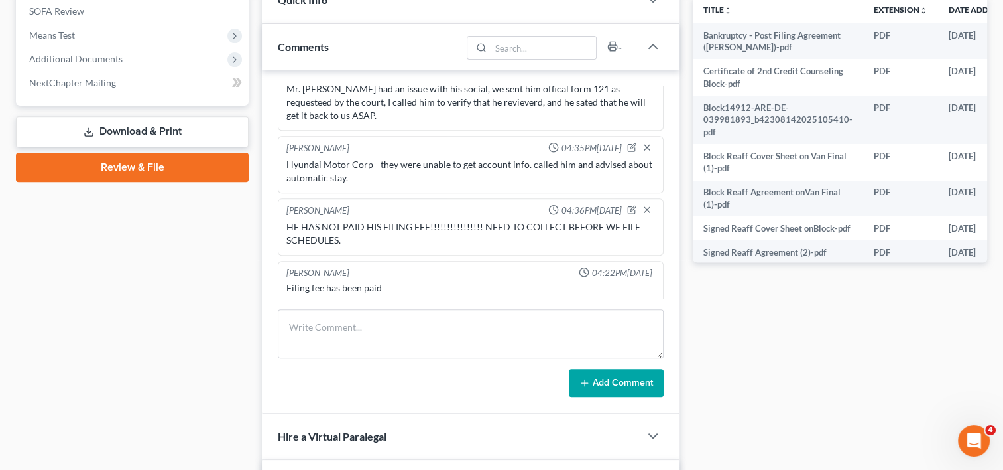
scroll to position [546, 0]
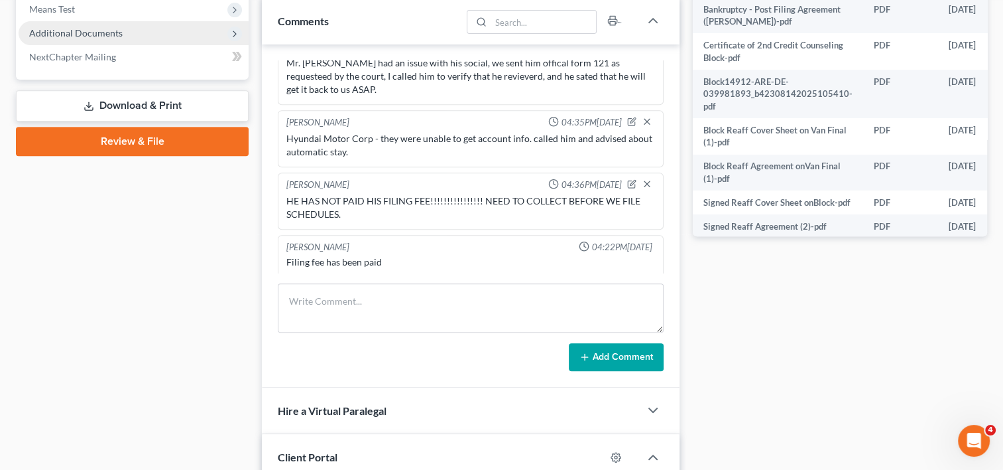
click at [101, 28] on span "Additional Documents" at bounding box center [76, 32] width 94 height 11
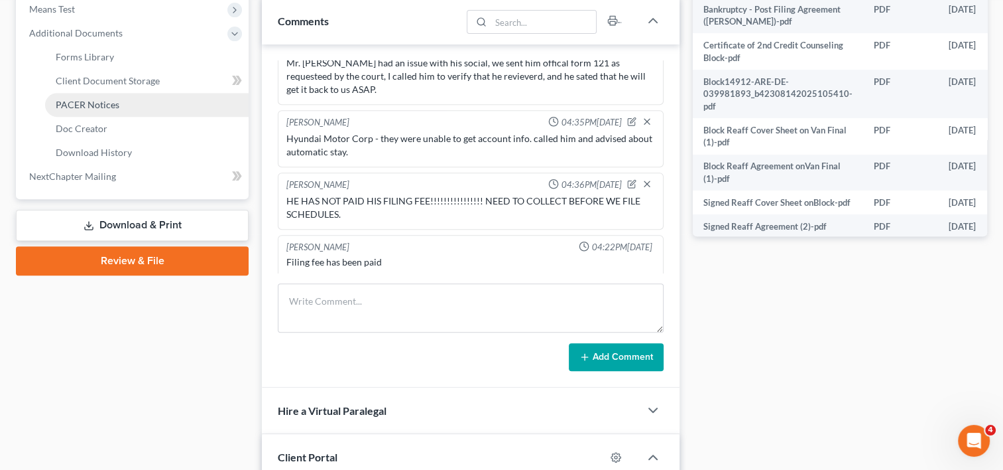
click at [95, 105] on span "PACER Notices" at bounding box center [88, 104] width 64 height 11
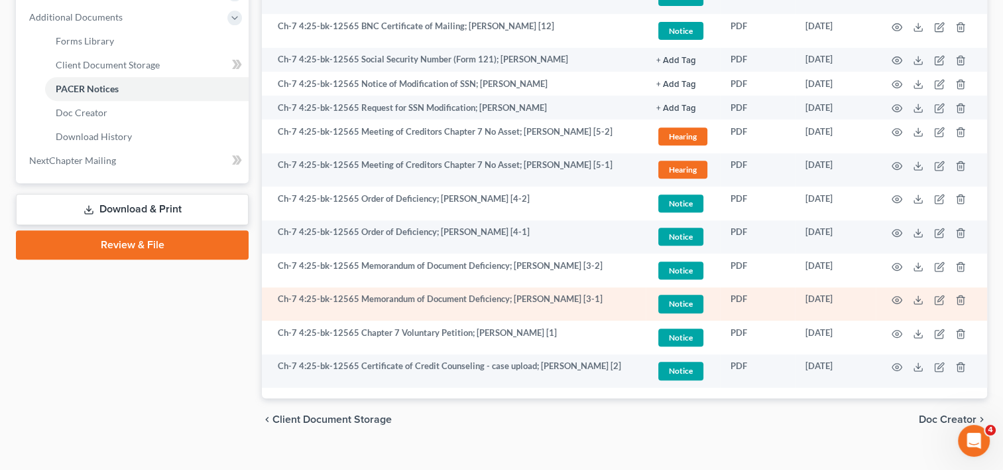
scroll to position [564, 0]
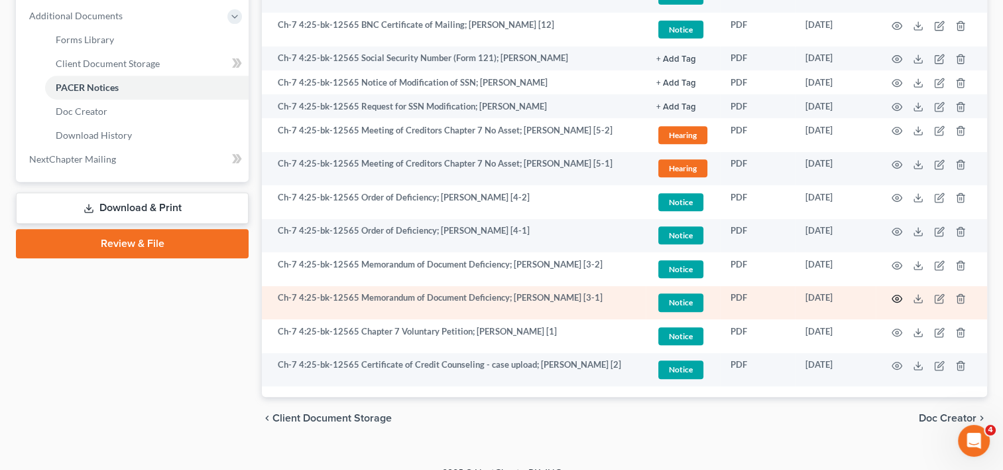
click at [898, 293] on icon "button" at bounding box center [897, 298] width 11 height 11
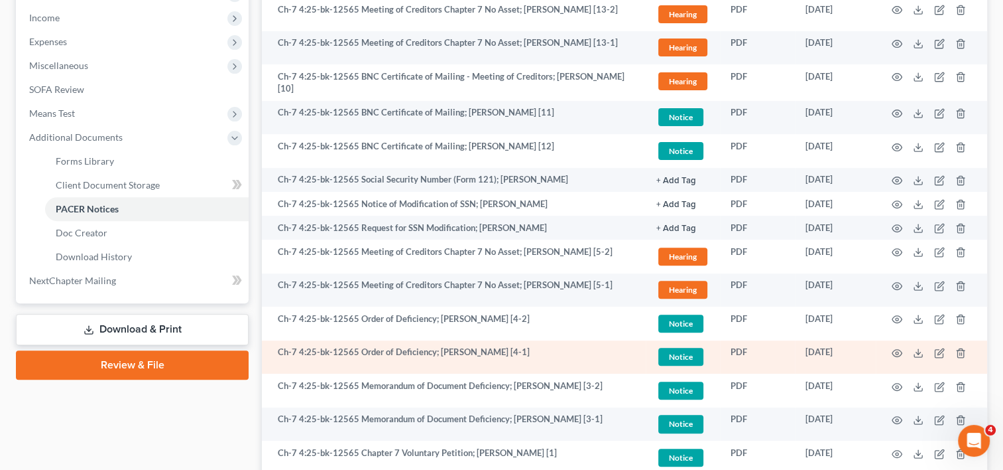
scroll to position [432, 0]
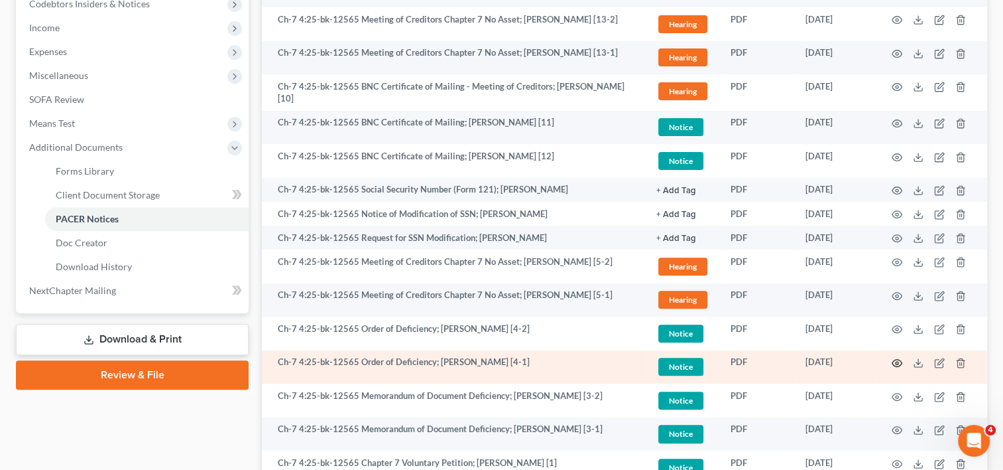
click at [894, 357] on icon "button" at bounding box center [897, 362] width 11 height 11
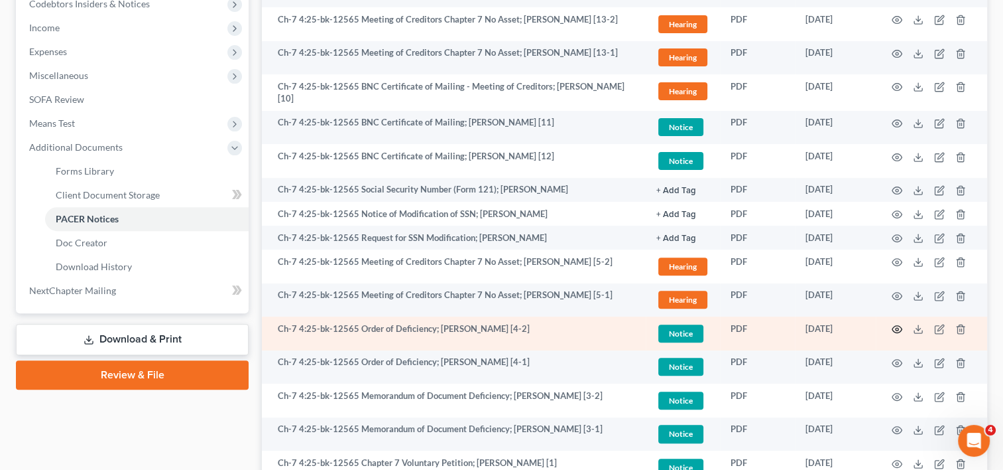
click at [897, 326] on icon "button" at bounding box center [898, 329] width 10 height 7
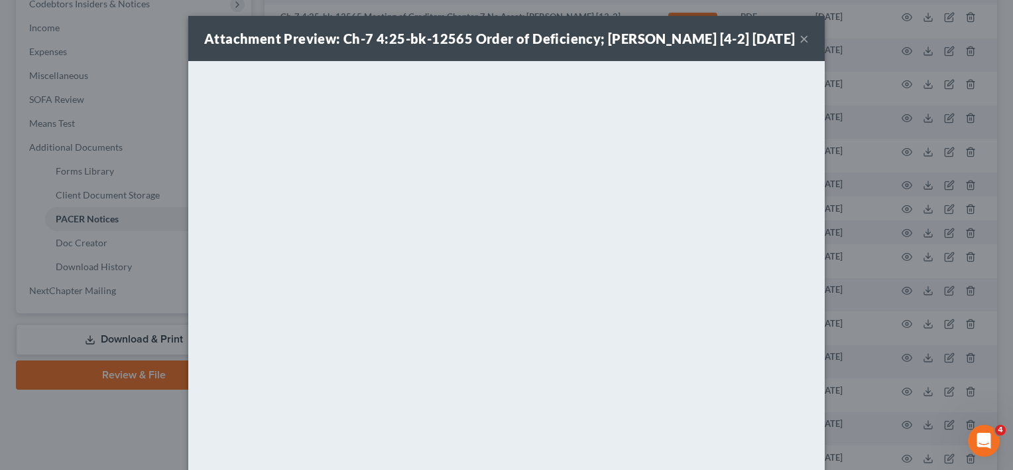
click at [800, 40] on button "×" at bounding box center [804, 39] width 9 height 16
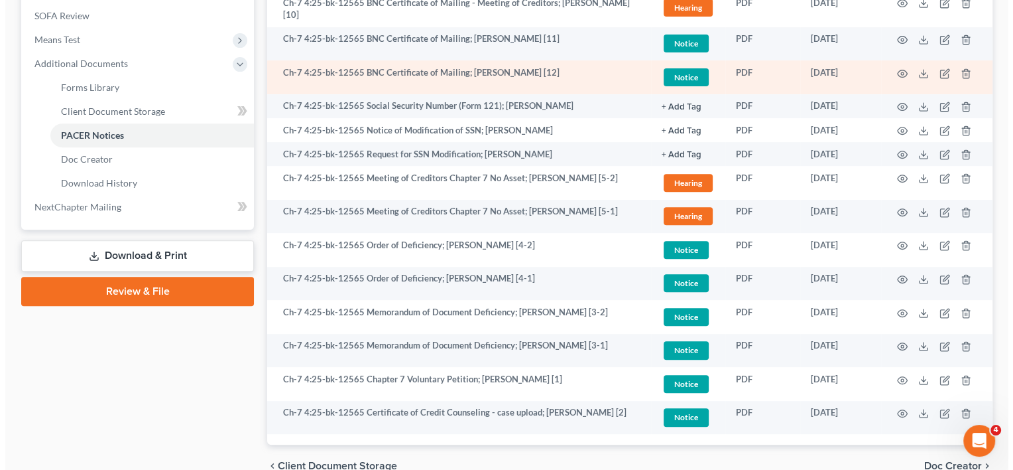
scroll to position [570, 0]
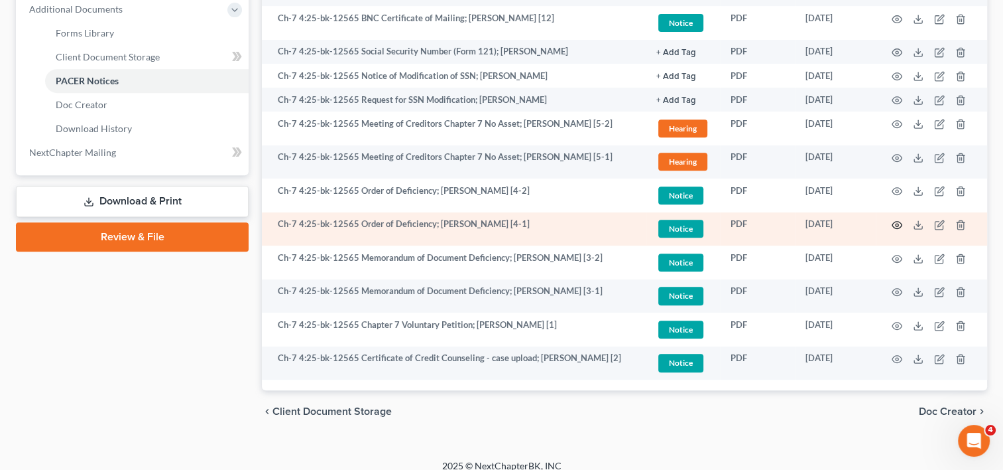
click at [899, 220] on icon "button" at bounding box center [897, 225] width 11 height 11
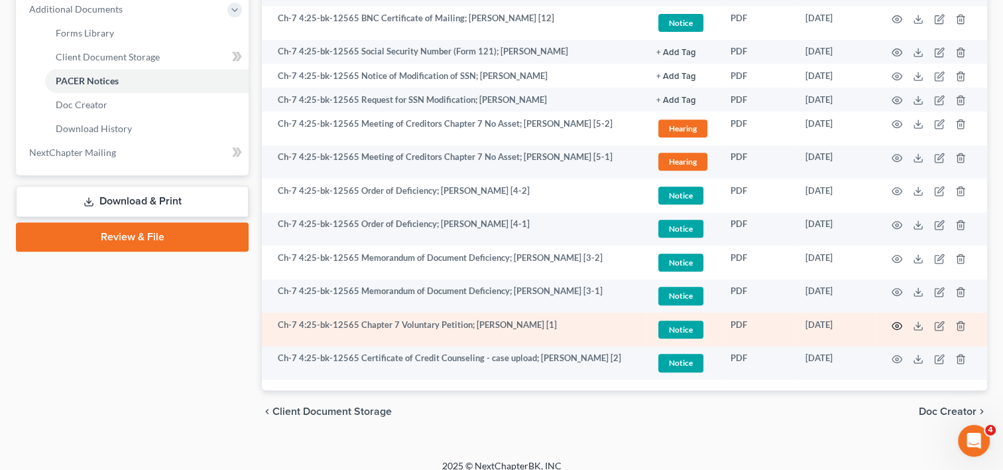
click at [895, 320] on icon "button" at bounding box center [897, 325] width 11 height 11
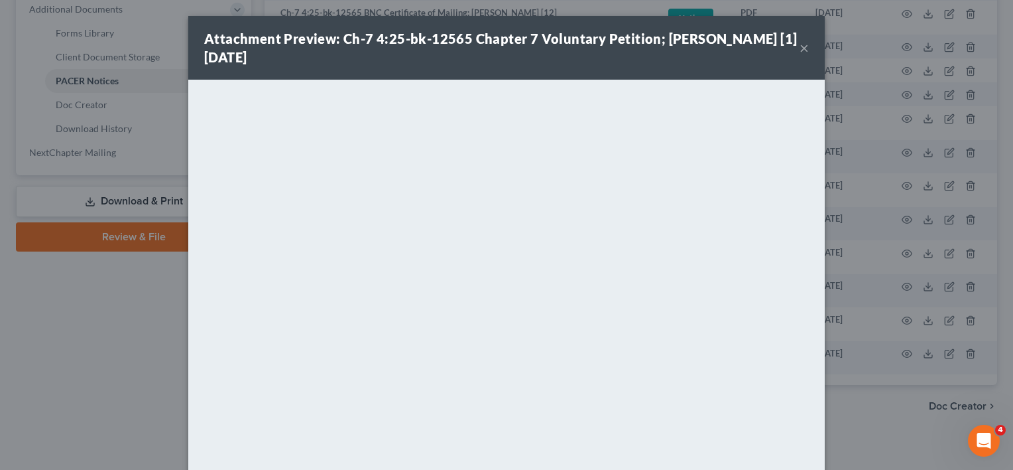
click at [801, 47] on button "×" at bounding box center [804, 48] width 9 height 16
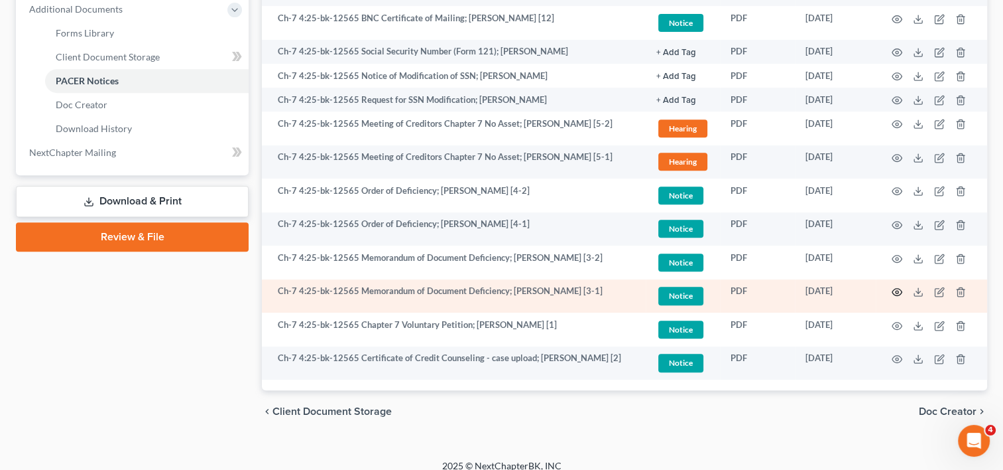
click at [897, 290] on circle "button" at bounding box center [897, 291] width 3 height 3
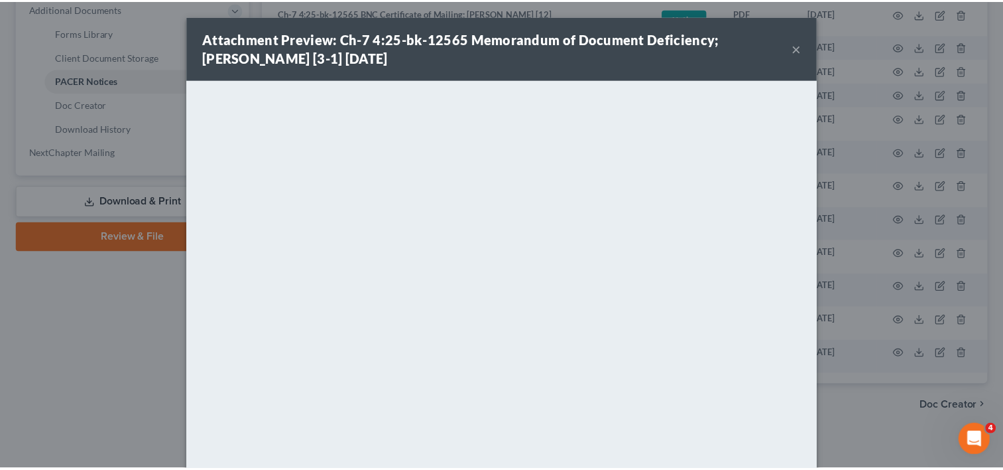
scroll to position [103, 0]
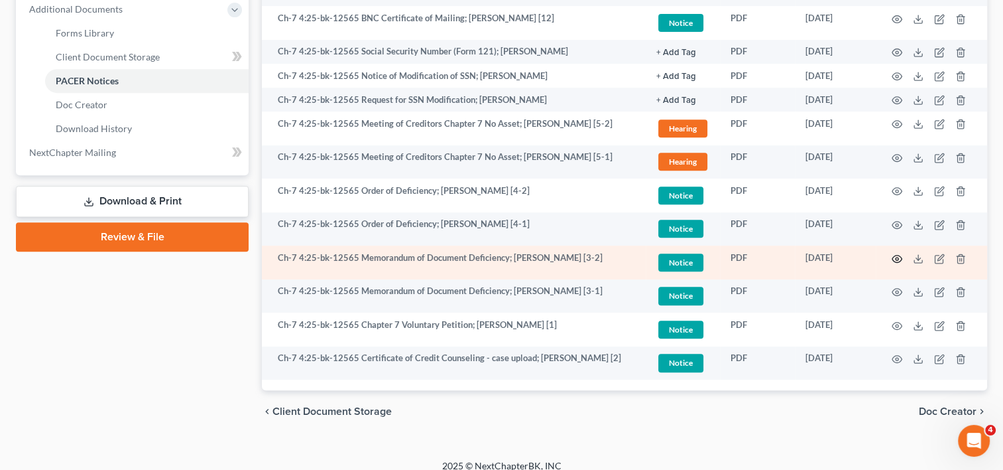
click at [897, 255] on icon "button" at bounding box center [898, 258] width 10 height 7
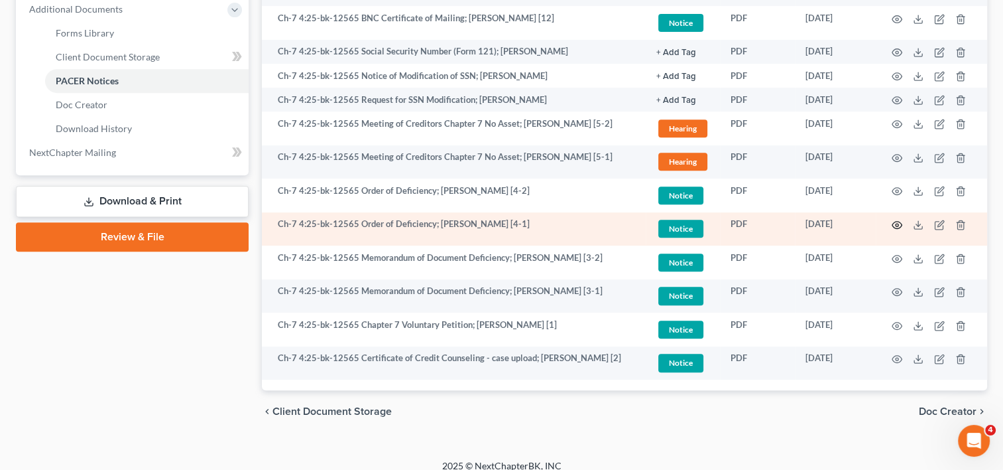
click at [895, 220] on icon "button" at bounding box center [897, 225] width 11 height 11
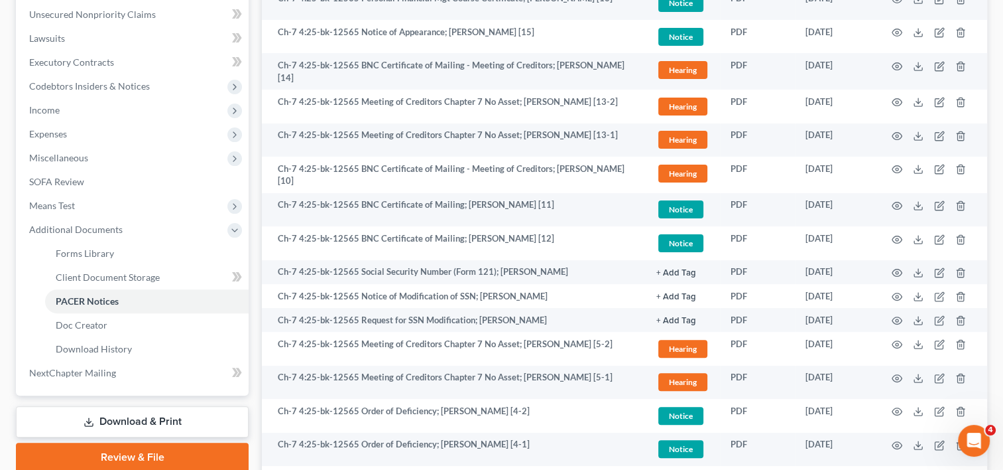
scroll to position [351, 0]
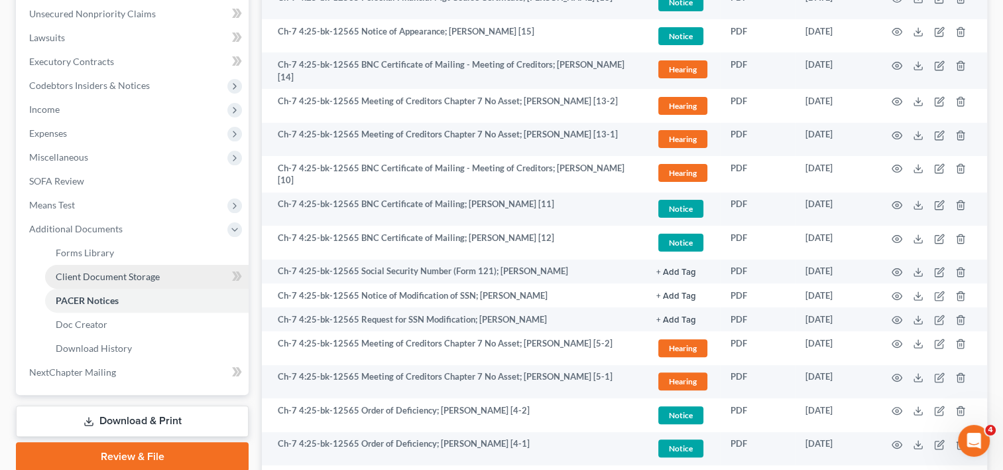
click at [114, 276] on span "Client Document Storage" at bounding box center [108, 276] width 104 height 11
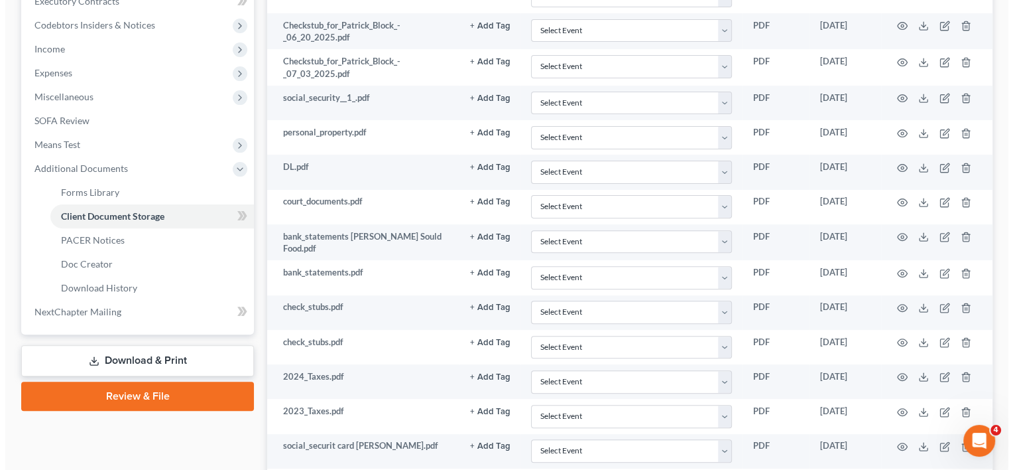
scroll to position [511, 0]
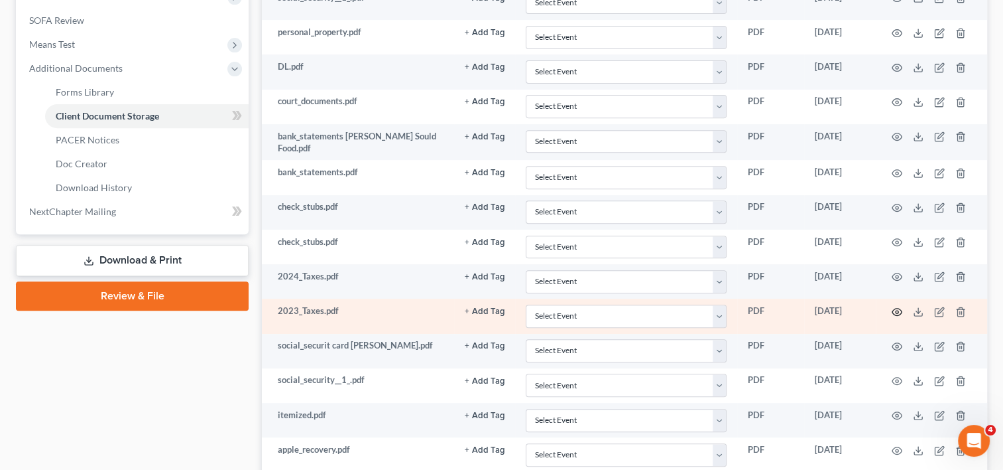
click at [894, 306] on icon "button" at bounding box center [897, 311] width 11 height 11
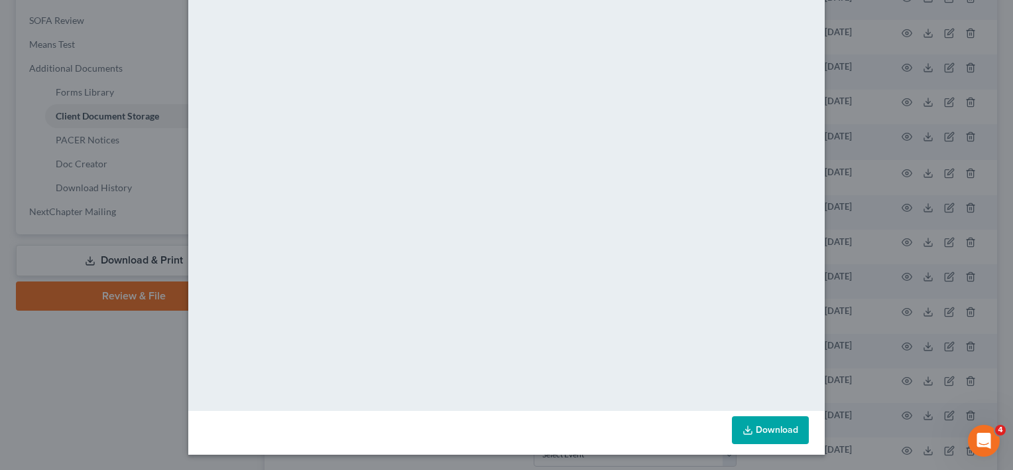
scroll to position [0, 0]
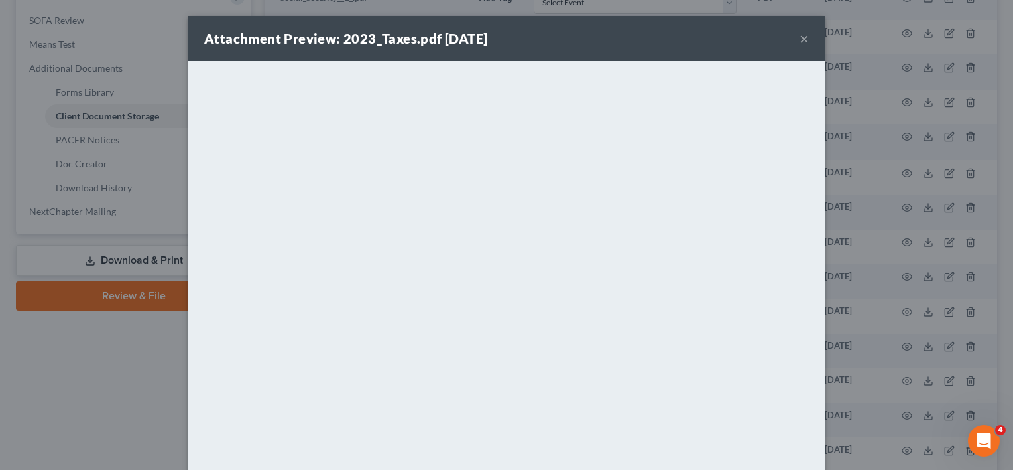
click at [801, 36] on button "×" at bounding box center [804, 39] width 9 height 16
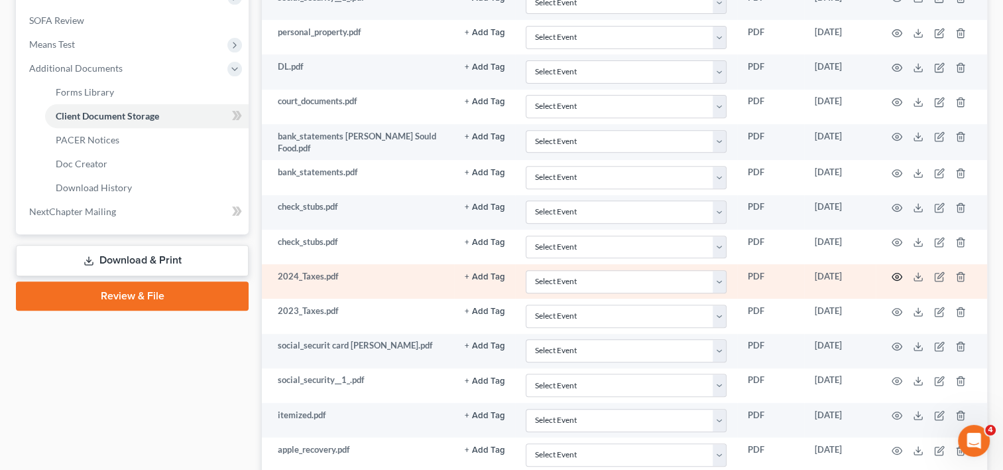
click at [893, 273] on icon "button" at bounding box center [898, 276] width 10 height 7
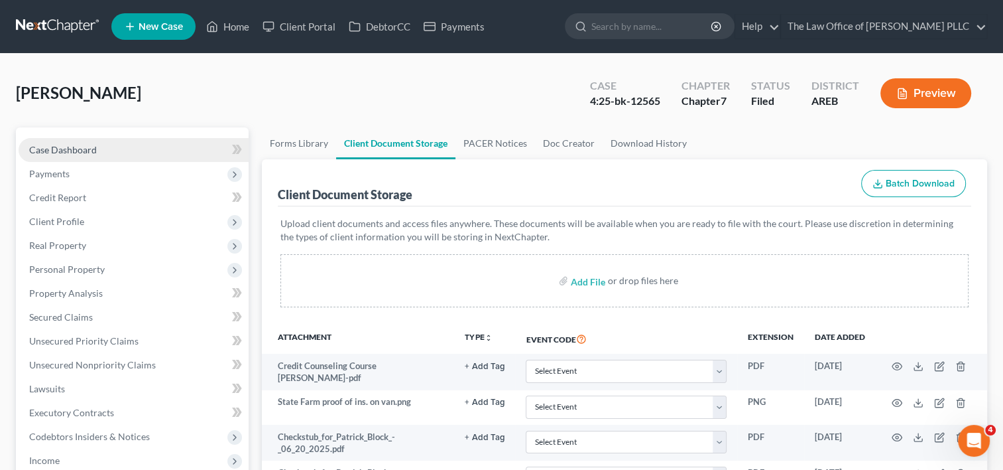
click at [96, 145] on link "Case Dashboard" at bounding box center [134, 150] width 230 height 24
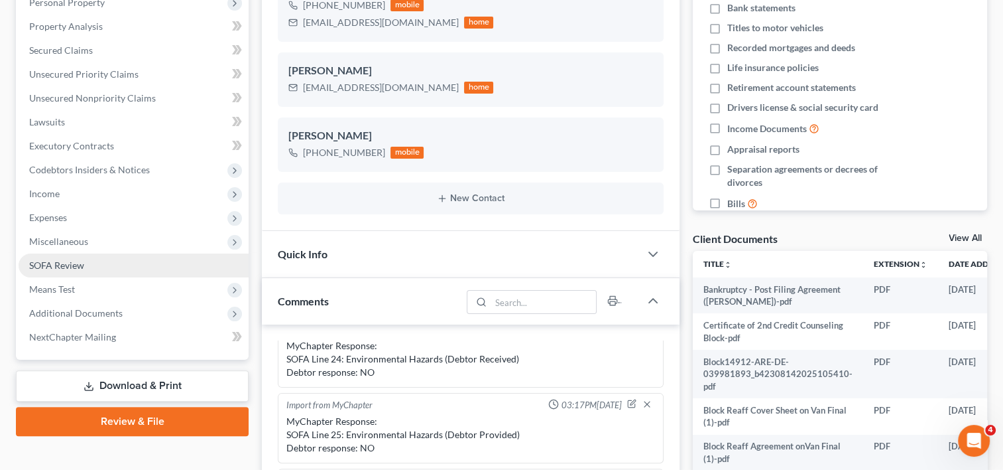
scroll to position [263, 0]
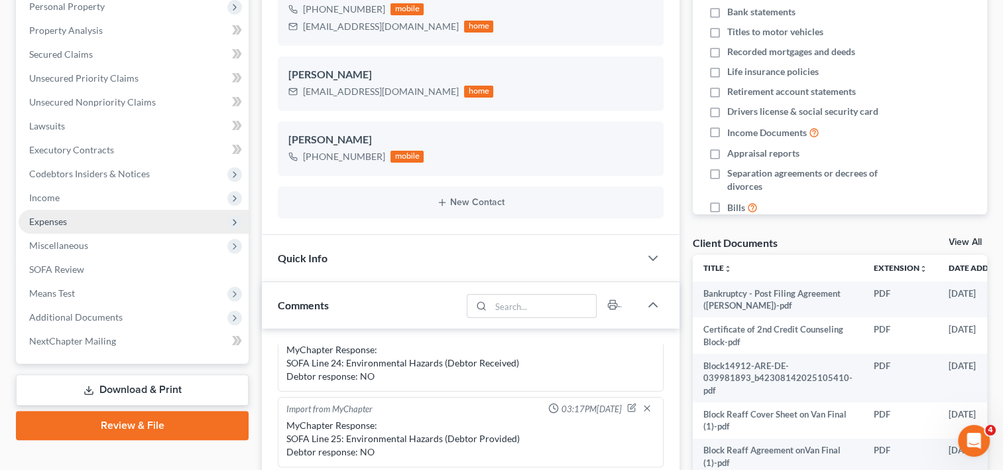
click at [86, 220] on span "Expenses" at bounding box center [134, 222] width 230 height 24
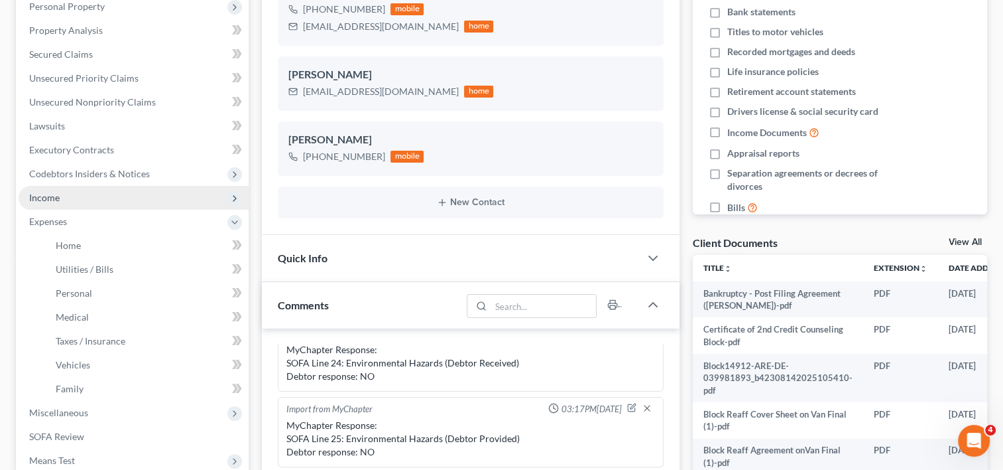
click at [85, 198] on span "Income" at bounding box center [134, 198] width 230 height 24
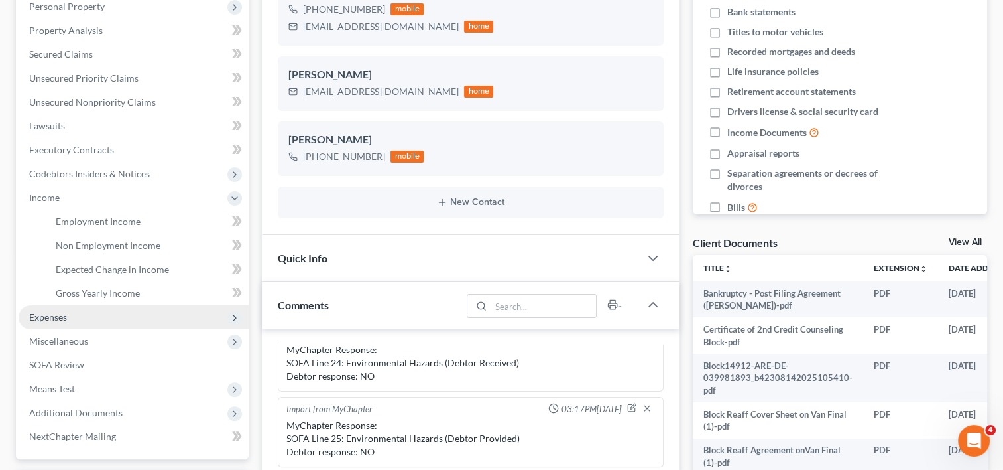
click at [64, 311] on span "Expenses" at bounding box center [48, 316] width 38 height 11
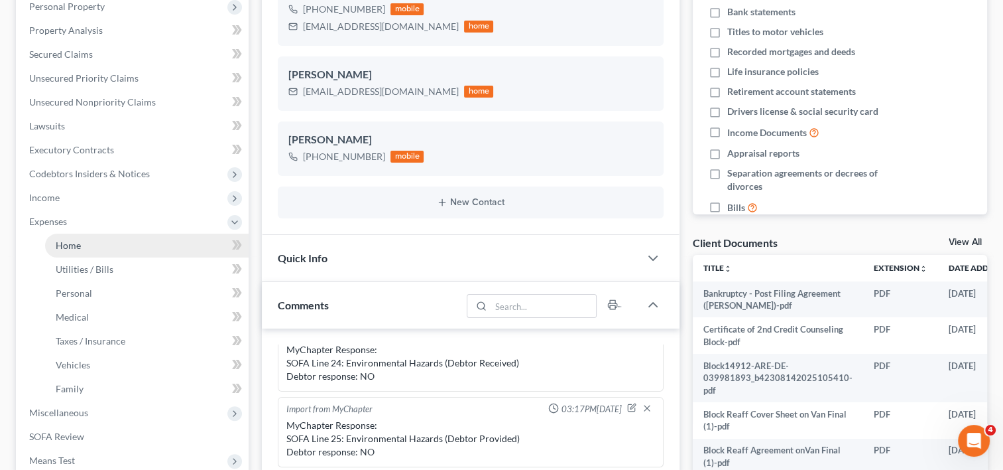
click at [88, 247] on link "Home" at bounding box center [147, 245] width 204 height 24
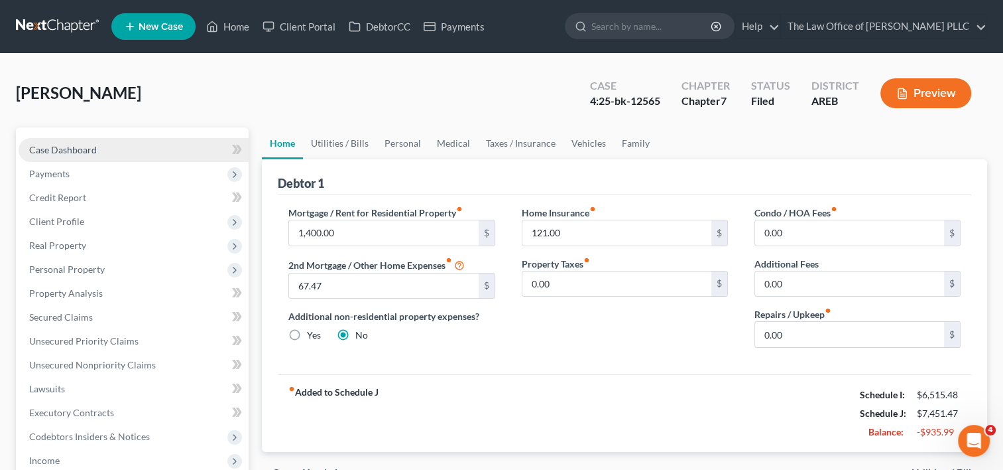
click at [115, 149] on link "Case Dashboard" at bounding box center [134, 150] width 230 height 24
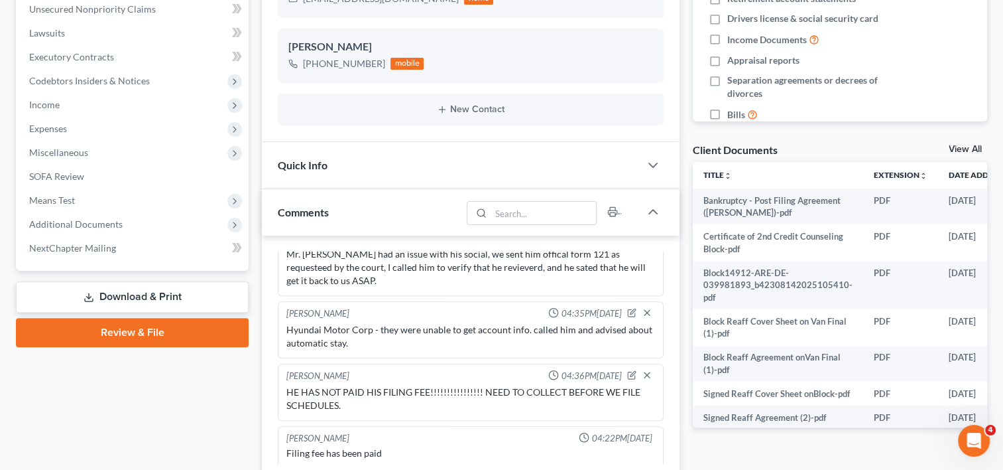
scroll to position [355, 0]
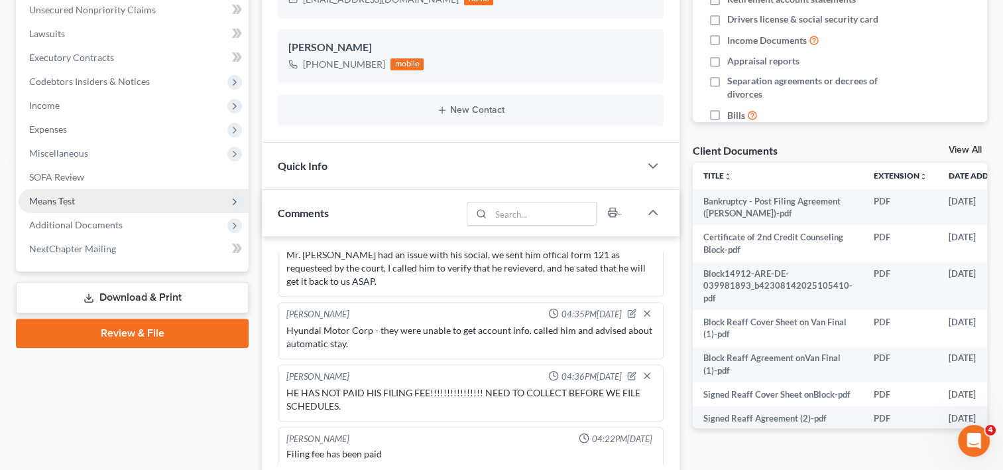
click at [70, 211] on span "Means Test" at bounding box center [134, 201] width 230 height 24
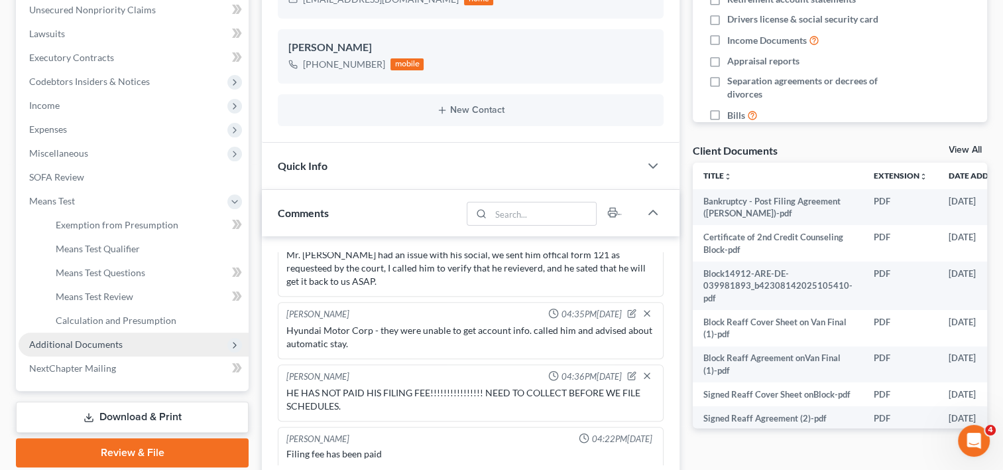
click at [89, 335] on span "Additional Documents" at bounding box center [134, 344] width 230 height 24
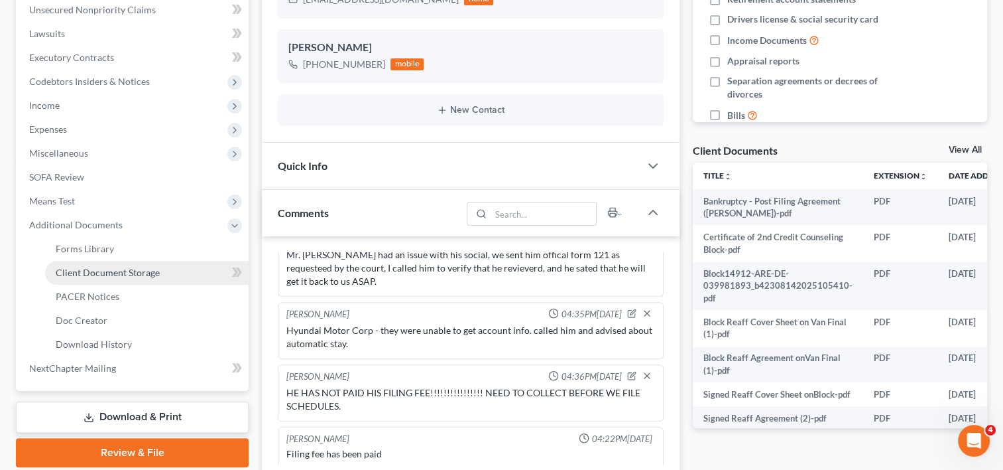
click at [151, 275] on span "Client Document Storage" at bounding box center [108, 272] width 104 height 11
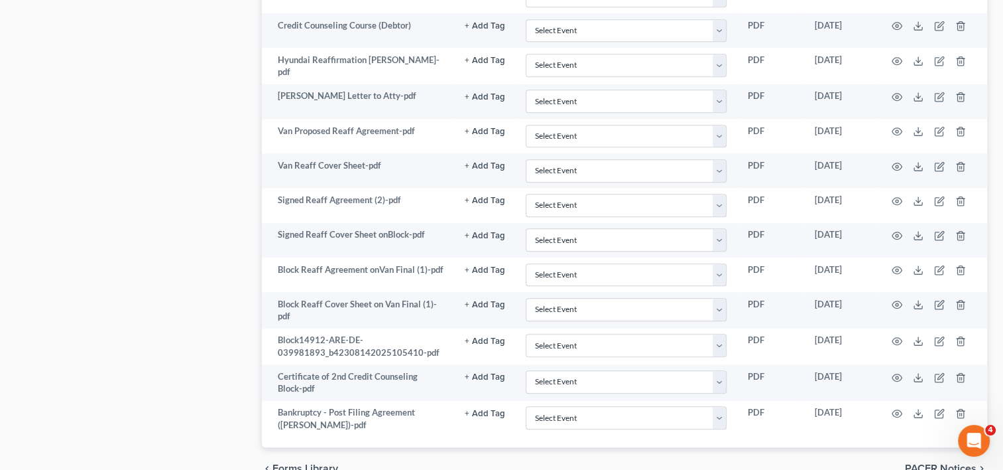
scroll to position [1101, 0]
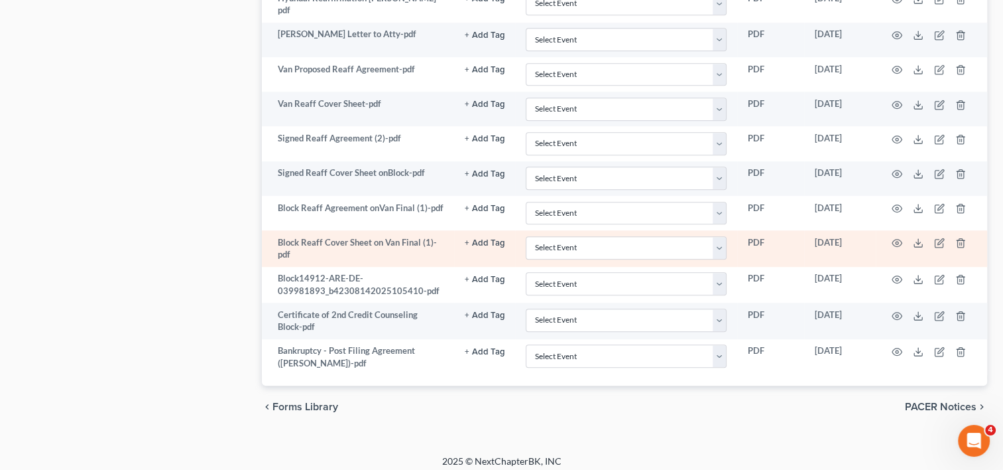
click at [893, 230] on td at bounding box center [931, 248] width 111 height 36
click at [898, 237] on icon "button" at bounding box center [897, 242] width 11 height 11
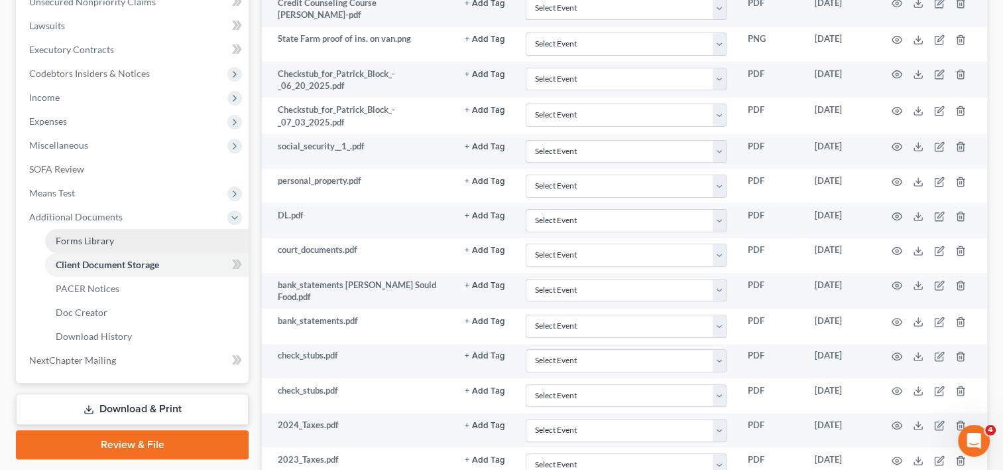
scroll to position [360, 0]
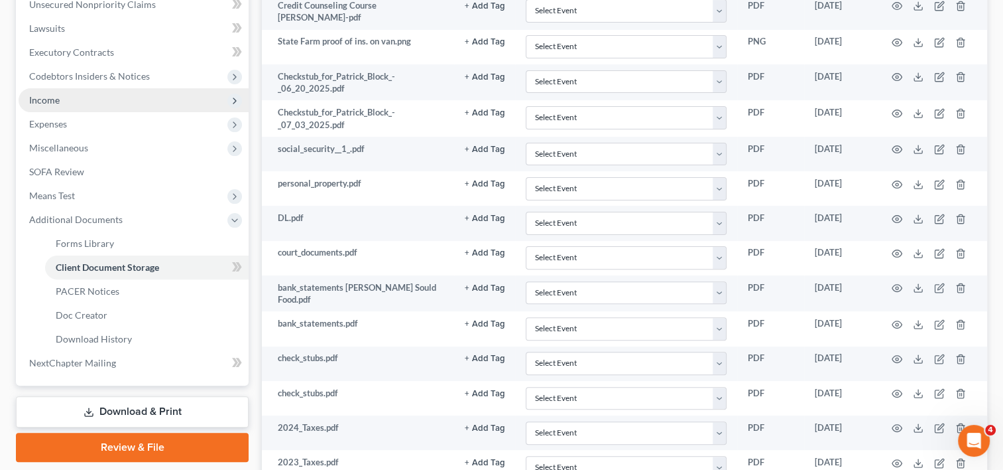
click at [112, 106] on span "Income" at bounding box center [134, 100] width 230 height 24
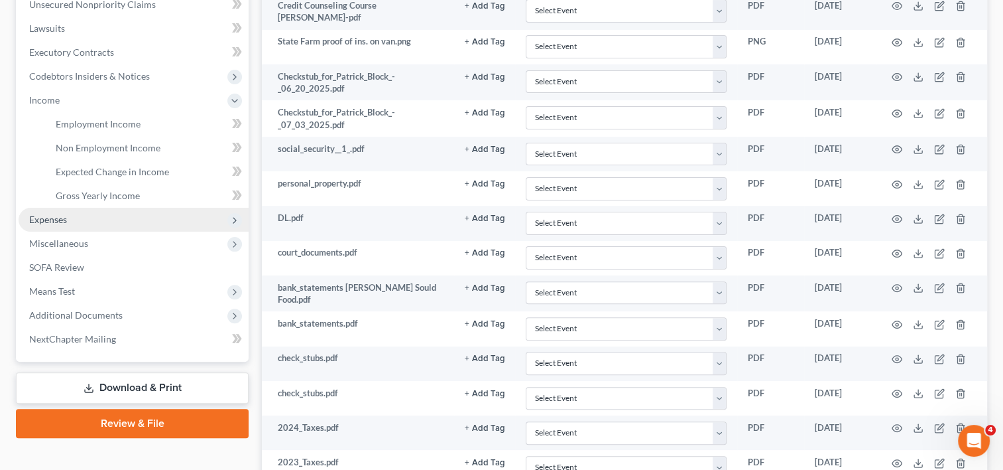
click at [92, 218] on span "Expenses" at bounding box center [134, 220] width 230 height 24
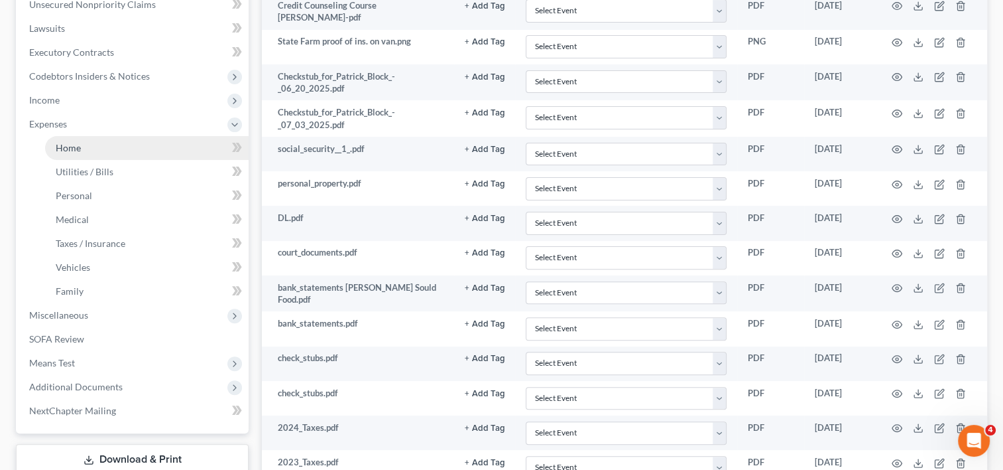
click at [111, 152] on link "Home" at bounding box center [147, 148] width 204 height 24
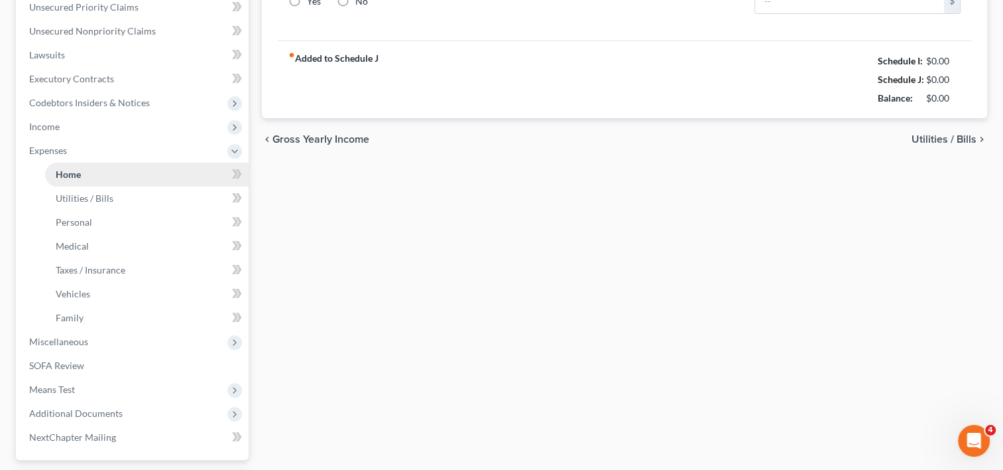
type input "1,400.00"
type input "67.47"
radio input "true"
type input "121.00"
type input "0.00"
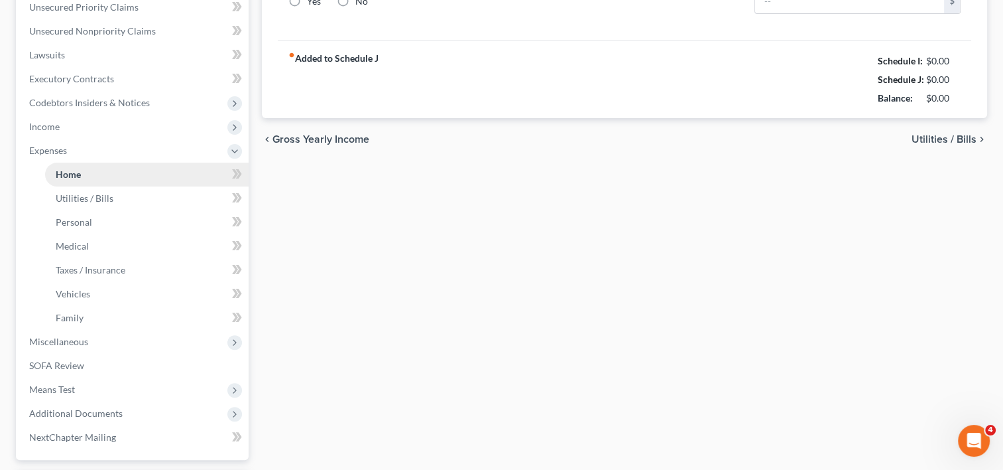
type input "0.00"
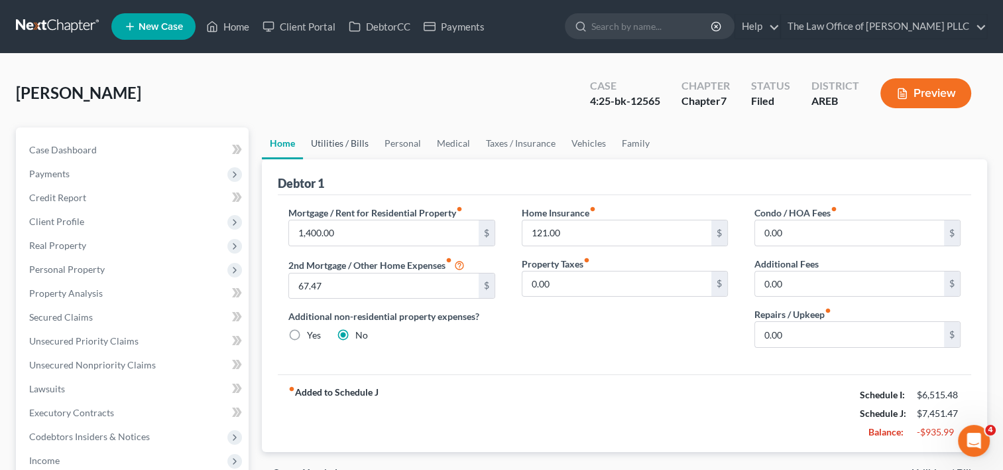
click at [330, 136] on link "Utilities / Bills" at bounding box center [340, 143] width 74 height 32
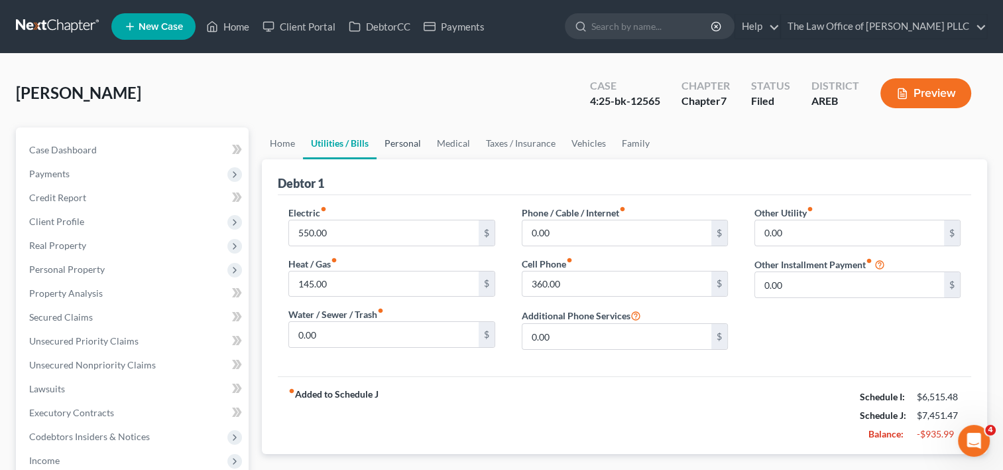
click at [404, 141] on link "Personal" at bounding box center [403, 143] width 52 height 32
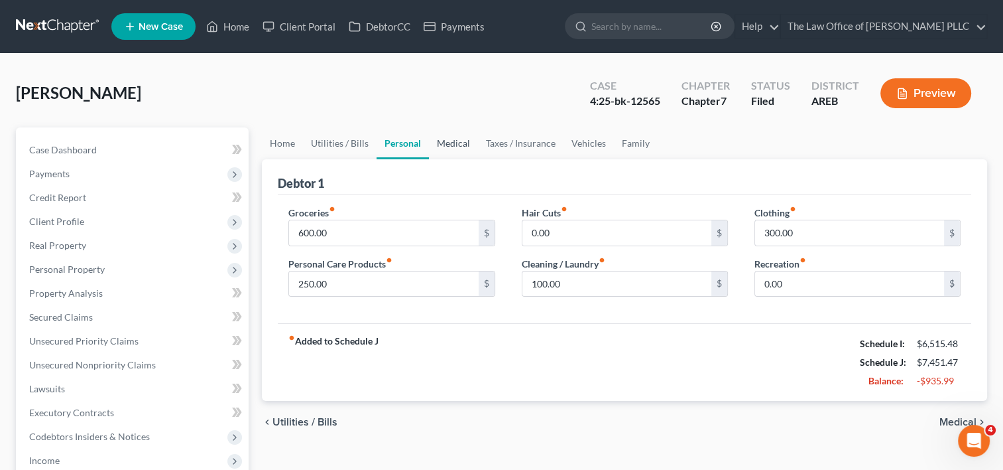
click at [452, 147] on link "Medical" at bounding box center [453, 143] width 49 height 32
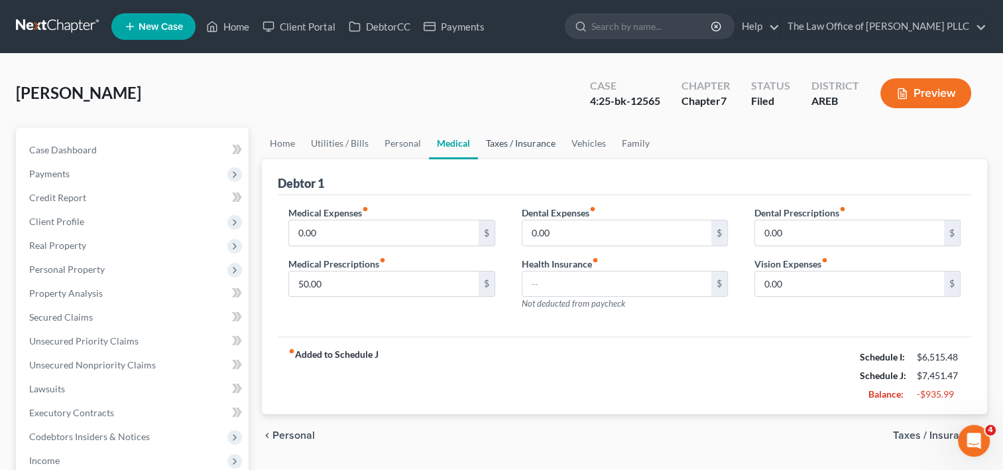
click at [497, 145] on link "Taxes / Insurance" at bounding box center [521, 143] width 86 height 32
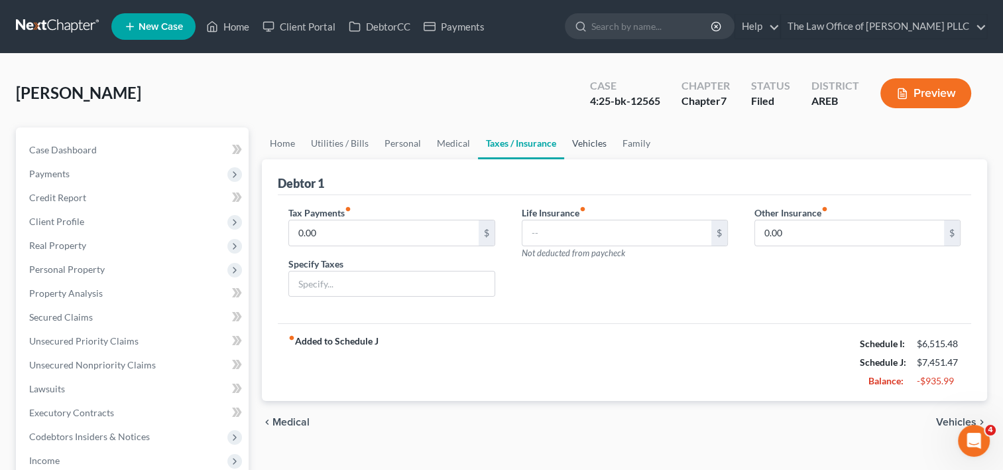
click at [575, 141] on link "Vehicles" at bounding box center [589, 143] width 50 height 32
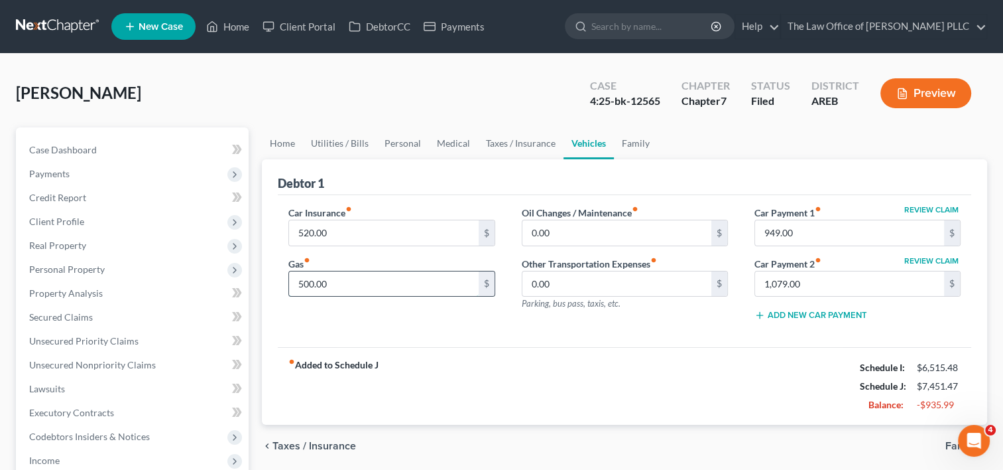
click at [312, 284] on input "500.00" at bounding box center [383, 283] width 189 height 25
type input "0"
type input "250"
click at [292, 115] on div "Block, Patrick Upgraded Case 4:25-bk-12565 Chapter Chapter 7 Status Filed Distr…" at bounding box center [502, 99] width 972 height 58
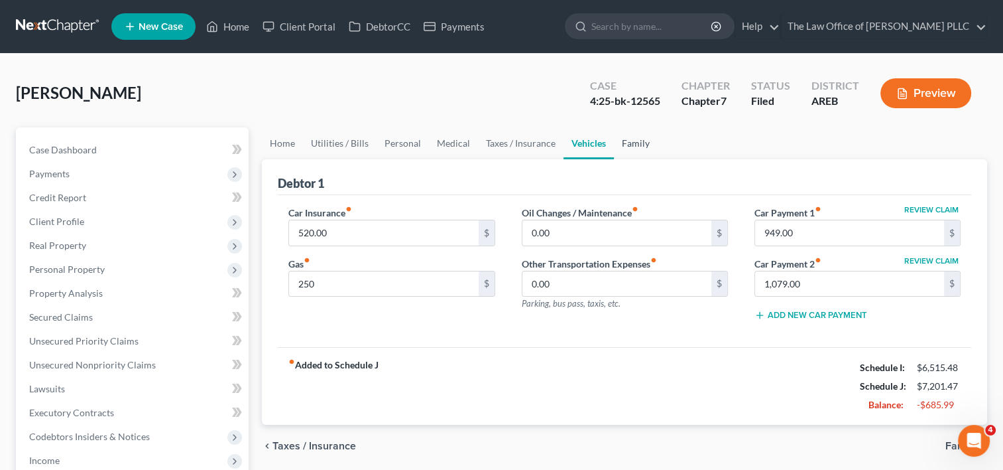
click at [638, 141] on link "Family" at bounding box center [636, 143] width 44 height 32
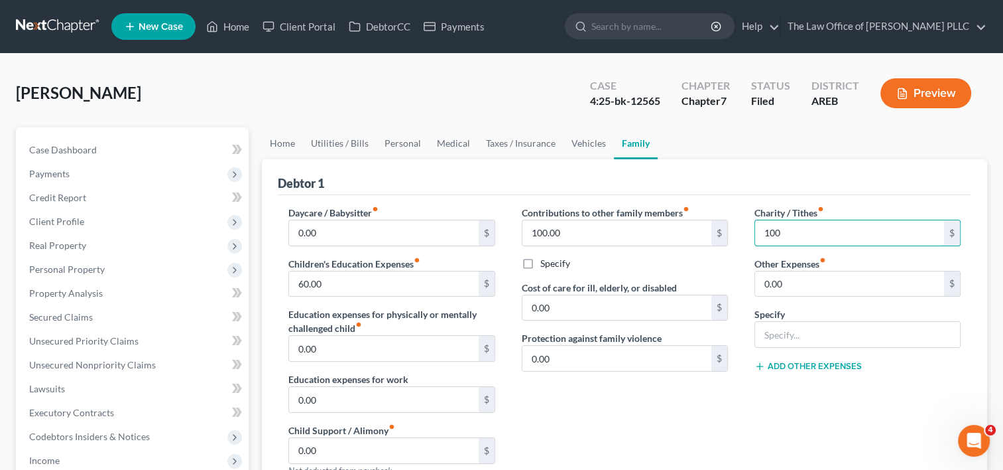
type input "100"
click at [743, 302] on div "Charity / Tithes fiber_manual_record 100 $ Other Expenses fiber_manual_record 0…" at bounding box center [857, 347] width 233 height 282
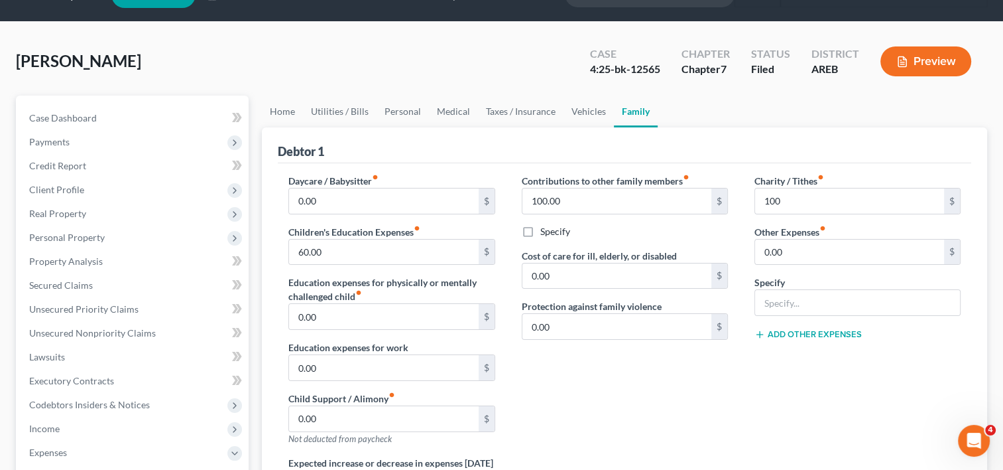
scroll to position [31, 0]
click at [342, 120] on link "Utilities / Bills" at bounding box center [340, 112] width 74 height 32
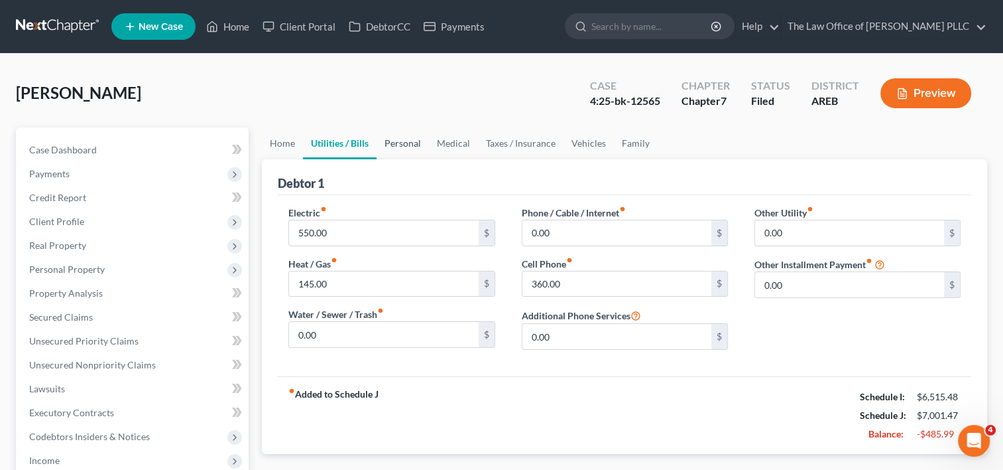
click at [409, 148] on link "Personal" at bounding box center [403, 143] width 52 height 32
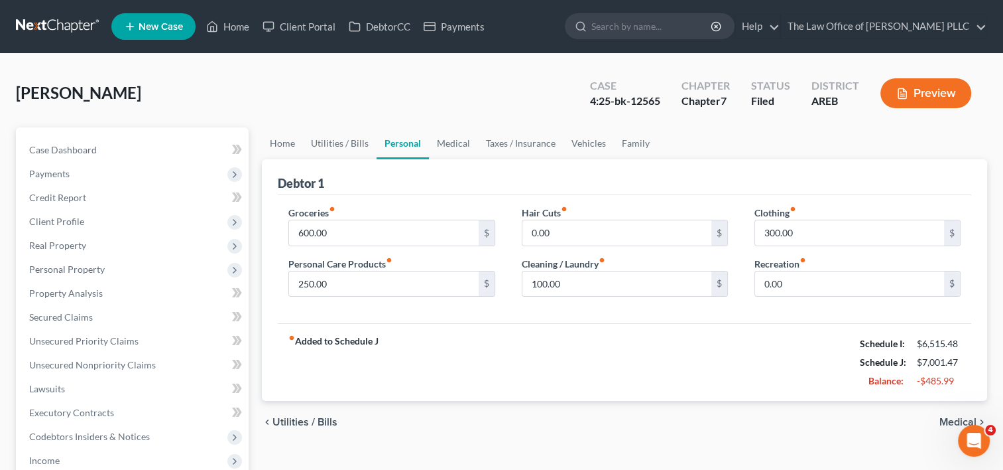
click at [519, 101] on div "Block, Patrick Upgraded Case 4:25-bk-12565 Chapter Chapter 7 Status Filed Distr…" at bounding box center [502, 99] width 972 height 58
click at [779, 231] on input "300.00" at bounding box center [849, 232] width 189 height 25
type input "3"
type input "100"
click at [660, 382] on div "fiber_manual_record Added to Schedule J Schedule I: $6,515.48 Schedule J: $6,80…" at bounding box center [625, 362] width 694 height 78
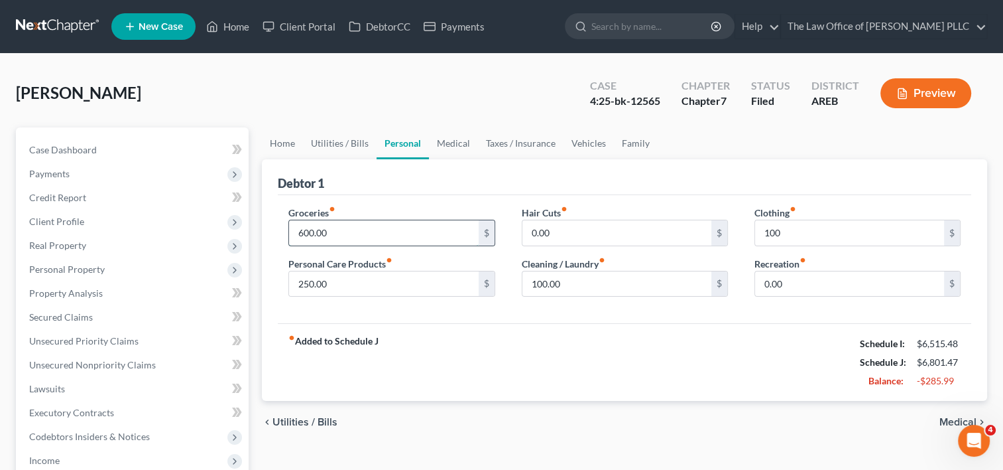
click at [312, 235] on input "600.00" at bounding box center [383, 232] width 189 height 25
click at [312, 281] on input "250.00" at bounding box center [383, 283] width 189 height 25
type input "50.00"
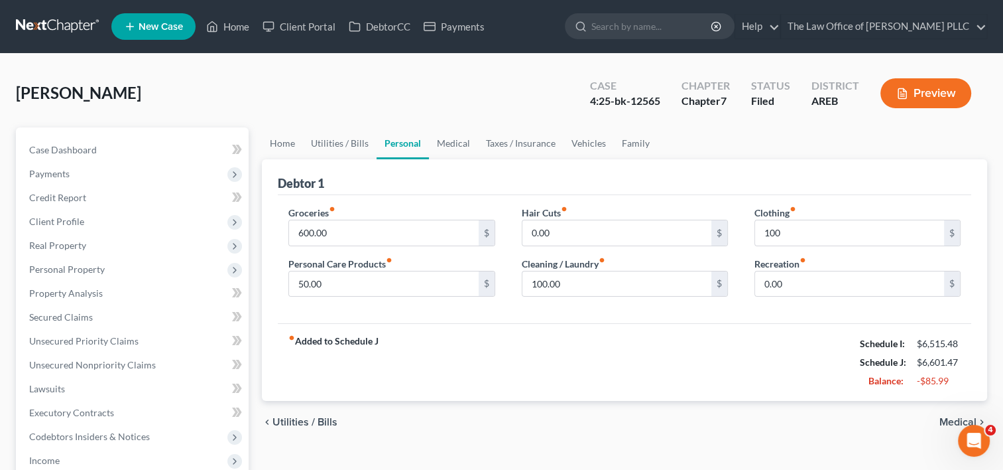
drag, startPoint x: 529, startPoint y: 365, endPoint x: 452, endPoint y: 194, distance: 187.3
click at [452, 195] on div "Groceries fiber_manual_record 600.00 $ Personal Care Products fiber_manual_reco…" at bounding box center [625, 259] width 694 height 129
click at [948, 413] on div "chevron_left Utilities / Bills Medical chevron_right" at bounding box center [625, 422] width 726 height 42
click at [953, 418] on span "Medical" at bounding box center [958, 422] width 37 height 11
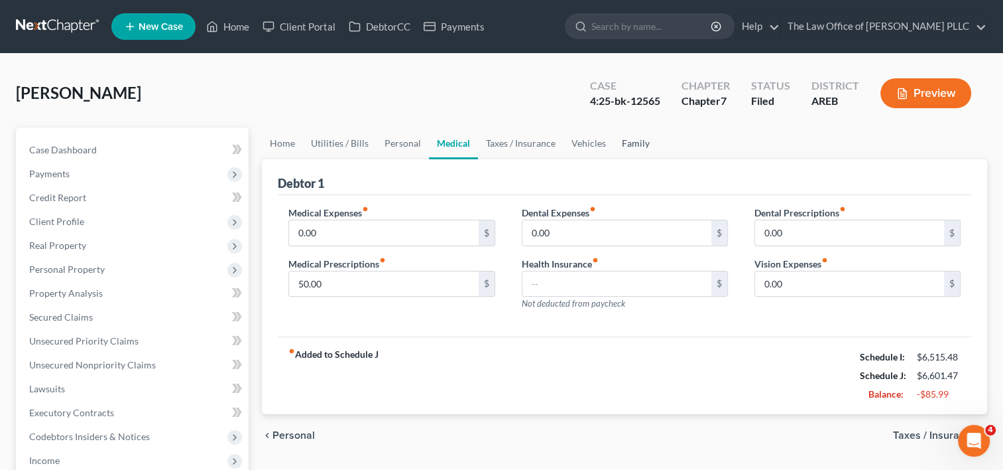
click at [630, 143] on link "Family" at bounding box center [636, 143] width 44 height 32
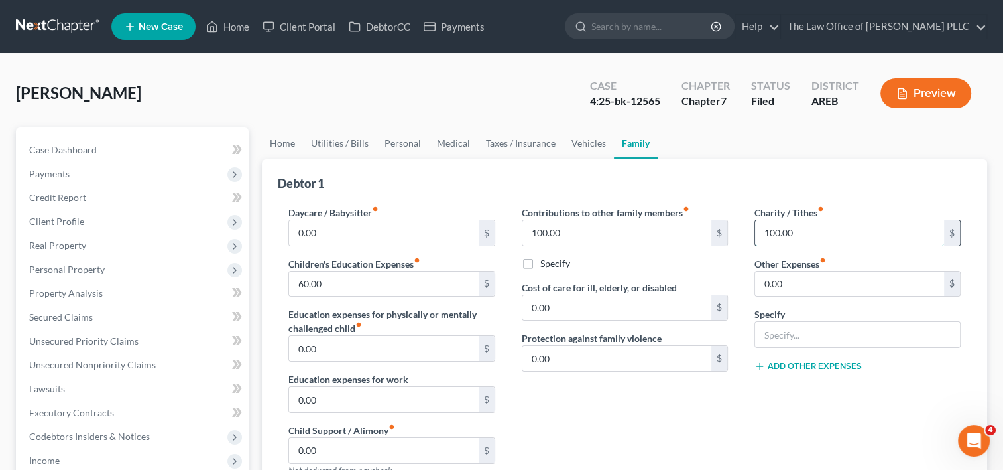
click at [809, 235] on input "100.00" at bounding box center [849, 232] width 189 height 25
type input "0"
click at [282, 145] on link "Home" at bounding box center [282, 143] width 41 height 32
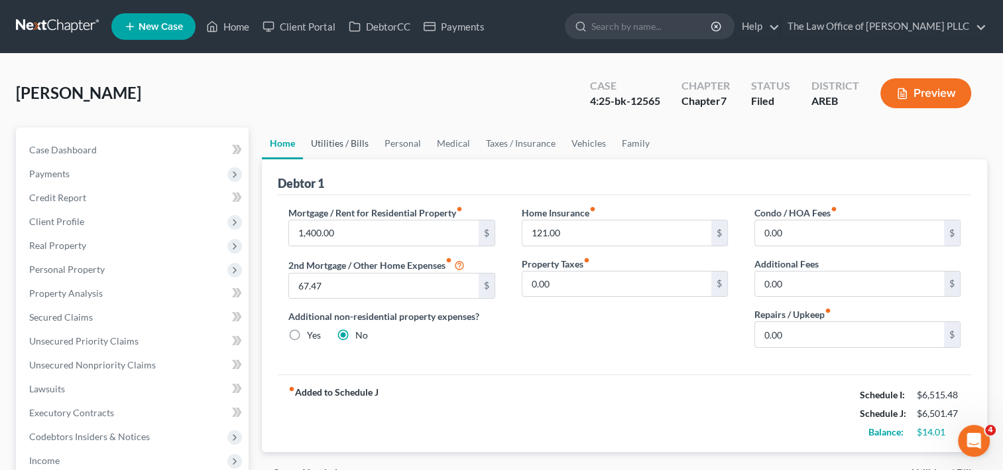
click at [336, 139] on link "Utilities / Bills" at bounding box center [340, 143] width 74 height 32
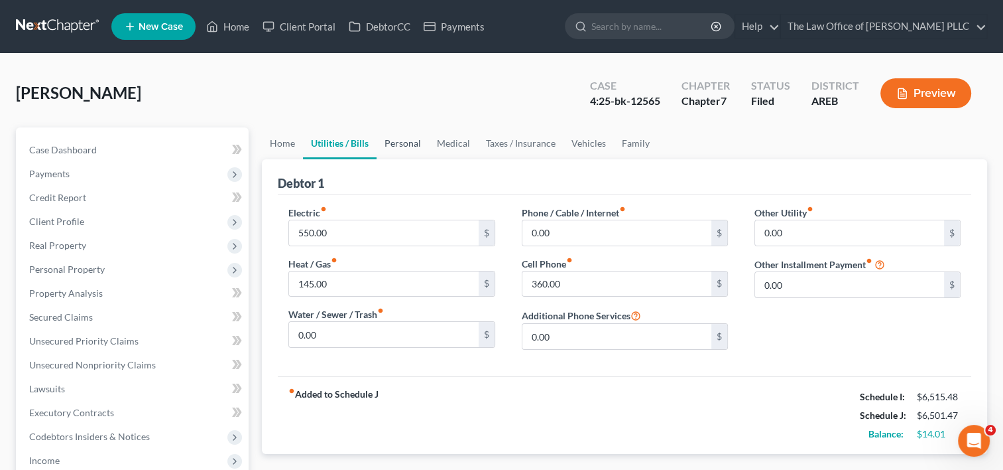
click at [394, 146] on link "Personal" at bounding box center [403, 143] width 52 height 32
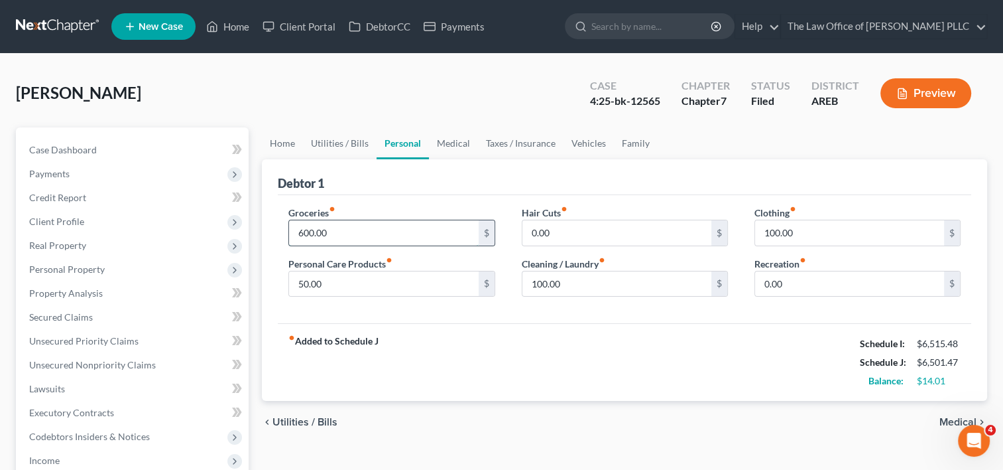
click at [344, 225] on input "600.00" at bounding box center [383, 232] width 189 height 25
click at [740, 424] on div "chevron_left Utilities / Bills Medical chevron_right" at bounding box center [625, 422] width 726 height 42
click at [69, 136] on div "Case Dashboard Payments Invoices Payments Payments Credit Report Client Profile…" at bounding box center [132, 460] width 233 height 666
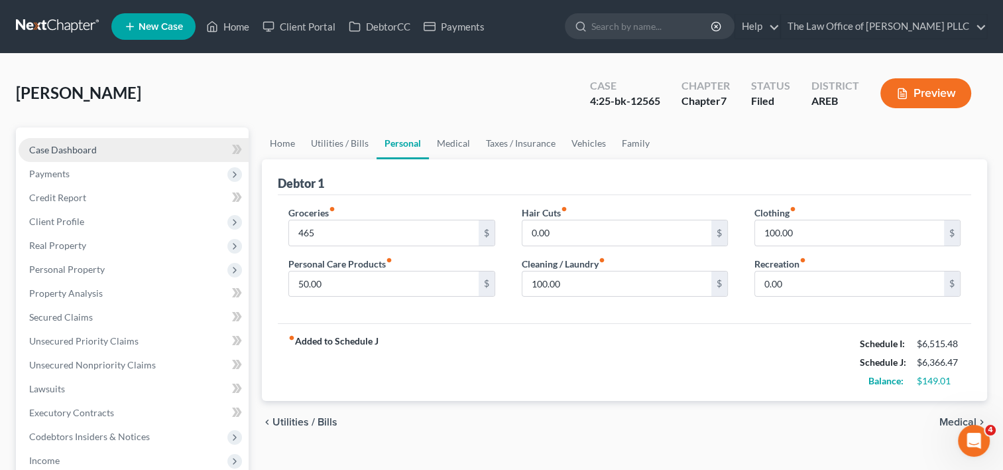
click at [112, 149] on link "Case Dashboard" at bounding box center [134, 150] width 230 height 24
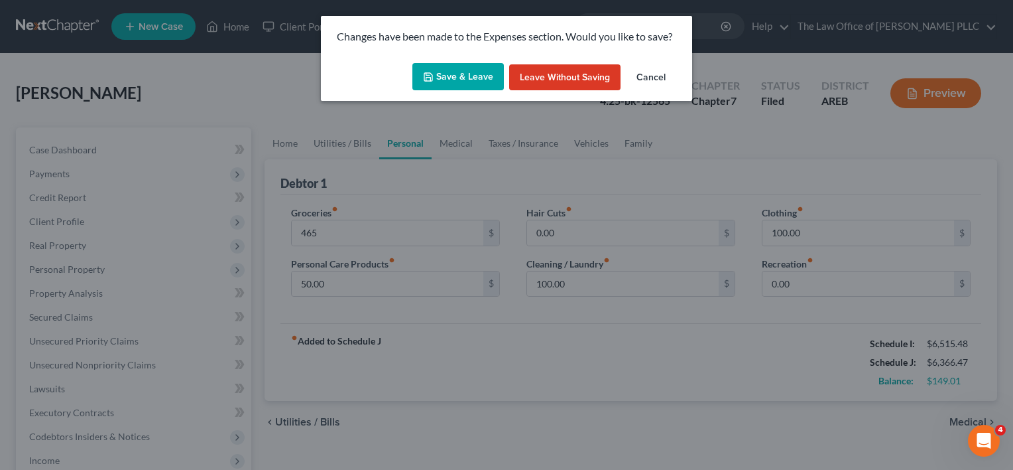
click at [461, 80] on button "Save & Leave" at bounding box center [459, 77] width 92 height 28
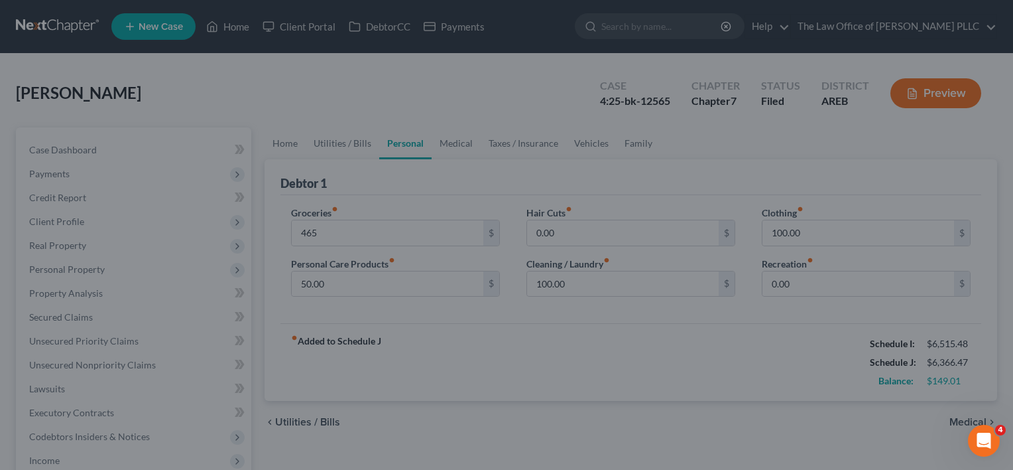
type input "465.00"
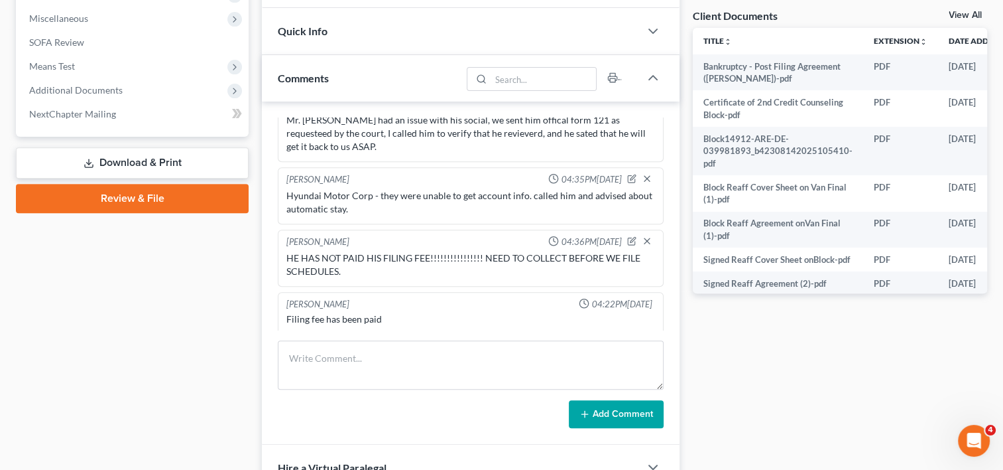
scroll to position [519, 0]
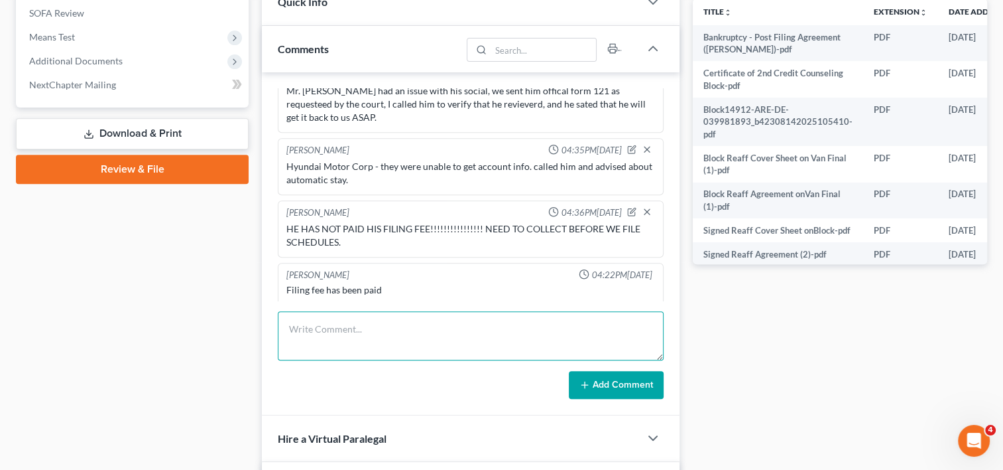
click at [357, 324] on textarea at bounding box center [471, 335] width 386 height 49
paste textarea "Reduced $250 in gas 300 in tithes 200 in clothes 200 in personal care items 135…"
click at [397, 315] on textarea "worked with client budget Reduced $250 in gas 300 in tithes 200 in clothes 200 …" at bounding box center [471, 335] width 386 height 49
click at [288, 316] on textarea "worked with client budget Reduced $250 in gas 300 in tithes 200 in clothes 200 …" at bounding box center [471, 335] width 386 height 49
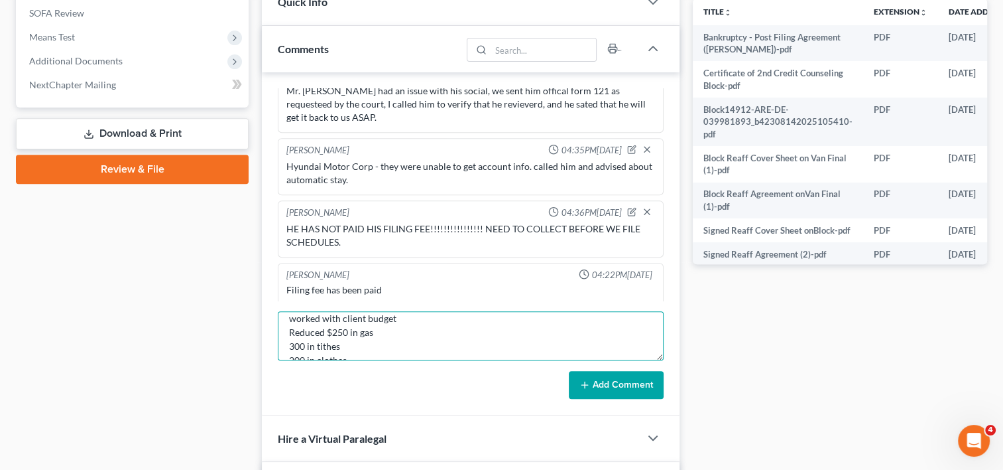
type textarea "worked with client budget Reduced $250 in gas 300 in tithes 200 in clothes 200 …"
click at [626, 377] on button "Add Comment" at bounding box center [616, 385] width 95 height 28
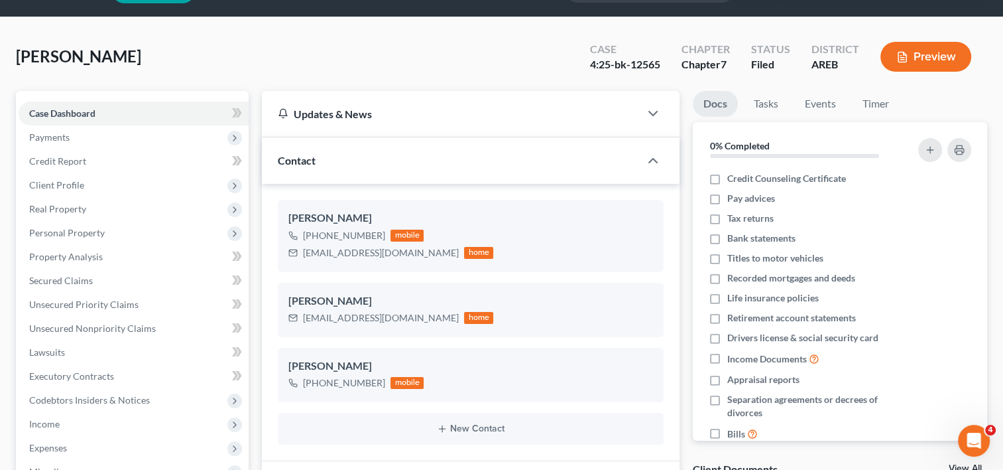
scroll to position [36, 0]
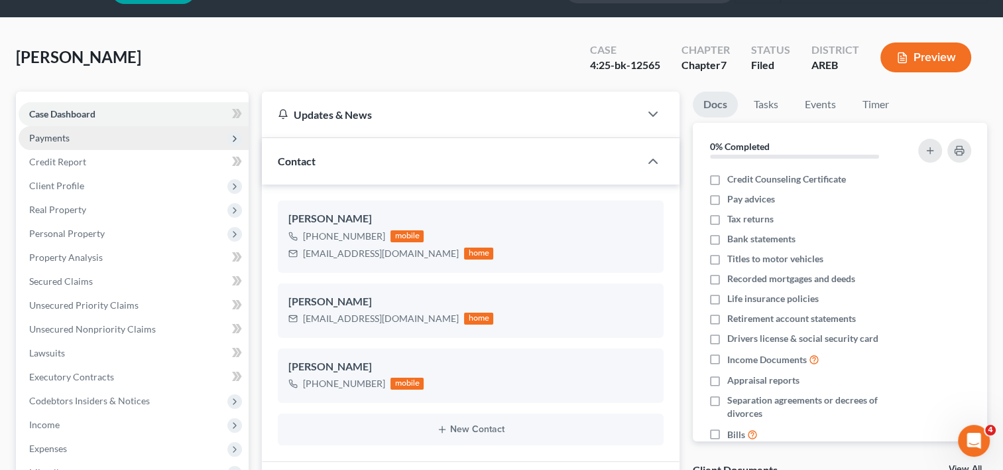
click at [109, 145] on span "Payments" at bounding box center [134, 138] width 230 height 24
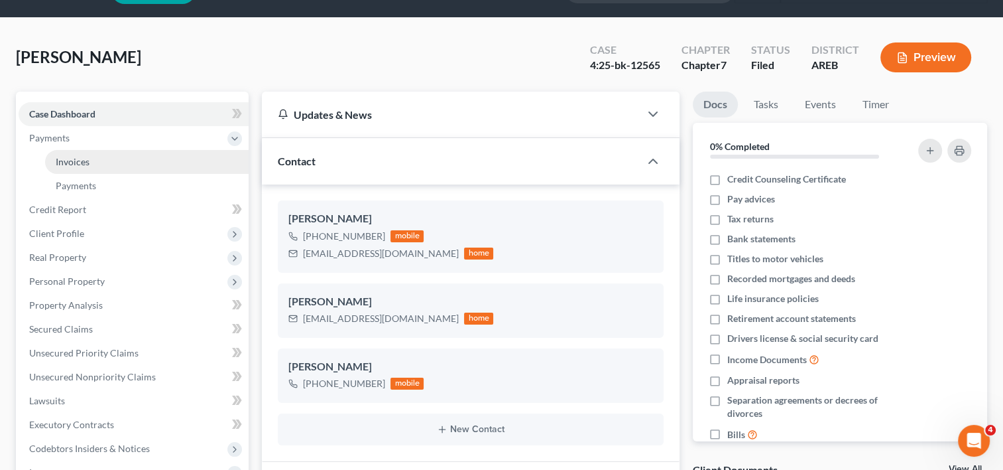
click at [108, 162] on link "Invoices" at bounding box center [147, 162] width 204 height 24
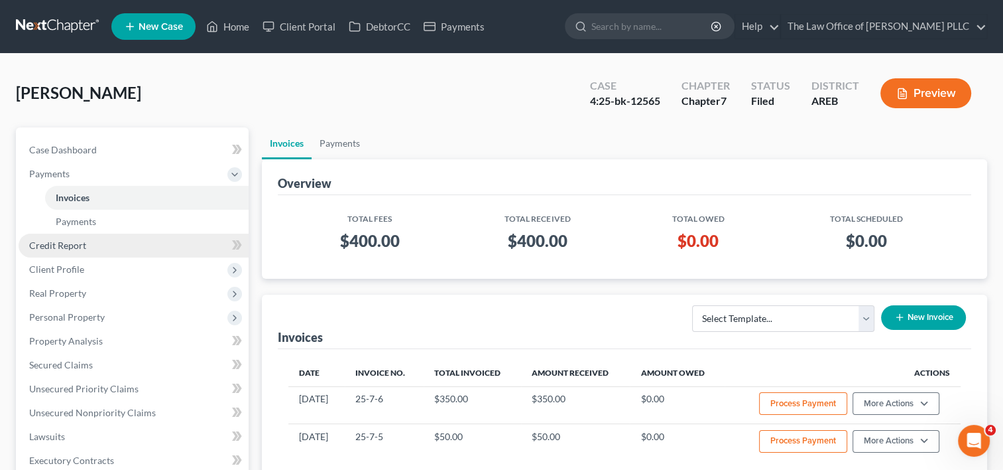
click at [85, 250] on link "Credit Report" at bounding box center [134, 245] width 230 height 24
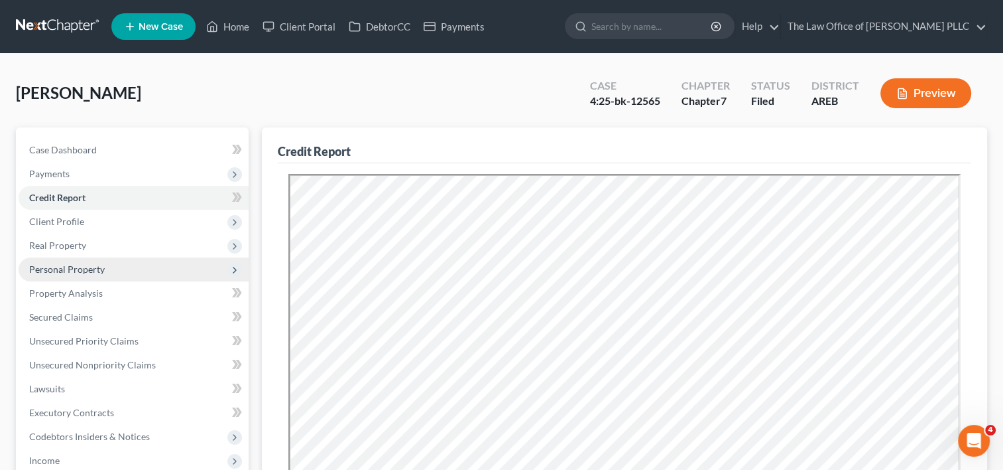
click at [86, 271] on span "Personal Property" at bounding box center [67, 268] width 76 height 11
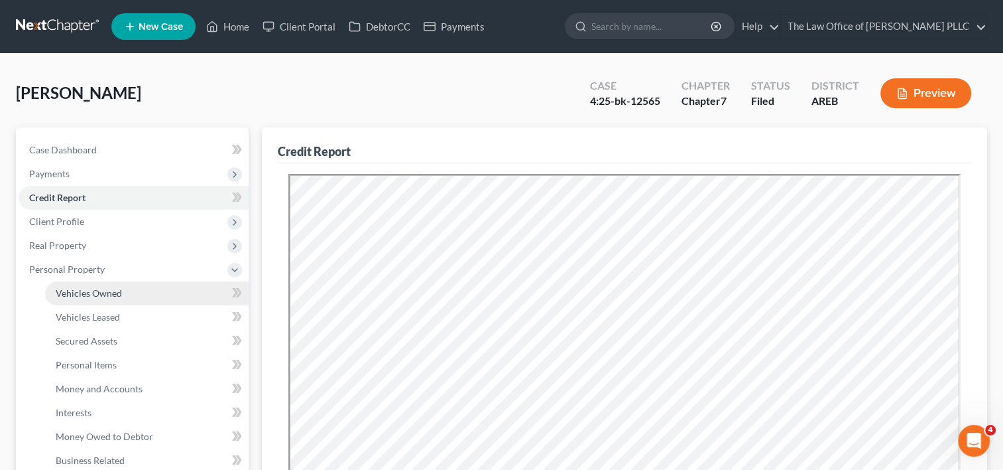
click at [96, 293] on span "Vehicles Owned" at bounding box center [89, 292] width 66 height 11
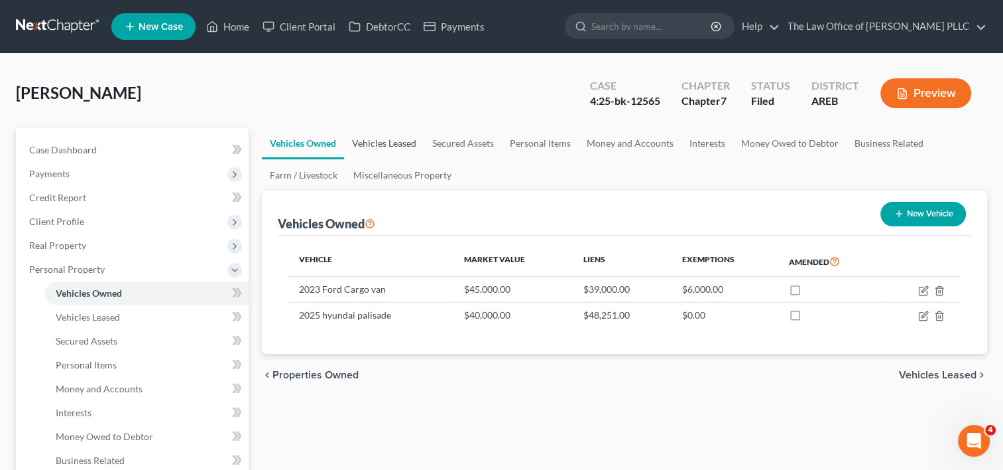
click at [399, 143] on link "Vehicles Leased" at bounding box center [384, 143] width 80 height 32
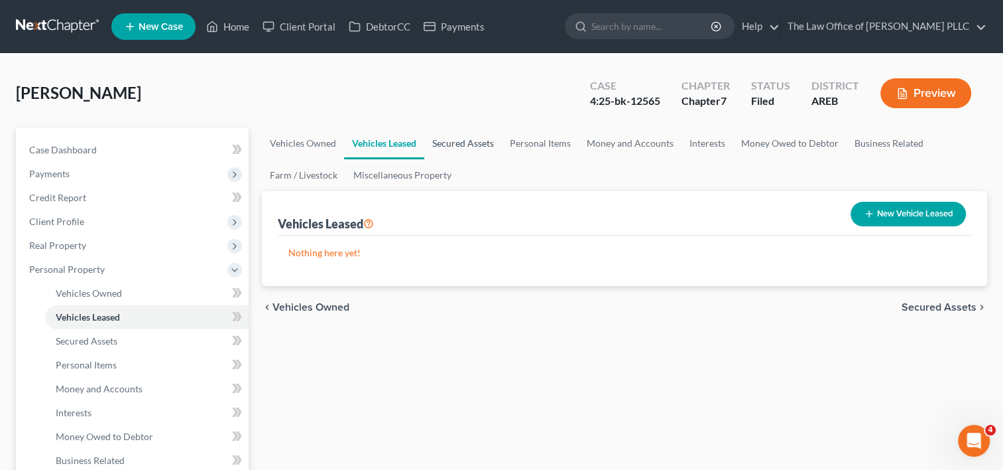
click at [476, 141] on link "Secured Assets" at bounding box center [463, 143] width 78 height 32
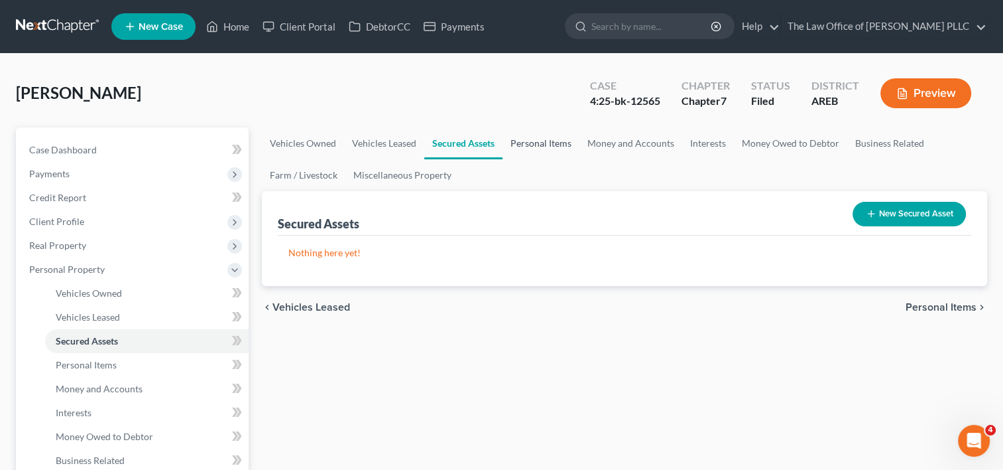
click at [553, 143] on link "Personal Items" at bounding box center [541, 143] width 77 height 32
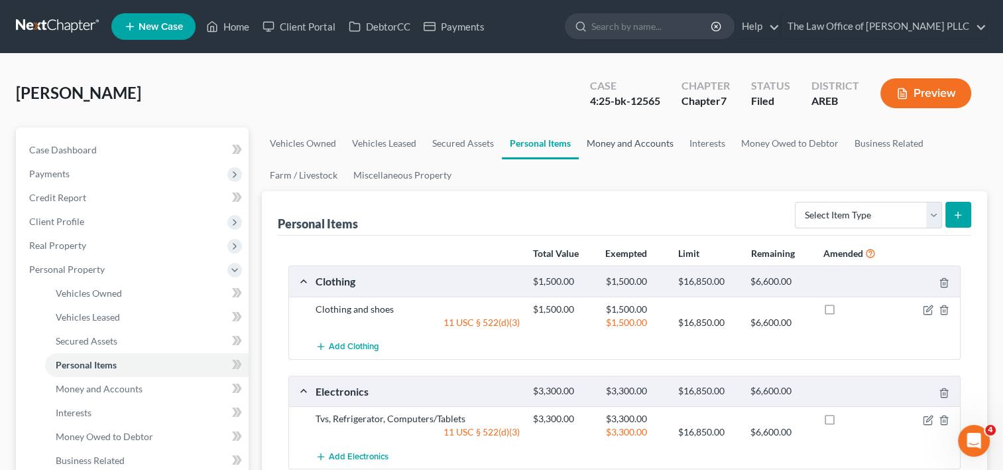
click at [643, 147] on link "Money and Accounts" at bounding box center [630, 143] width 103 height 32
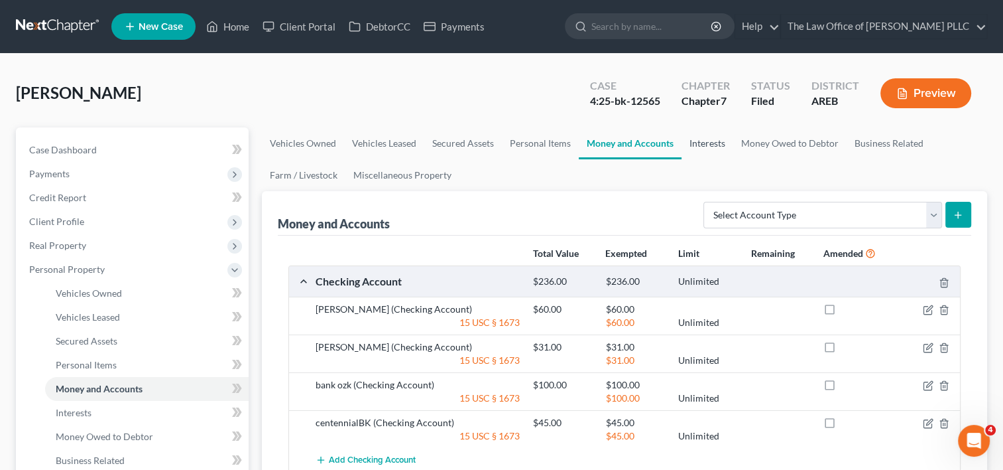
click at [706, 146] on link "Interests" at bounding box center [708, 143] width 52 height 32
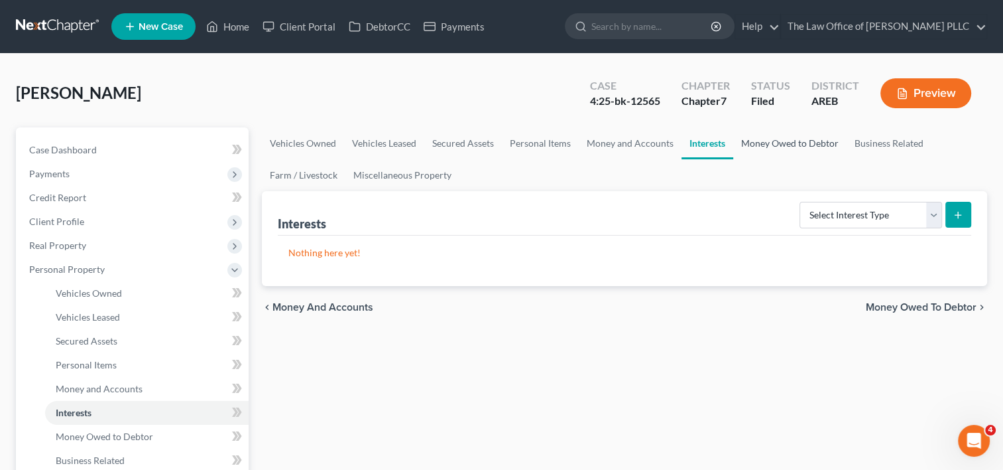
click at [774, 139] on link "Money Owed to Debtor" at bounding box center [790, 143] width 113 height 32
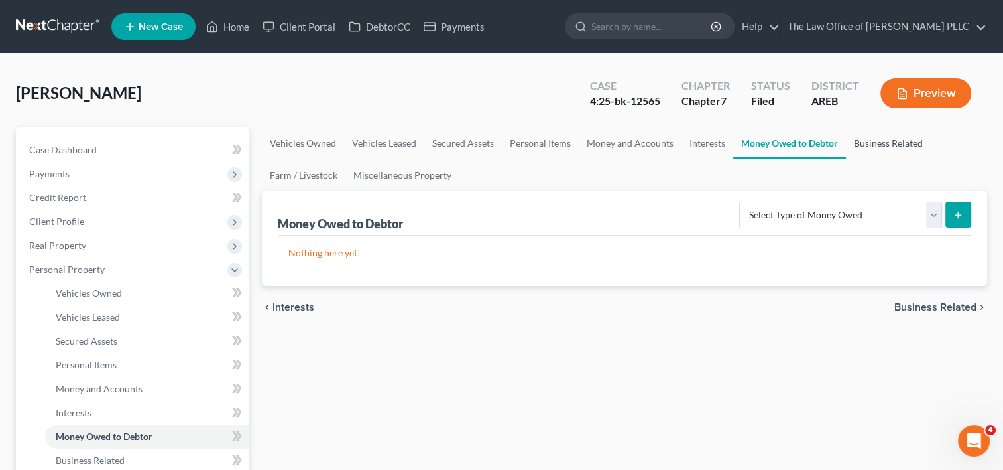
click at [897, 143] on link "Business Related" at bounding box center [888, 143] width 85 height 32
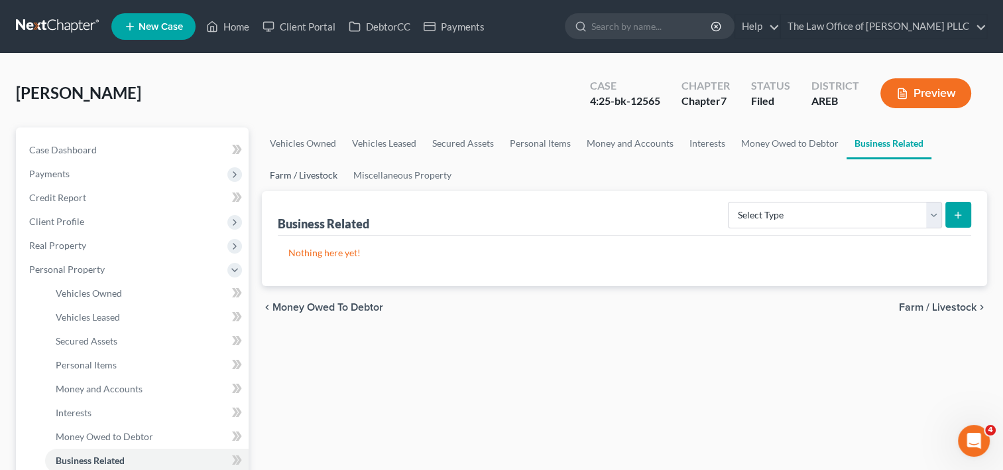
click at [269, 182] on link "Farm / Livestock" at bounding box center [304, 175] width 84 height 32
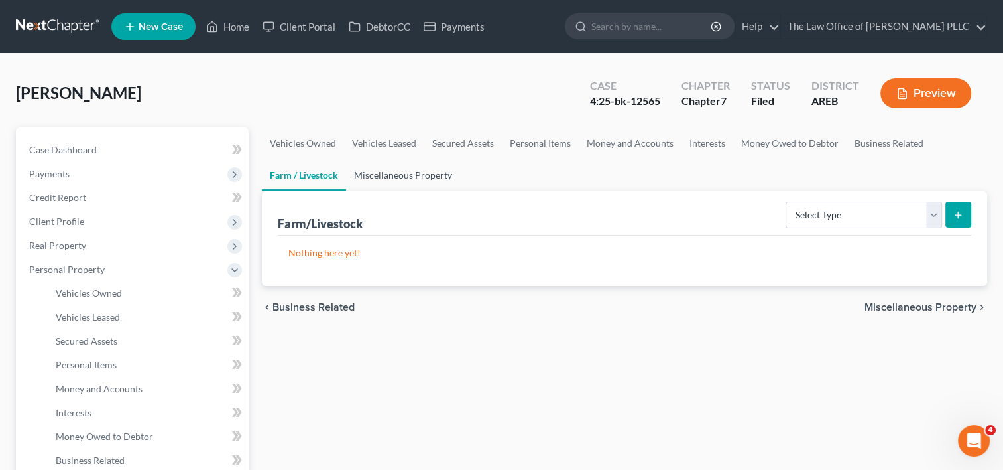
click at [402, 166] on link "Miscellaneous Property" at bounding box center [403, 175] width 114 height 32
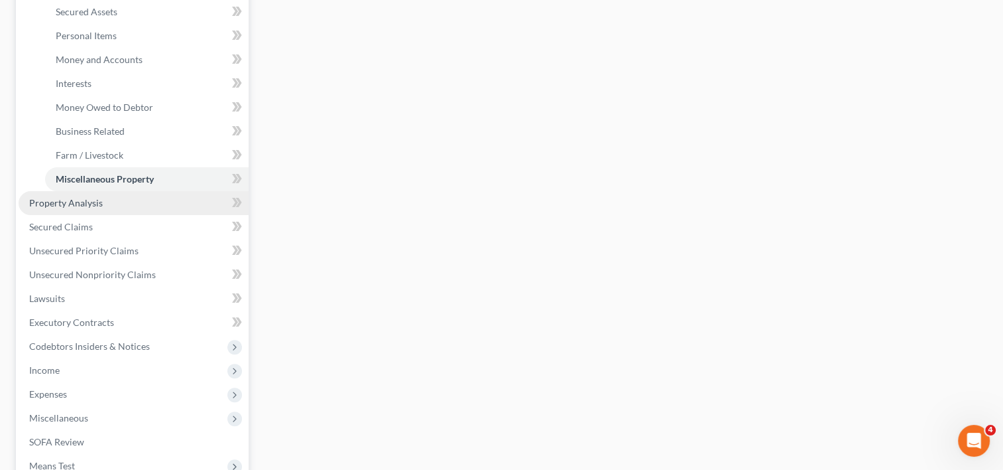
click at [136, 210] on link "Property Analysis" at bounding box center [134, 203] width 230 height 24
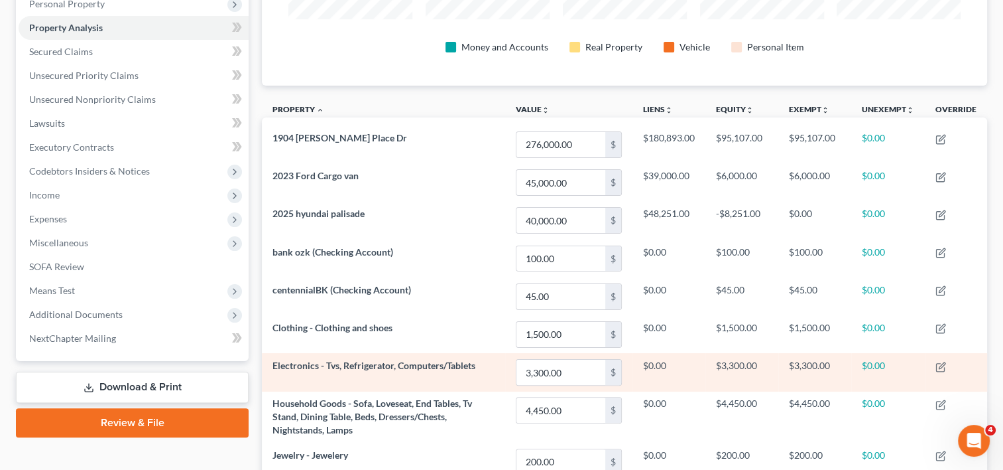
scroll to position [263, 0]
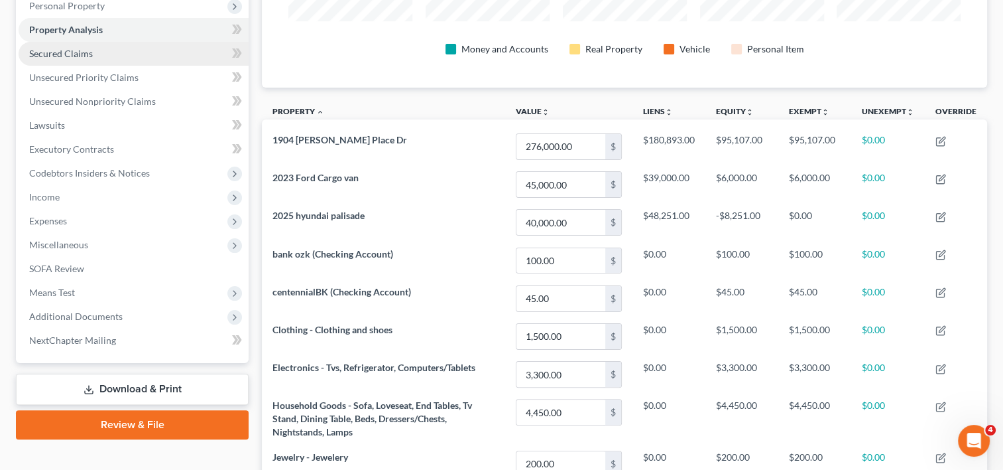
click at [125, 58] on link "Secured Claims" at bounding box center [134, 54] width 230 height 24
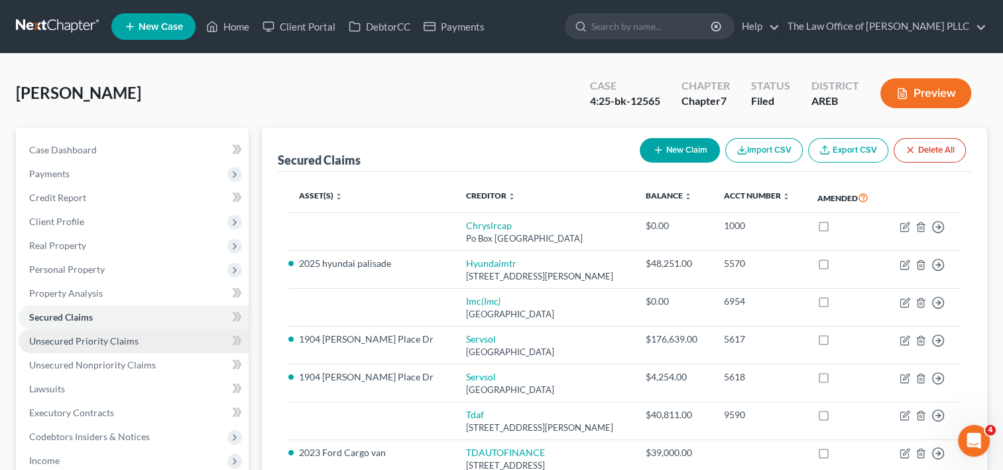
click at [129, 346] on link "Unsecured Priority Claims" at bounding box center [134, 341] width 230 height 24
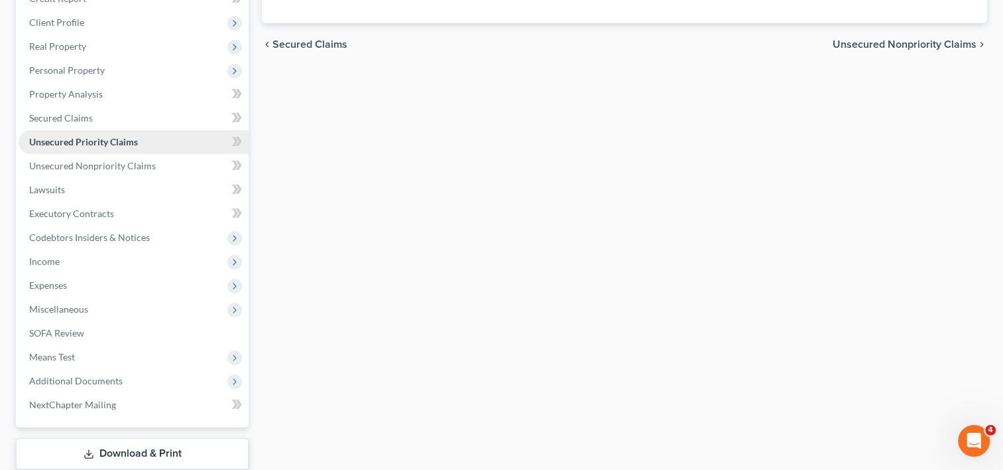
scroll to position [200, 0]
click at [88, 262] on span "Income" at bounding box center [134, 261] width 230 height 24
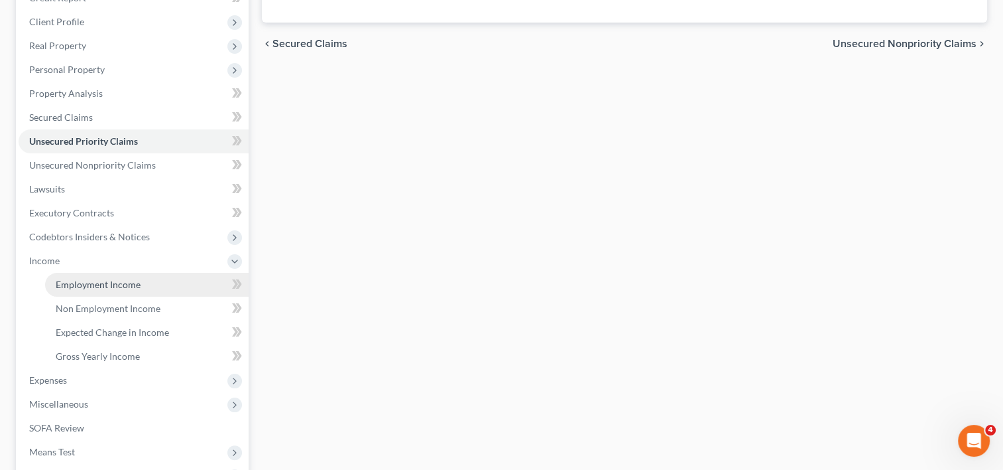
click at [100, 281] on span "Employment Income" at bounding box center [98, 284] width 85 height 11
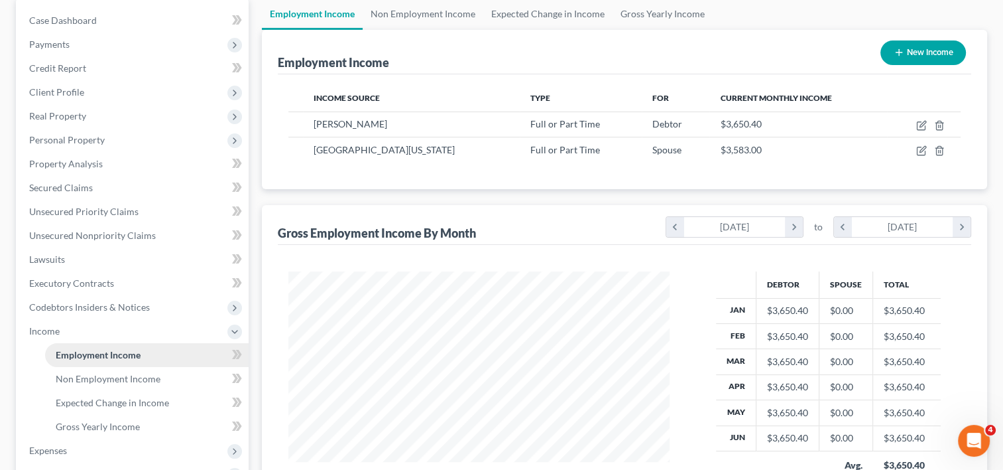
scroll to position [192, 0]
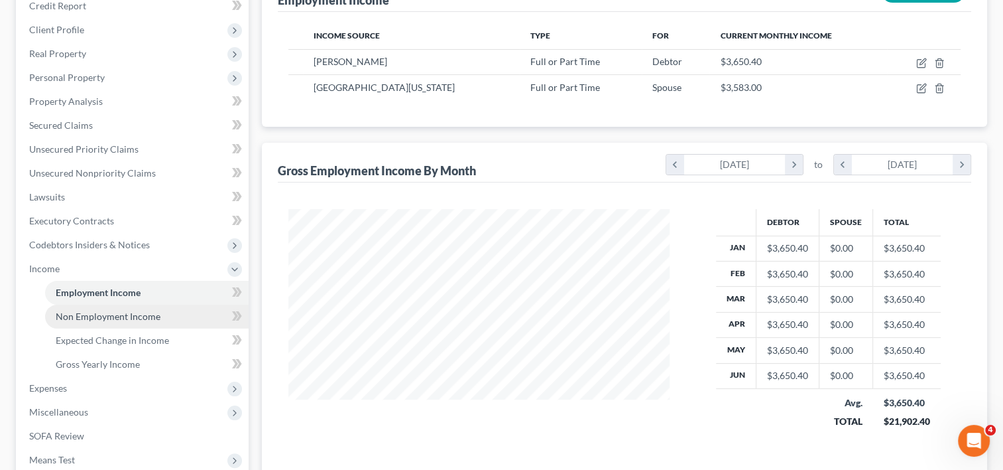
click at [107, 314] on span "Non Employment Income" at bounding box center [108, 315] width 105 height 11
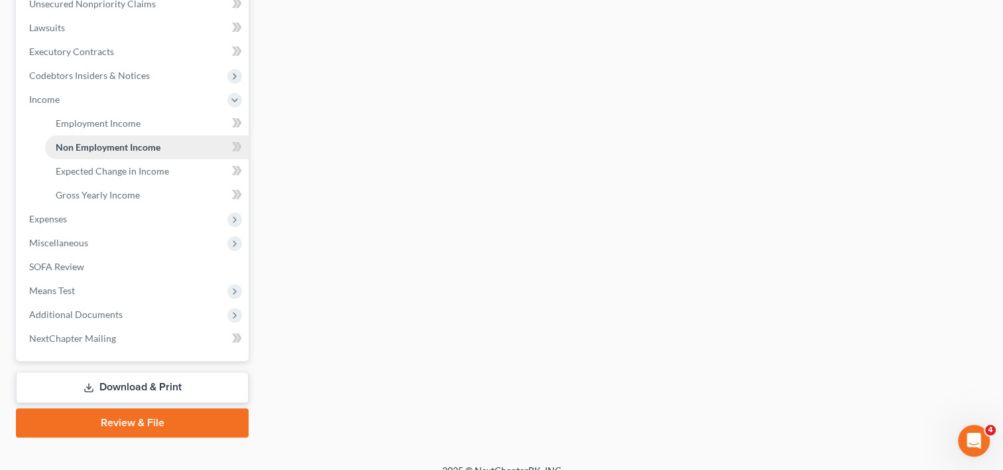
scroll to position [361, 0]
click at [78, 222] on span "Expenses" at bounding box center [134, 218] width 230 height 24
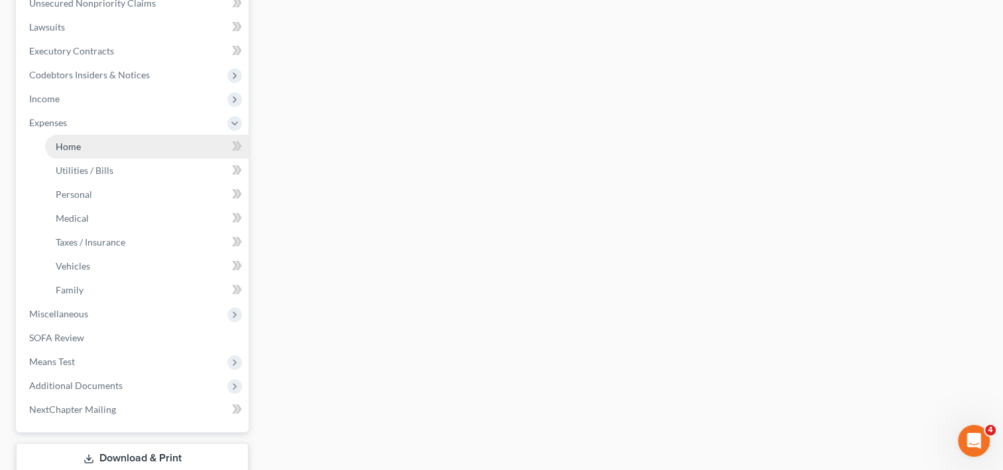
click at [86, 153] on link "Home" at bounding box center [147, 147] width 204 height 24
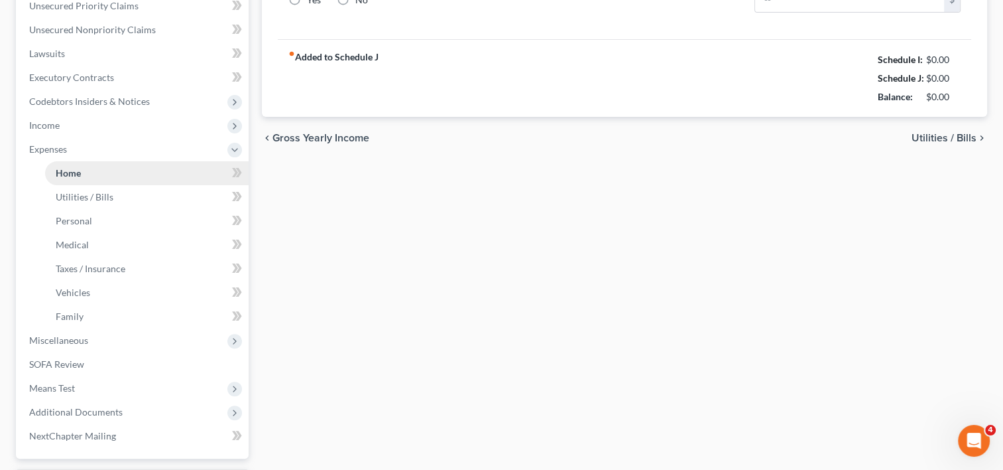
type input "1,400.00"
type input "67.47"
radio input "true"
type input "121.00"
type input "0.00"
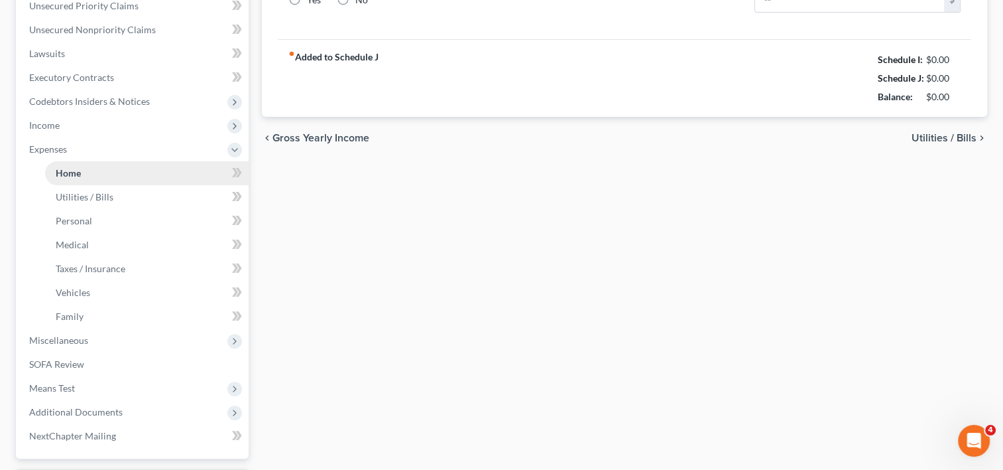
type input "0.00"
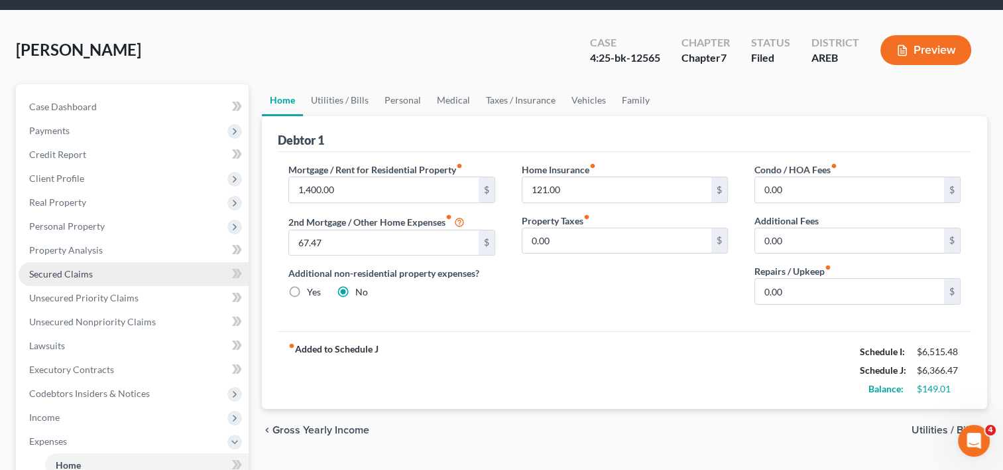
scroll to position [1, 0]
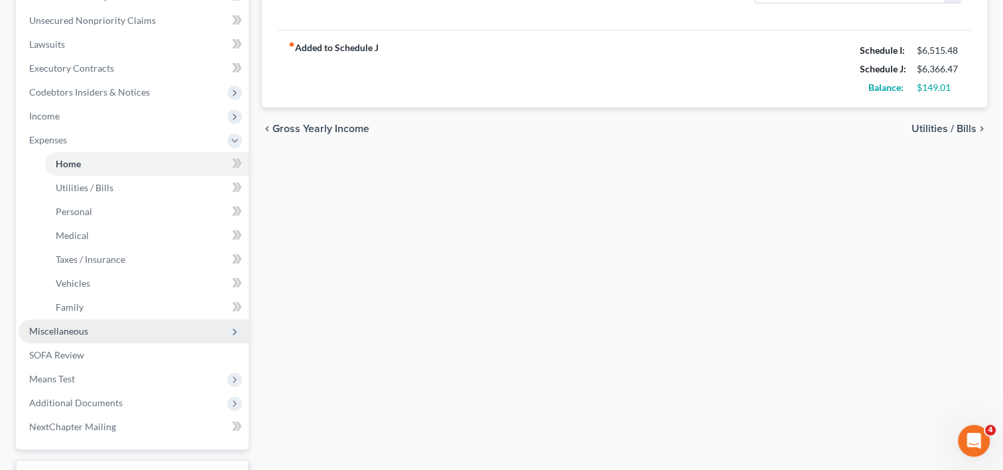
click at [66, 337] on span "Miscellaneous" at bounding box center [134, 331] width 230 height 24
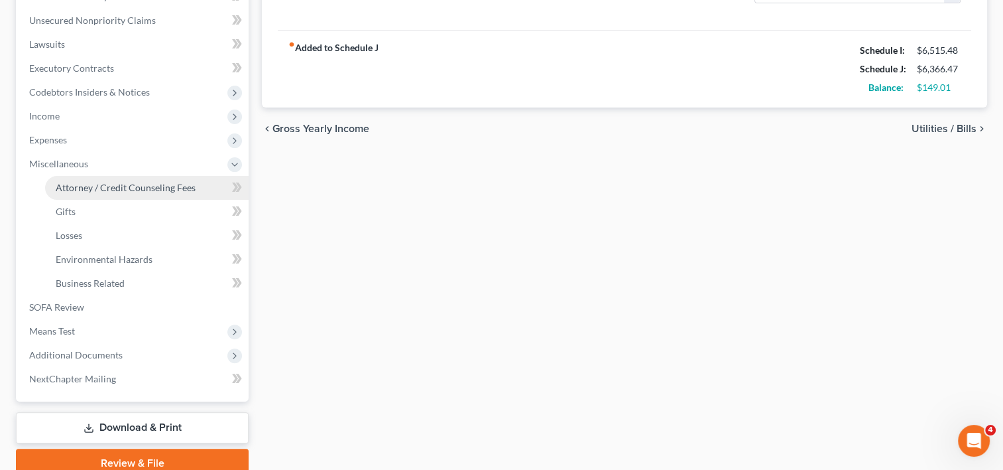
click at [138, 184] on span "Attorney / Credit Counseling Fees" at bounding box center [126, 187] width 140 height 11
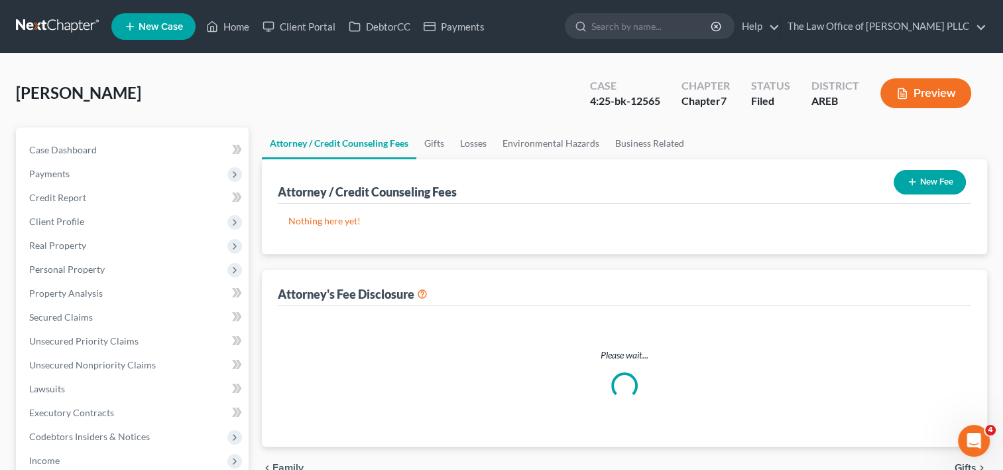
select select "5"
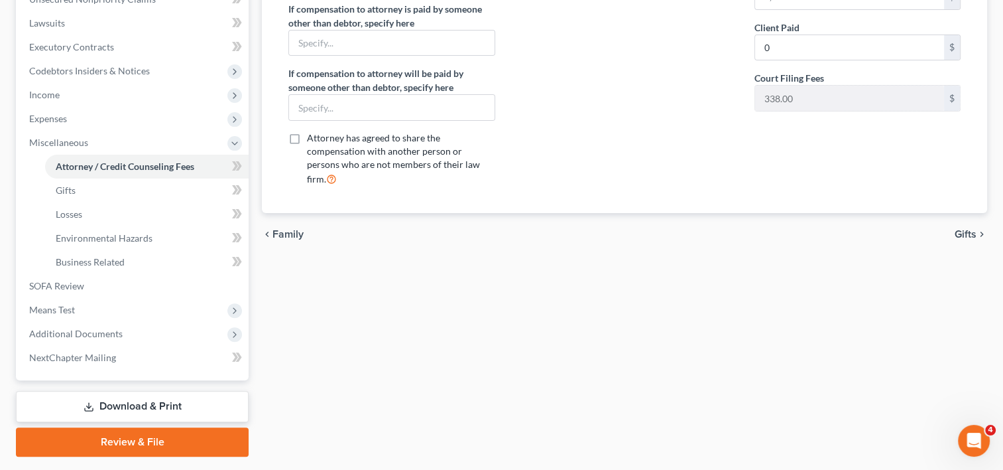
click at [128, 404] on link "Download & Print" at bounding box center [132, 406] width 233 height 31
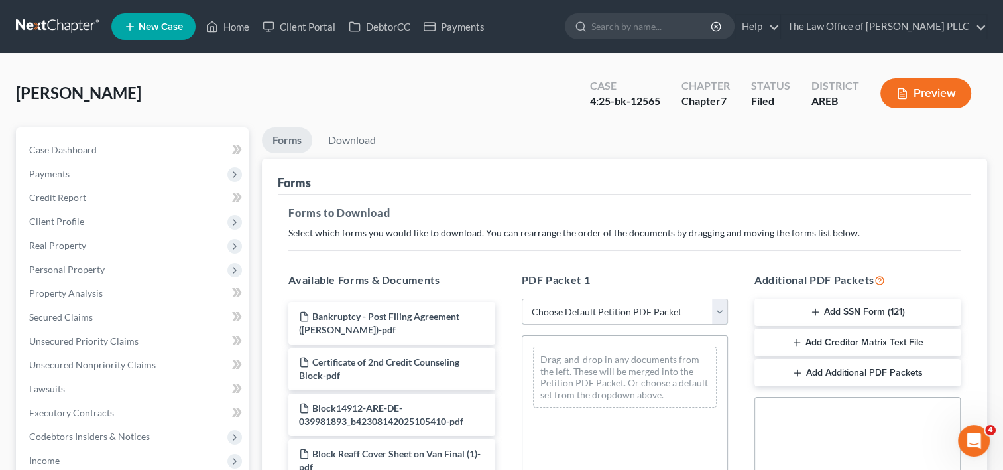
click at [714, 306] on select "Choose Default Petition PDF Packet Complete Bankruptcy Petition (all forms and …" at bounding box center [625, 311] width 206 height 27
select select "6"
click at [522, 298] on select "Choose Default Petition PDF Packet Complete Bankruptcy Petition (all forms and …" at bounding box center [625, 311] width 206 height 27
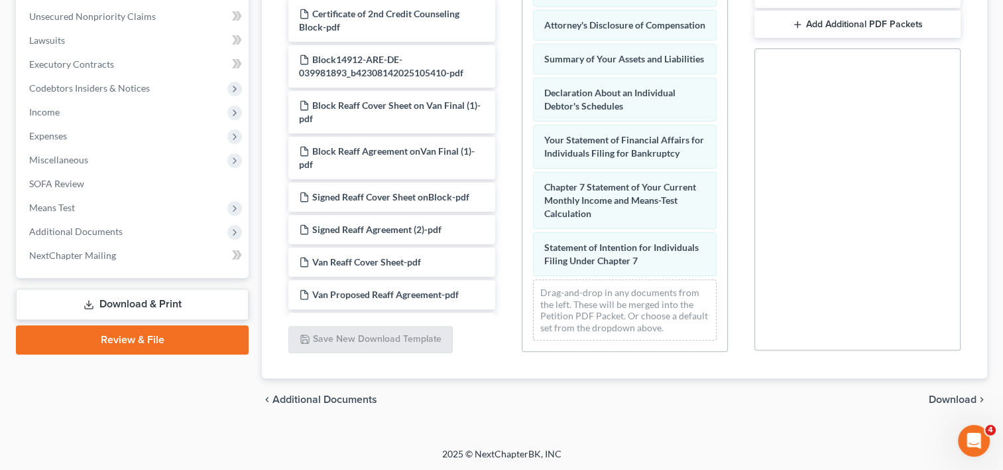
click at [962, 399] on span "Download" at bounding box center [953, 399] width 48 height 11
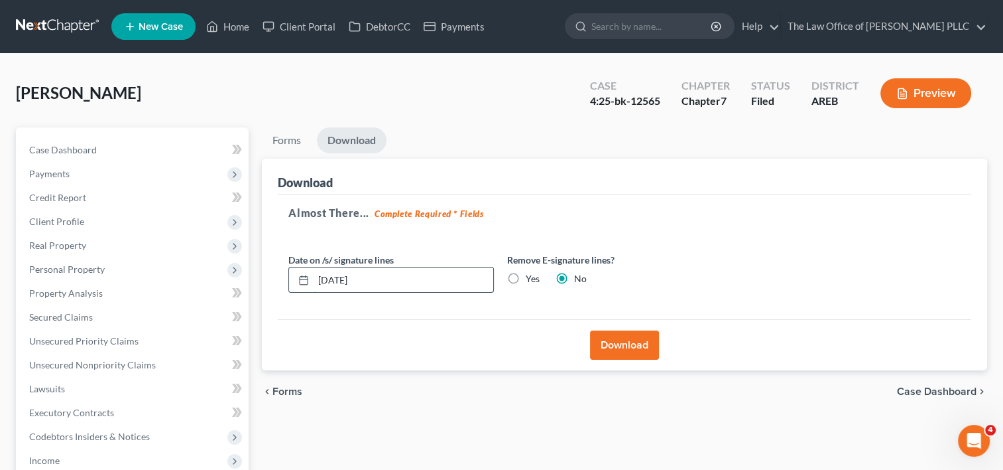
click at [343, 282] on input "08/19/2025" at bounding box center [404, 279] width 180 height 25
click at [343, 282] on input "08/01/2025" at bounding box center [404, 279] width 180 height 25
click at [306, 279] on line at bounding box center [304, 279] width 8 height 0
click at [302, 288] on div at bounding box center [301, 279] width 25 height 25
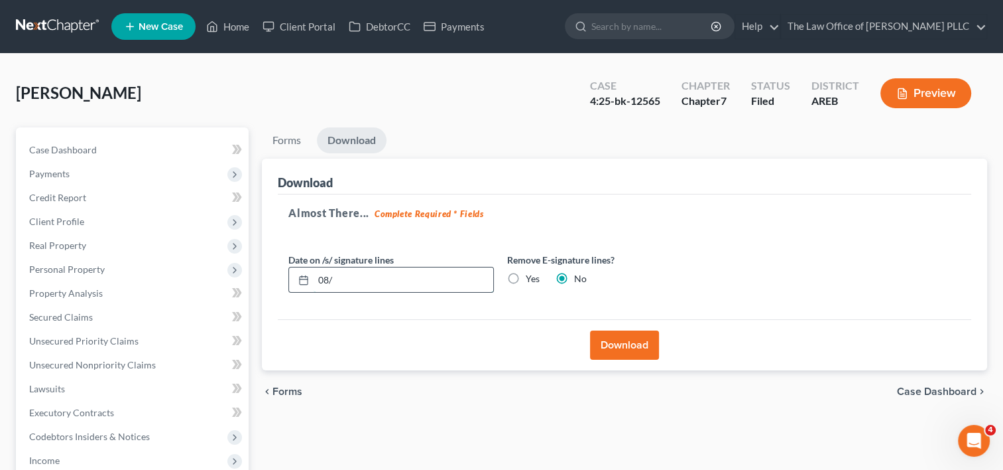
click at [369, 278] on input "08/" at bounding box center [404, 279] width 180 height 25
type input "[DATE]"
click at [638, 340] on button "Download" at bounding box center [624, 344] width 69 height 29
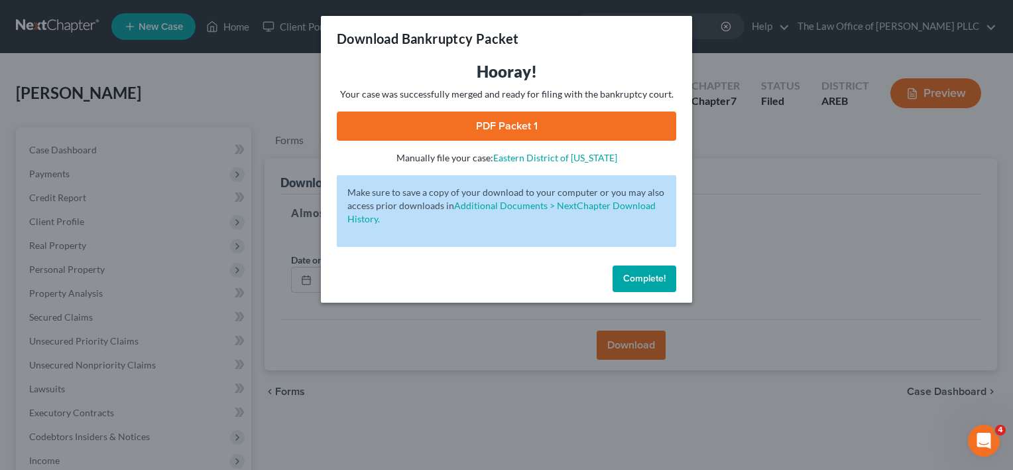
click at [509, 133] on link "PDF Packet 1" at bounding box center [507, 125] width 340 height 29
click at [646, 275] on span "Complete!" at bounding box center [644, 278] width 42 height 11
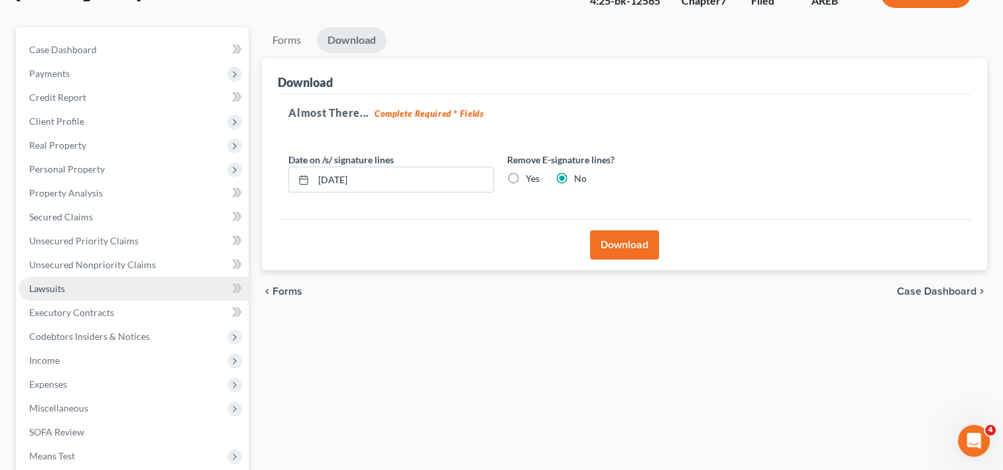
scroll to position [105, 0]
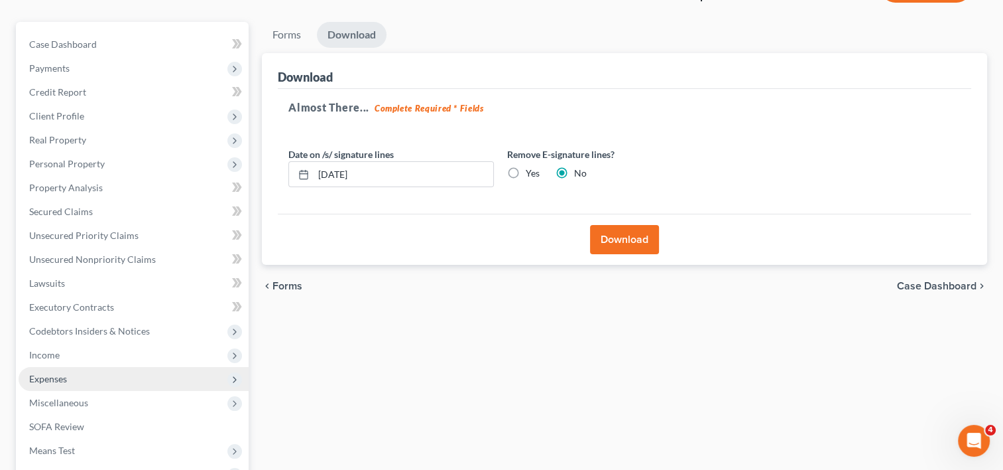
click at [78, 377] on span "Expenses" at bounding box center [134, 379] width 230 height 24
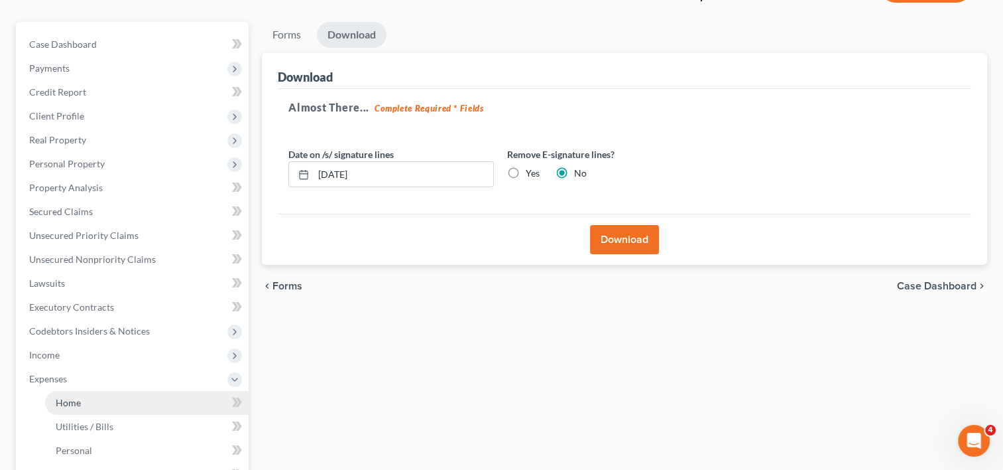
click at [83, 404] on link "Home" at bounding box center [147, 403] width 204 height 24
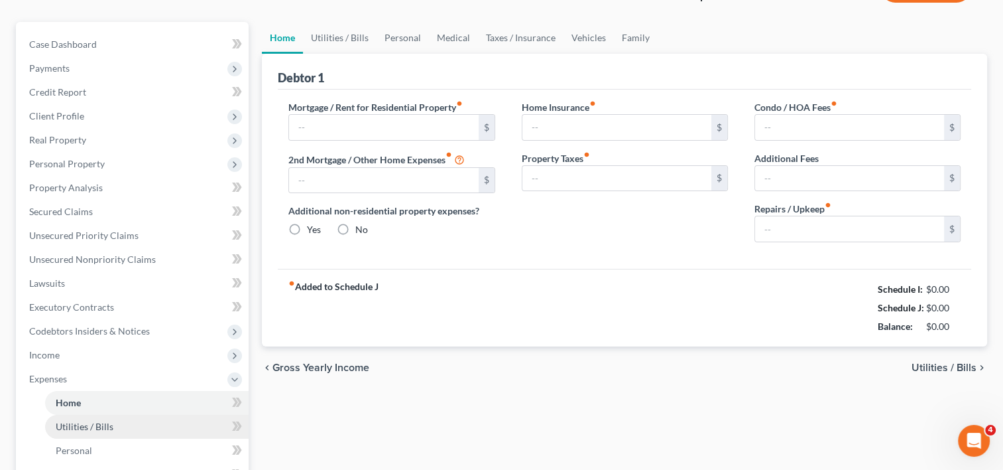
type input "1,400.00"
type input "67.47"
radio input "true"
type input "121.00"
type input "0.00"
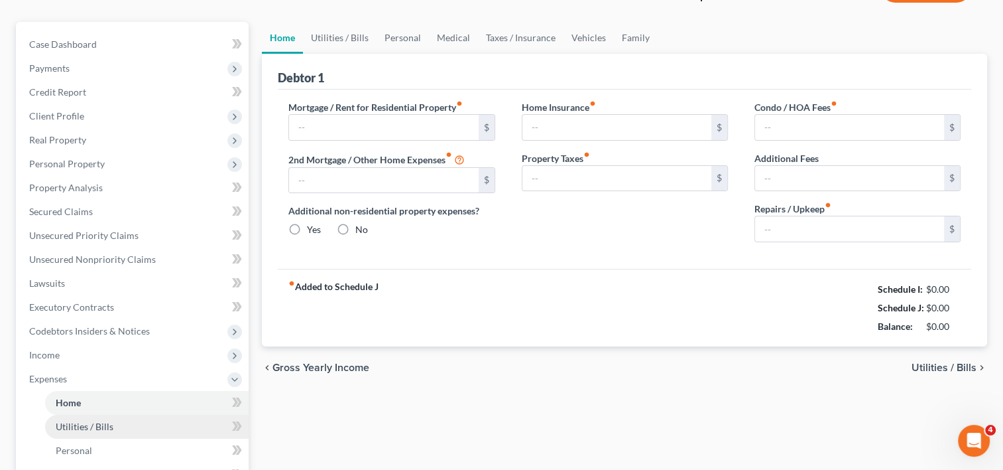
type input "0.00"
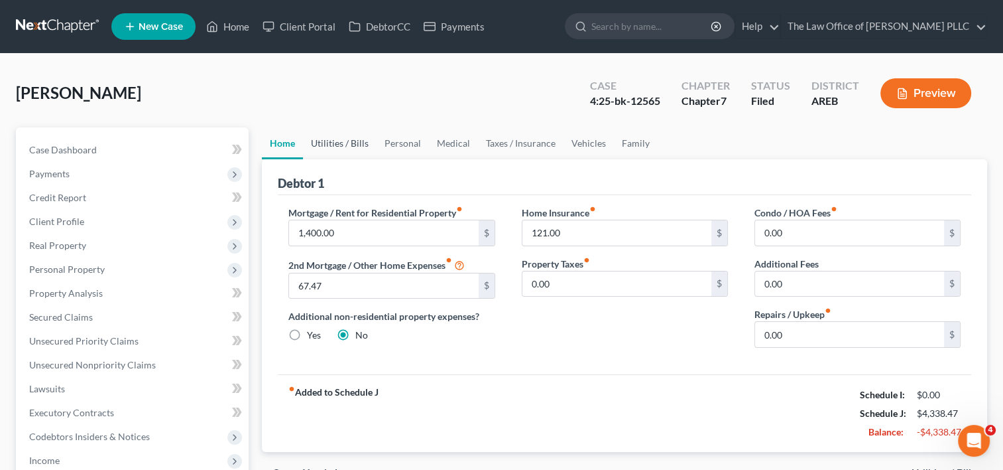
click at [352, 145] on link "Utilities / Bills" at bounding box center [340, 143] width 74 height 32
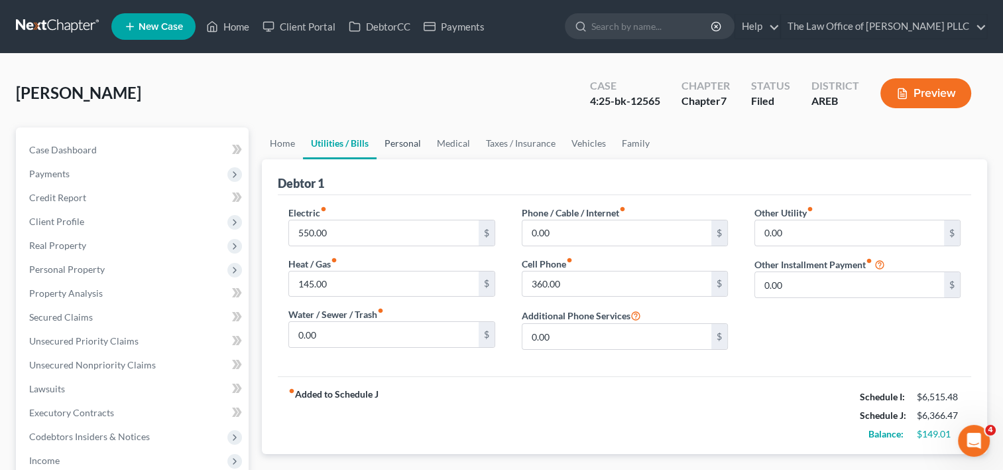
click at [403, 144] on link "Personal" at bounding box center [403, 143] width 52 height 32
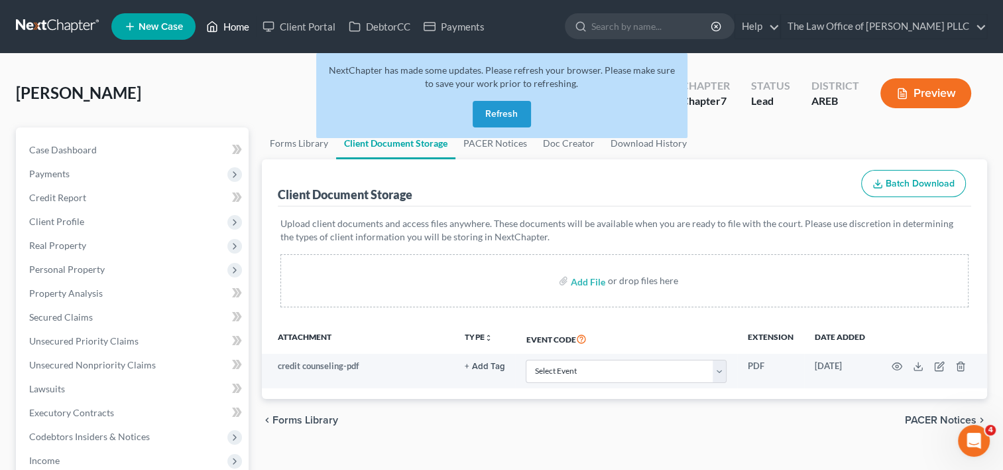
click at [245, 25] on link "Home" at bounding box center [228, 27] width 56 height 24
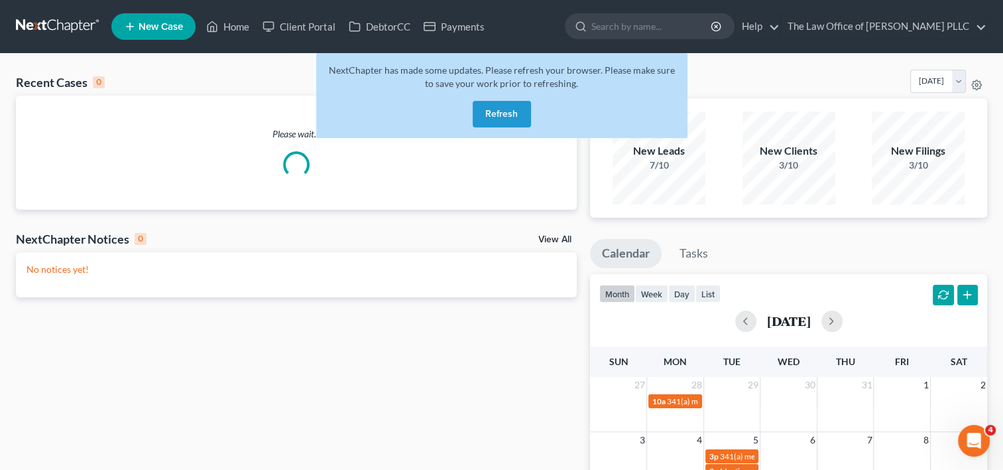
click at [510, 105] on button "Refresh" at bounding box center [502, 114] width 58 height 27
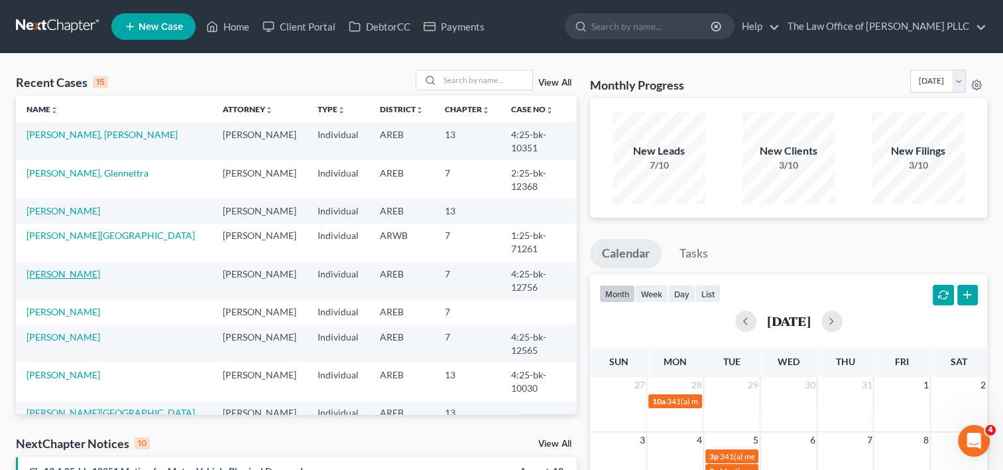
click at [77, 268] on link "[PERSON_NAME]" at bounding box center [64, 273] width 74 height 11
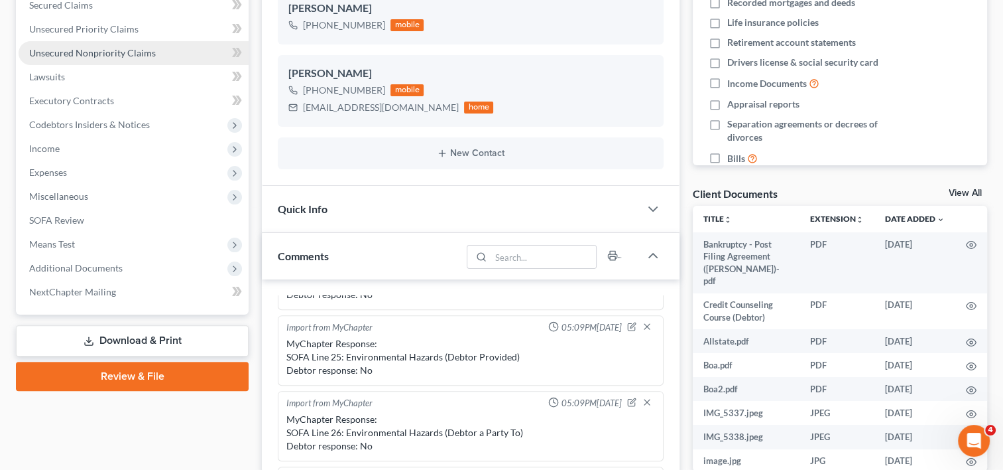
scroll to position [314, 0]
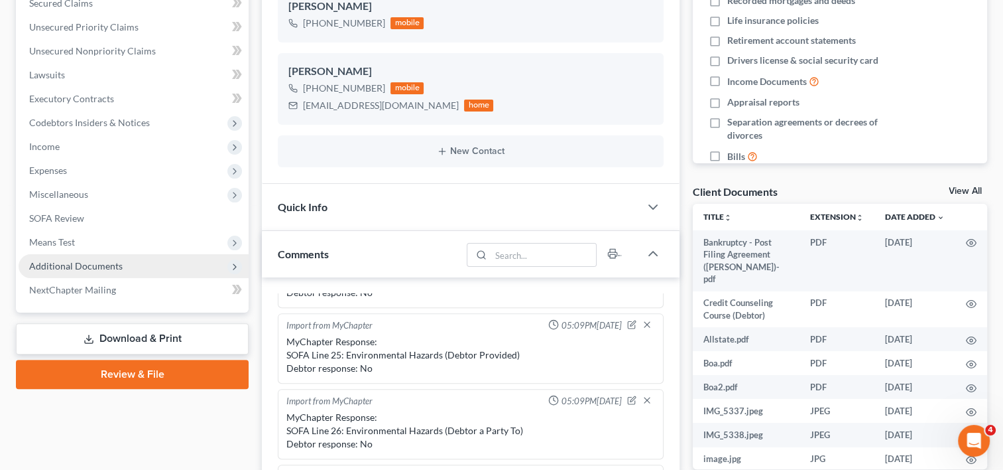
click at [102, 267] on span "Additional Documents" at bounding box center [76, 265] width 94 height 11
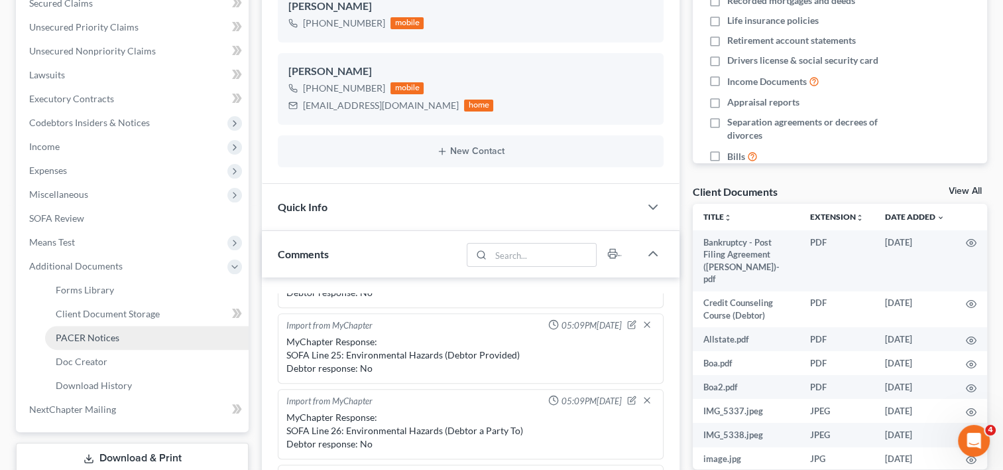
click at [111, 328] on link "PACER Notices" at bounding box center [147, 338] width 204 height 24
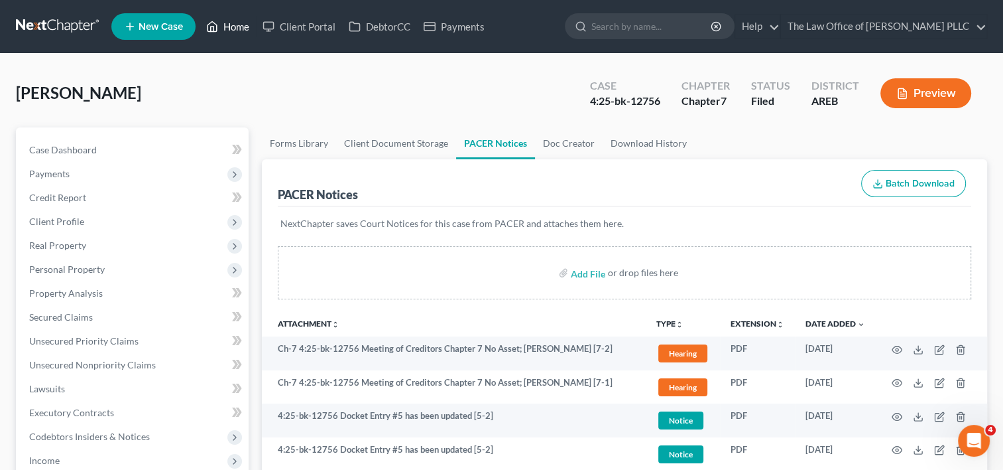
click at [237, 20] on link "Home" at bounding box center [228, 27] width 56 height 24
